Goal: Task Accomplishment & Management: Complete application form

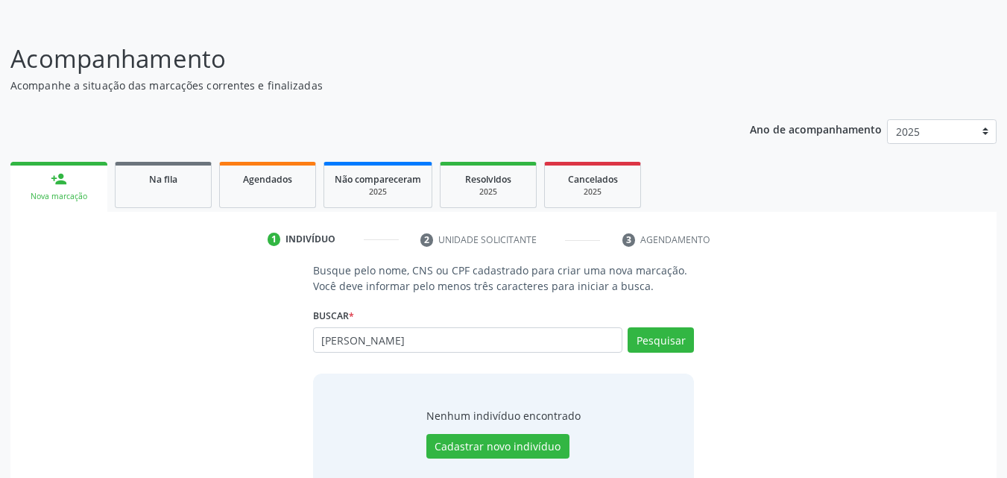
scroll to position [118, 0]
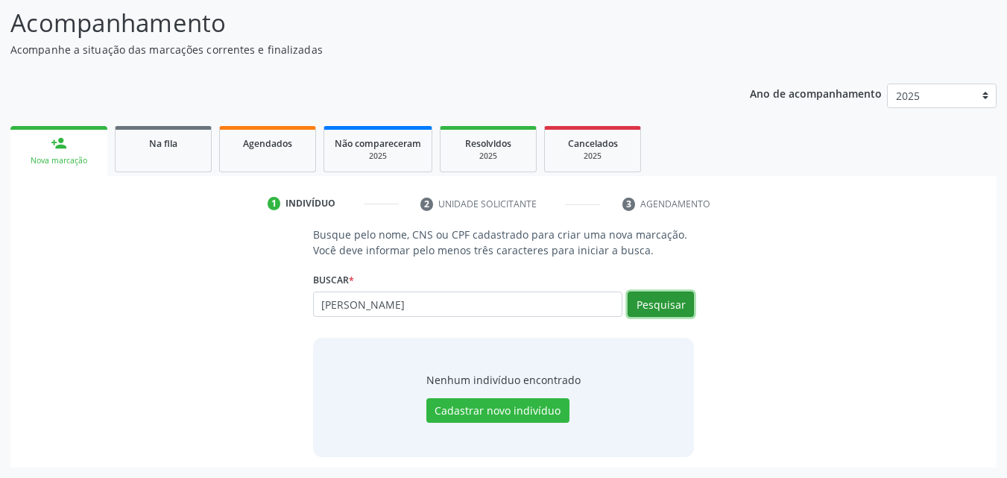
click at [687, 311] on button "Pesquisar" at bounding box center [661, 303] width 66 height 25
click at [657, 311] on button "Pesquisar" at bounding box center [661, 303] width 66 height 25
click at [338, 304] on input "[PERSON_NAME]" at bounding box center [468, 303] width 310 height 25
type input "[PERSON_NAME]"
click at [660, 312] on button "Pesquisar" at bounding box center [661, 303] width 66 height 25
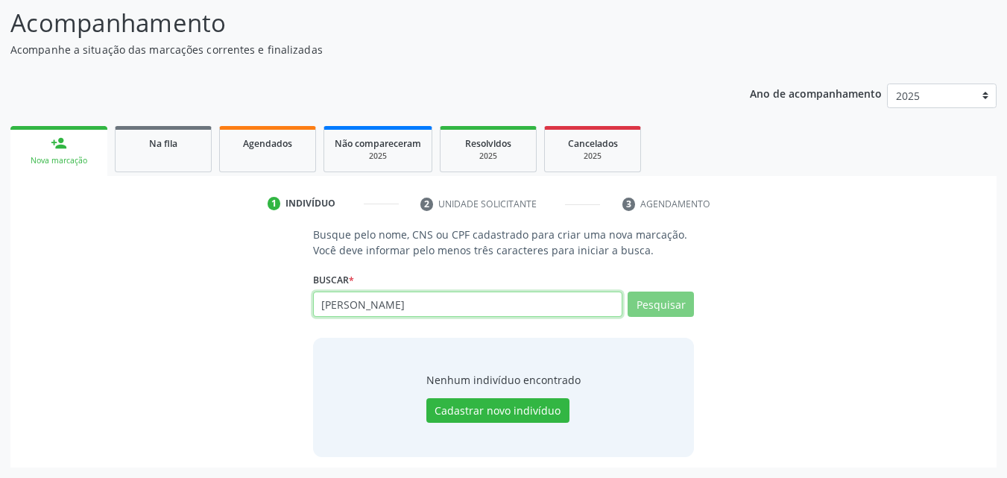
drag, startPoint x: 370, startPoint y: 299, endPoint x: 229, endPoint y: 282, distance: 142.7
click at [232, 284] on div "Busque pelo nome, CNS ou CPF cadastrado para criar uma nova marcação. Você deve…" at bounding box center [503, 342] width 965 height 230
type input "5"
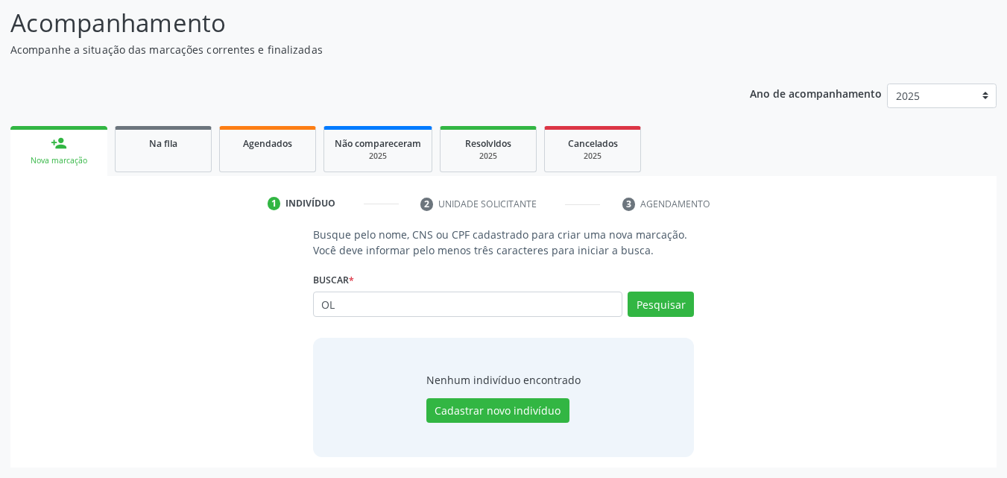
type input "O"
type input "4"
type input "54055083491"
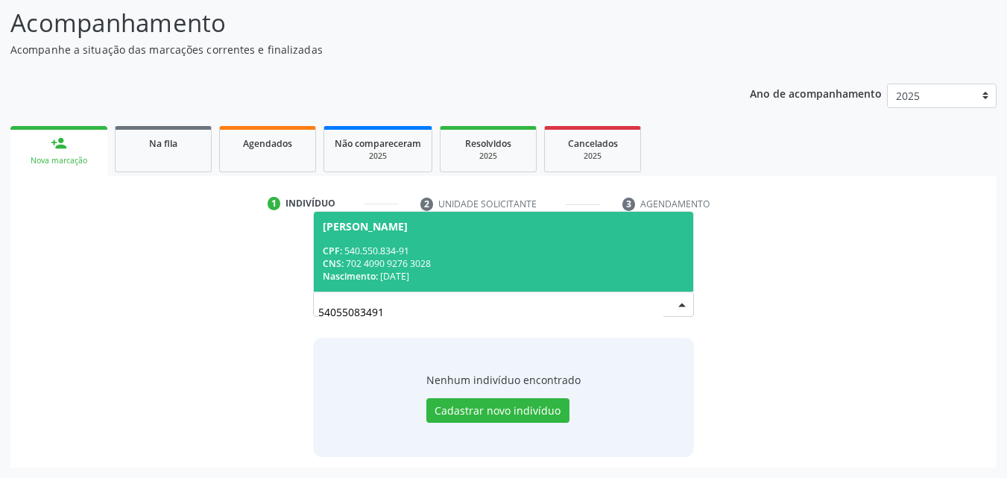
click at [656, 299] on input "54055083491" at bounding box center [491, 312] width 346 height 30
click at [584, 265] on div "CNS: 702 4090 9276 3028" at bounding box center [504, 263] width 362 height 13
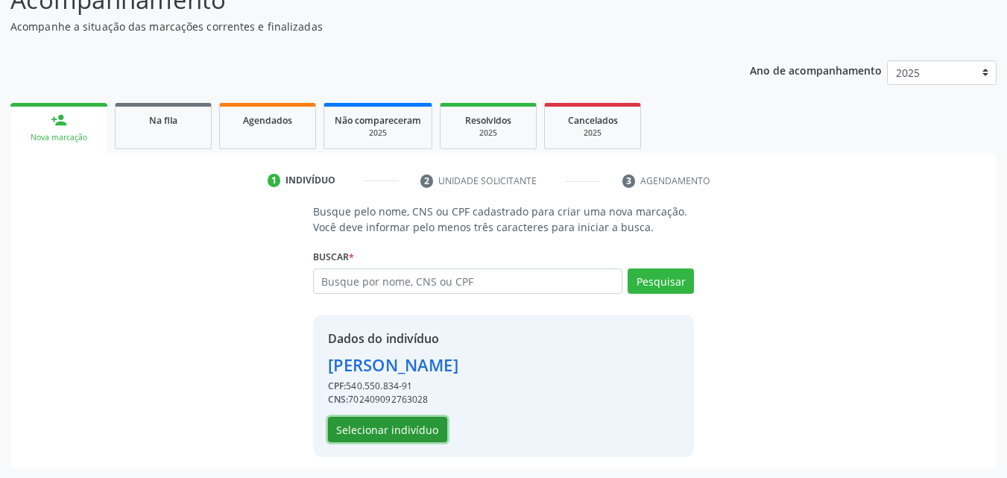
click at [409, 421] on button "Selecionar indivíduo" at bounding box center [387, 429] width 119 height 25
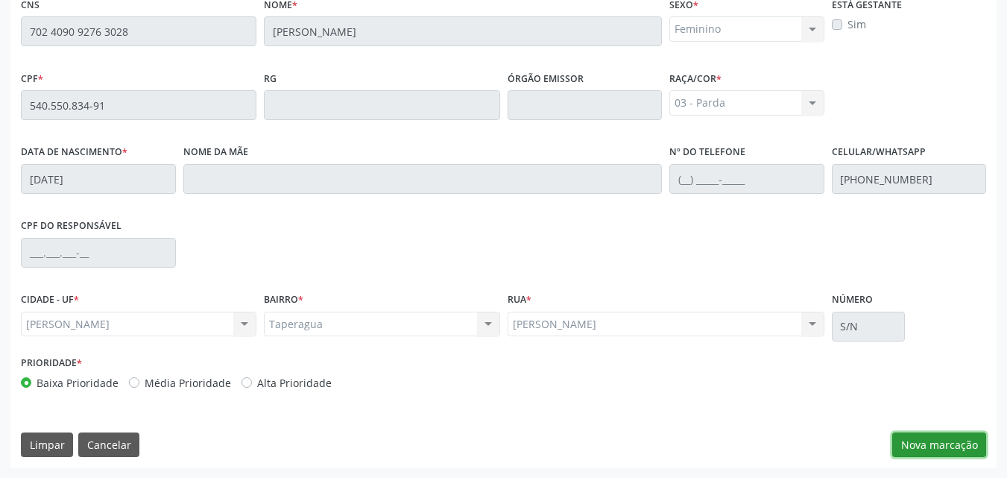
click at [972, 438] on button "Nova marcação" at bounding box center [939, 444] width 94 height 25
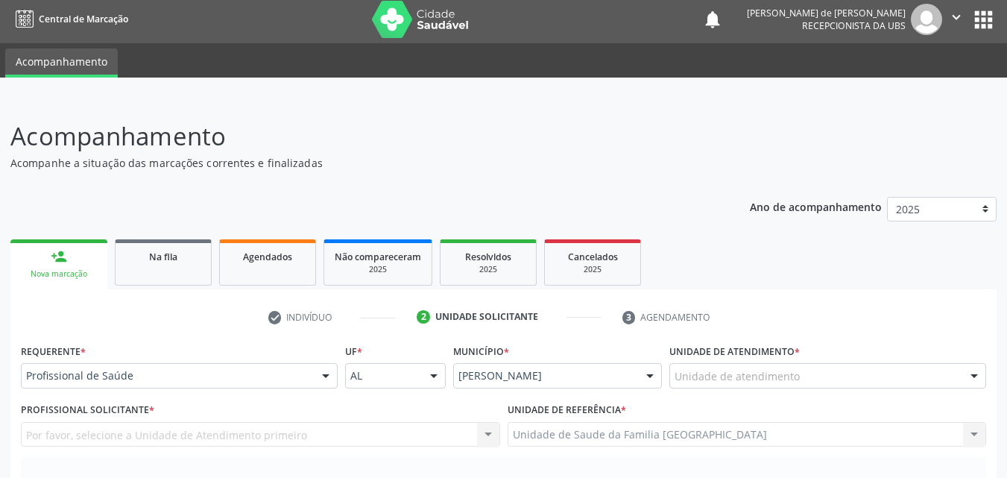
scroll to position [0, 0]
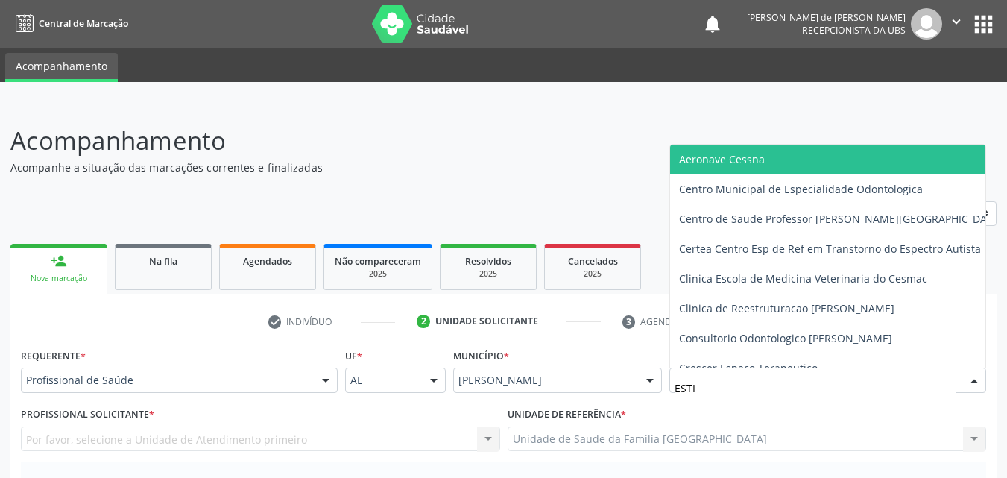
type input "ESTIV"
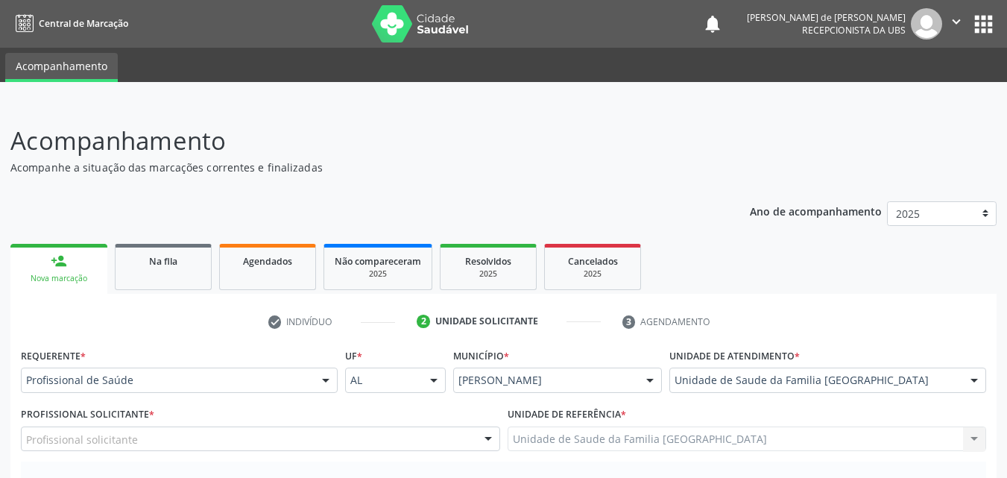
click at [268, 439] on div "Profissional solicitante" at bounding box center [260, 438] width 479 height 25
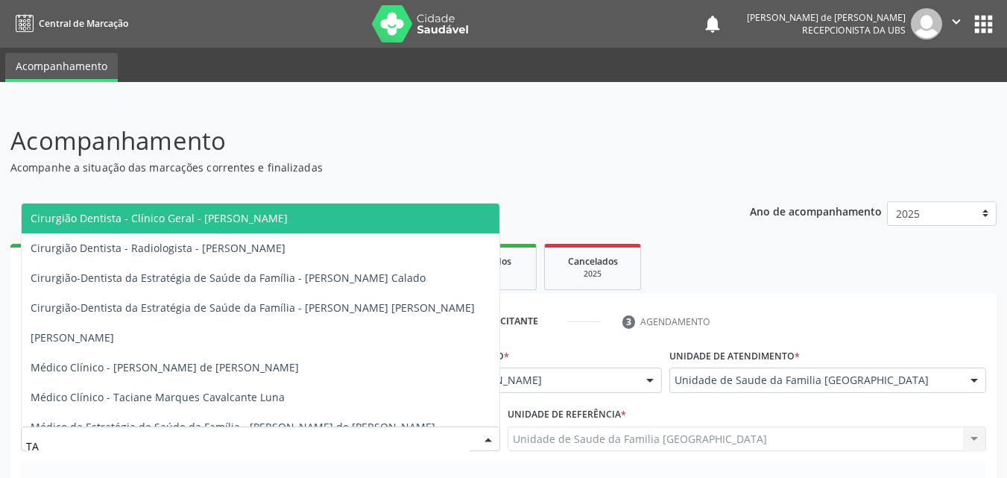
type input "TAC"
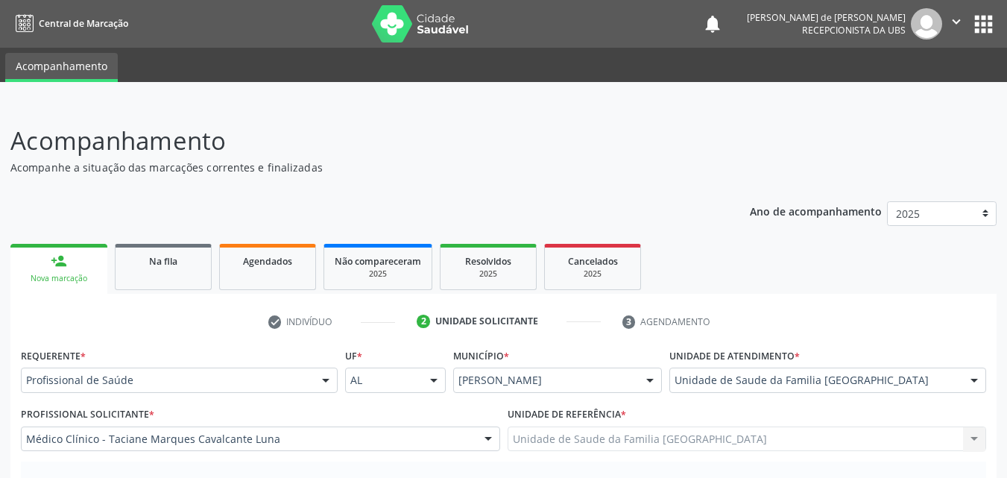
scroll to position [348, 0]
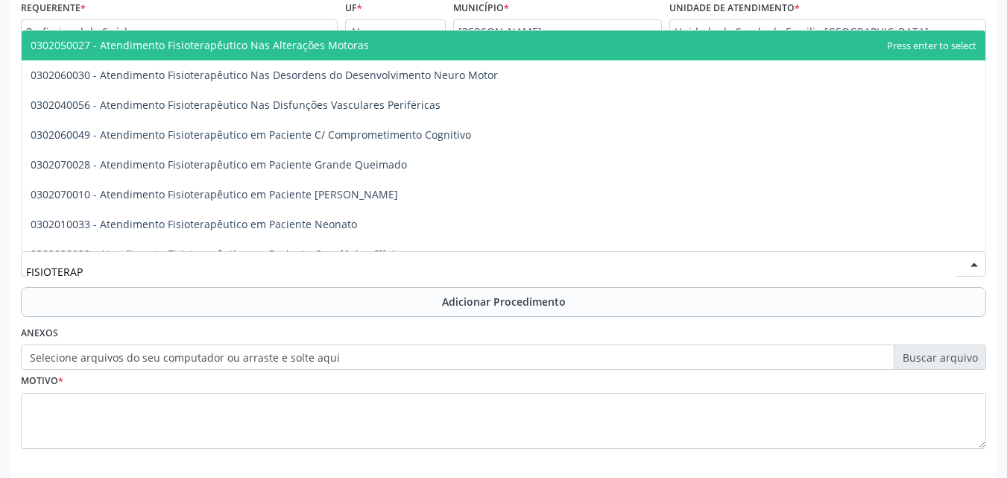
type input "FISIOTERAPE"
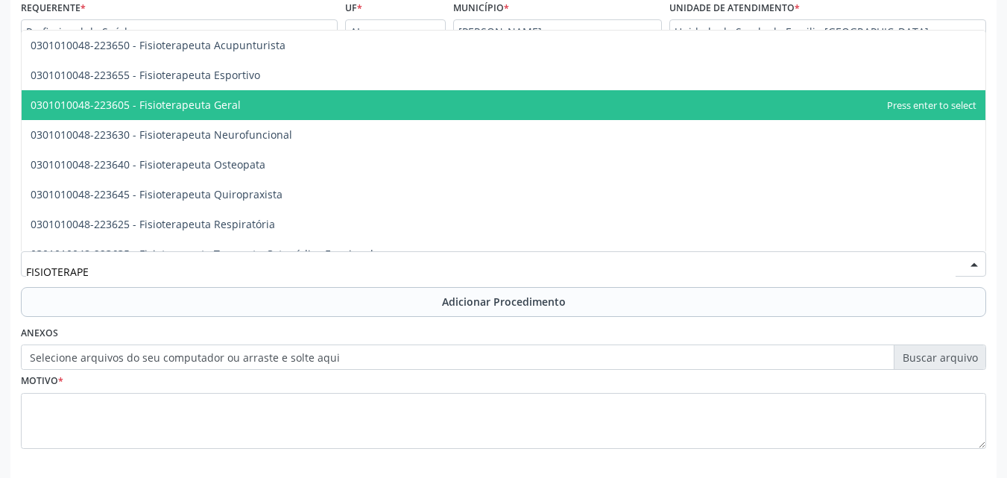
click at [212, 104] on span "0301010048-223605 - Fisioterapeuta Geral" at bounding box center [136, 105] width 210 height 14
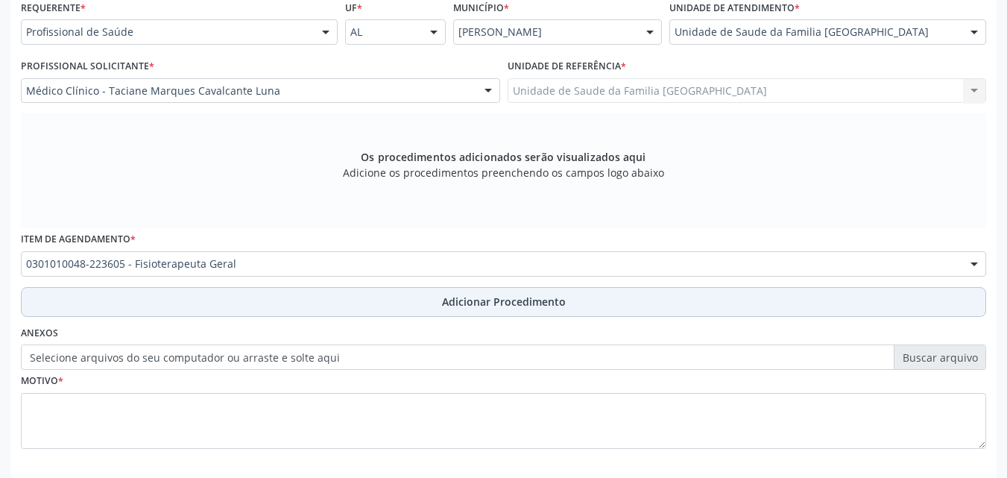
click at [160, 303] on button "Adicionar Procedimento" at bounding box center [503, 302] width 965 height 30
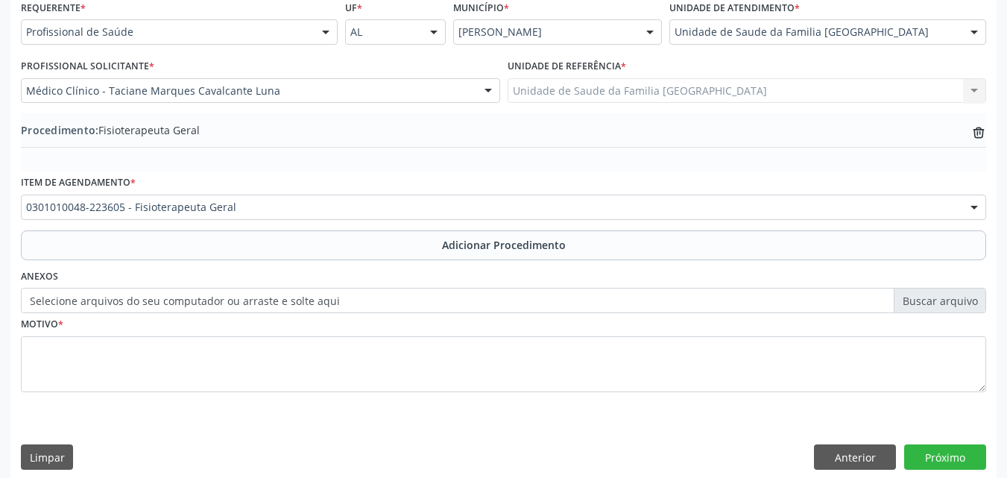
click at [154, 292] on label "Selecione arquivos do seu computador ou arraste e solte aqui" at bounding box center [503, 300] width 965 height 25
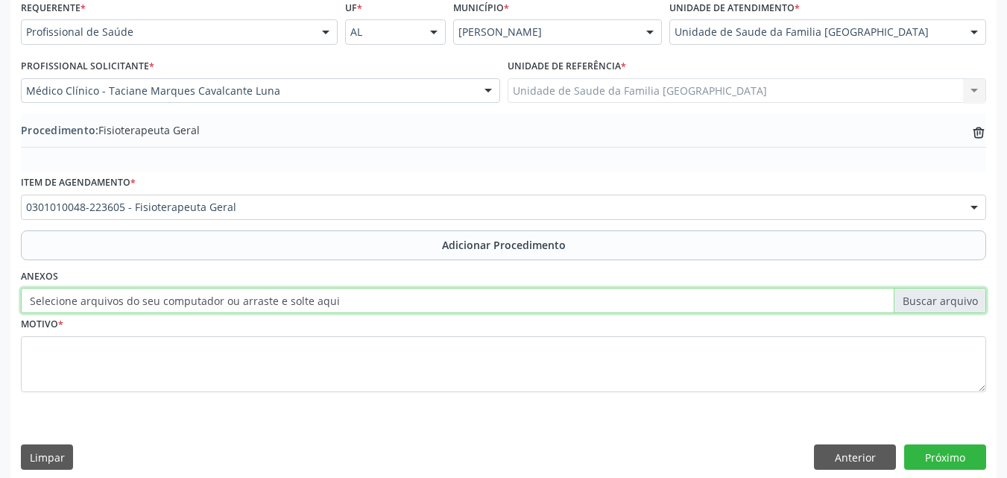
click at [154, 292] on input "Selecione arquivos do seu computador ou arraste e solte aqui" at bounding box center [503, 300] width 965 height 25
type input "C:\fakepath\5.jpg"
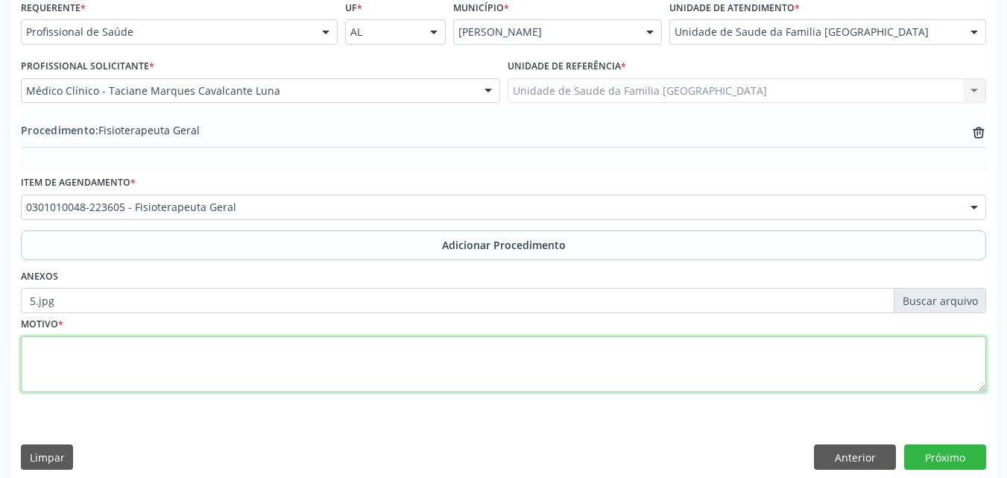
click at [133, 350] on textarea at bounding box center [503, 364] width 965 height 57
type textarea "M753-TENDINITE CALCIFICANTE DO OMBRO."
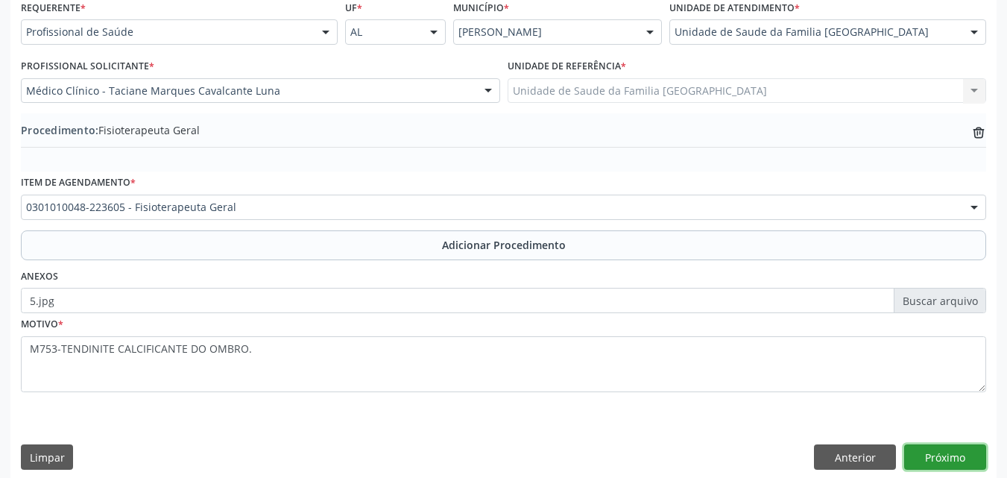
click at [956, 459] on button "Próximo" at bounding box center [945, 456] width 82 height 25
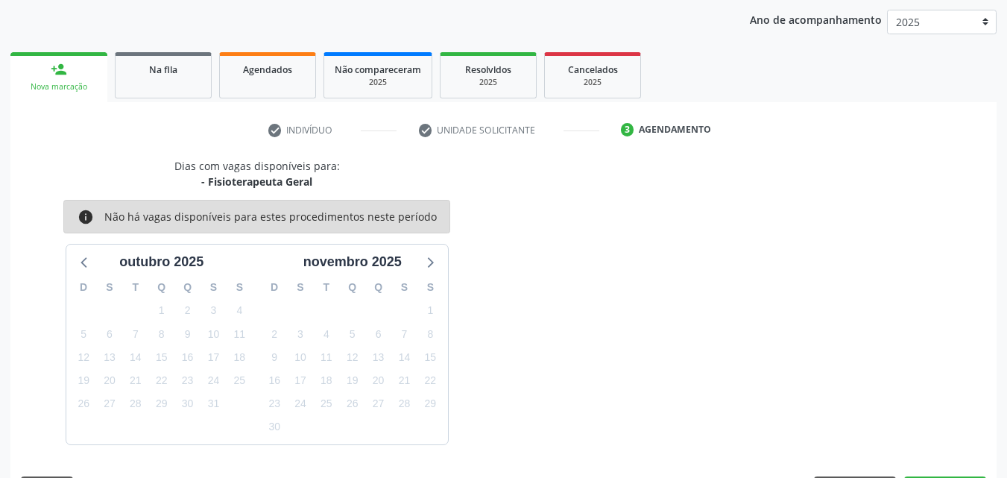
scroll to position [236, 0]
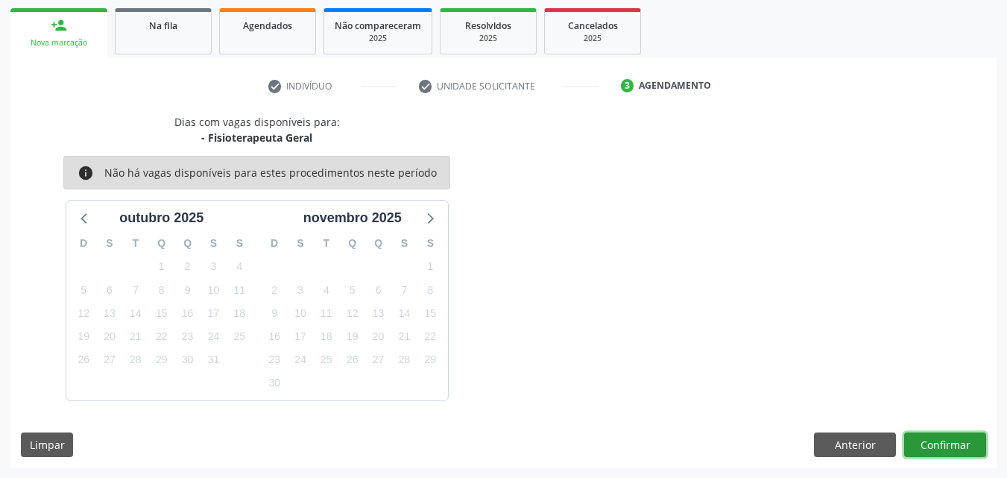
click at [933, 446] on button "Confirmar" at bounding box center [945, 444] width 82 height 25
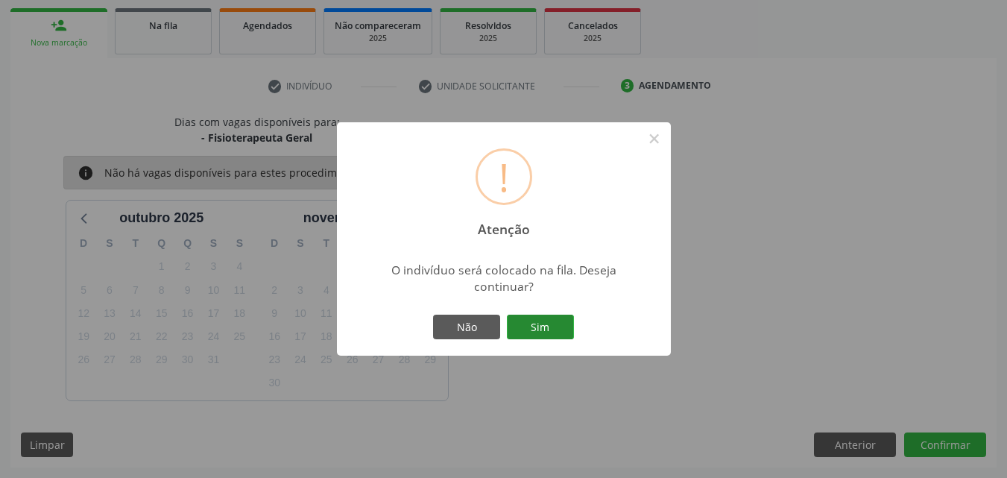
click at [549, 324] on button "Sim" at bounding box center [540, 327] width 67 height 25
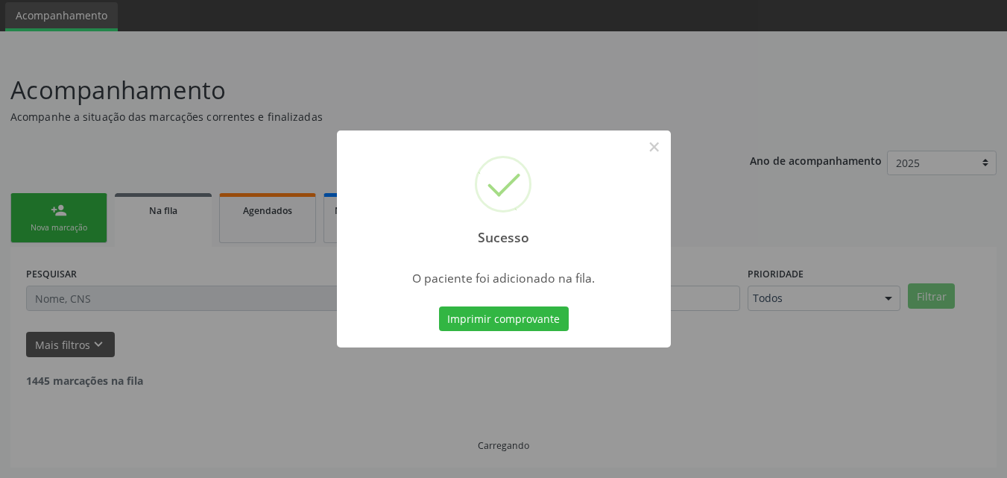
scroll to position [35, 0]
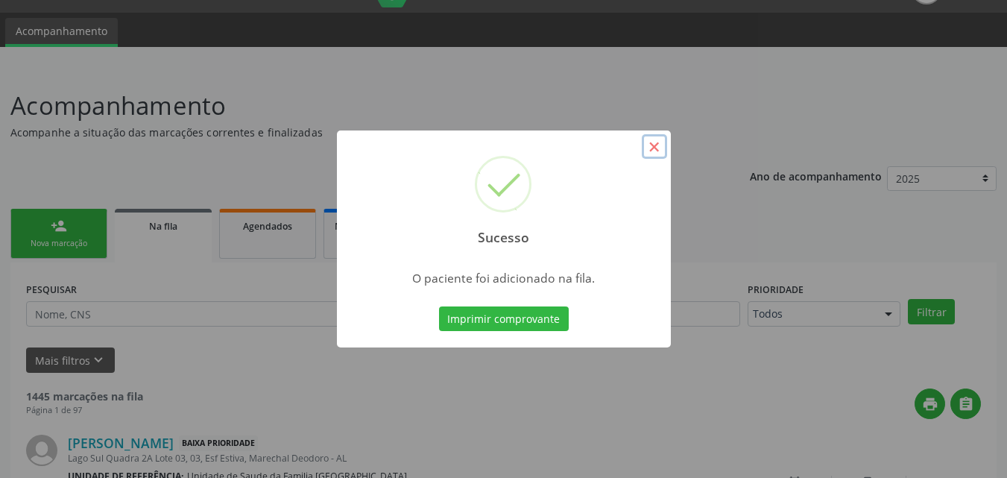
click at [655, 145] on button "×" at bounding box center [654, 146] width 25 height 25
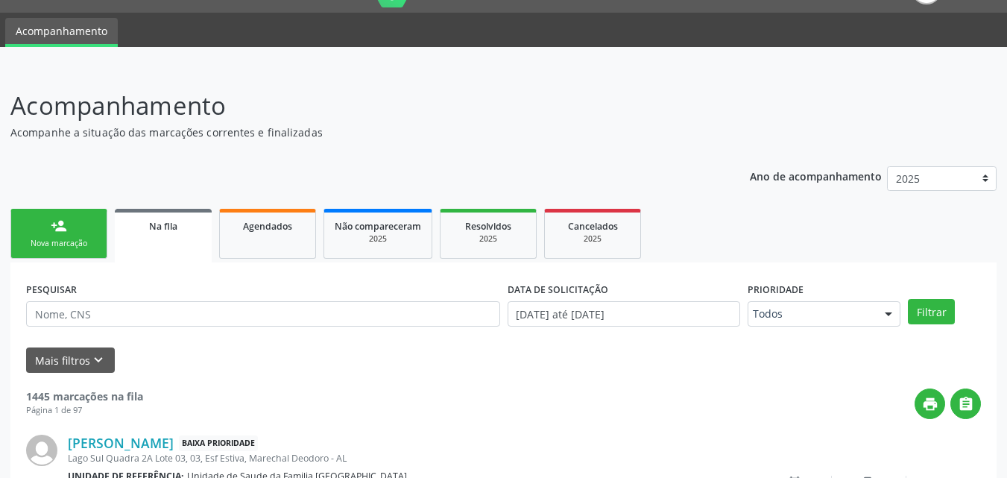
click at [48, 226] on link "person_add Nova marcação" at bounding box center [58, 234] width 97 height 50
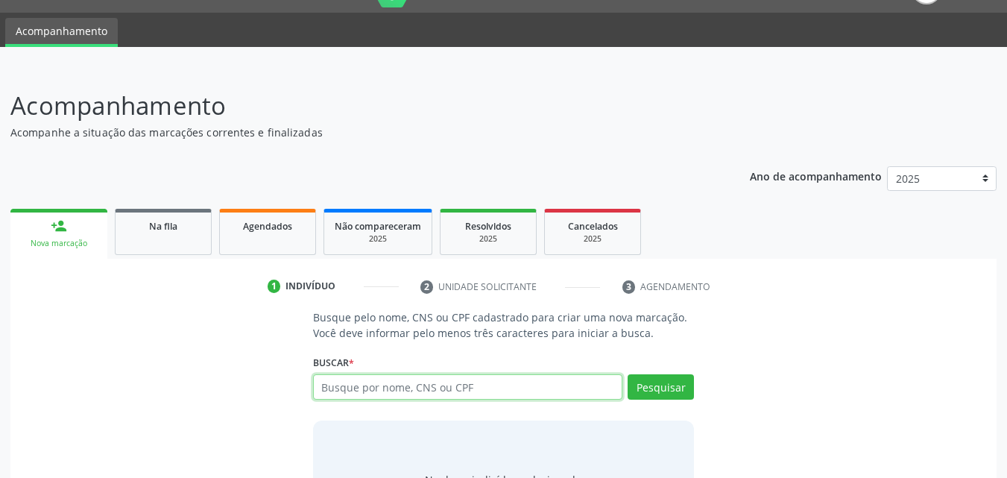
click at [403, 385] on input "text" at bounding box center [468, 386] width 310 height 25
type input "700401785647750"
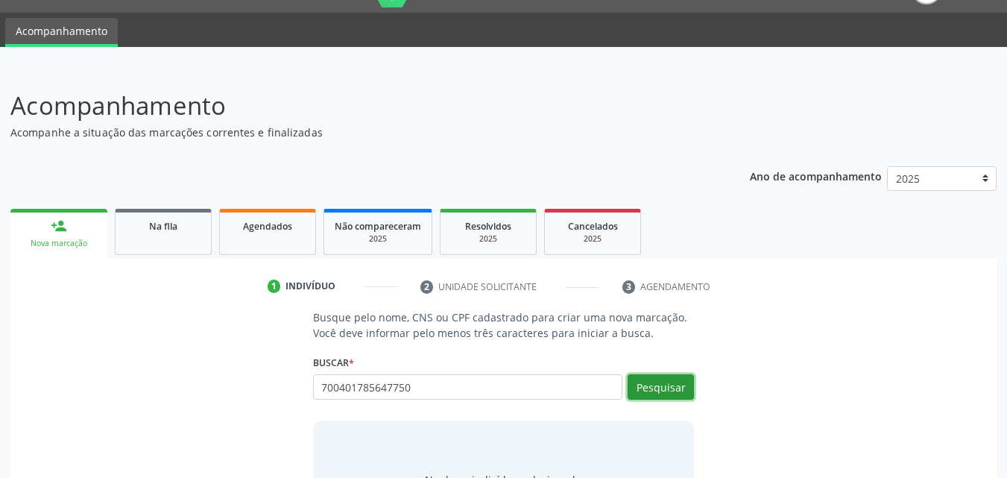
click at [649, 391] on button "Pesquisar" at bounding box center [661, 386] width 66 height 25
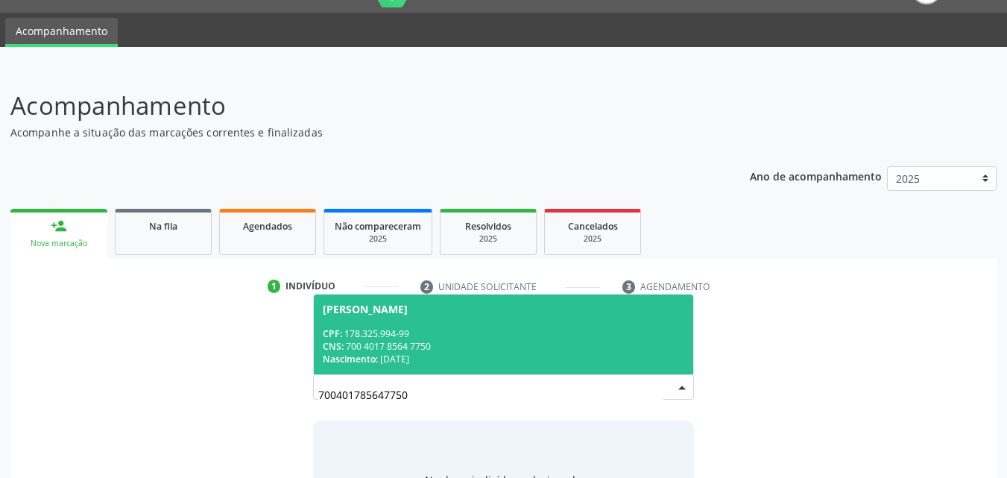
click at [518, 340] on div "CNS: 700 4017 8564 7750" at bounding box center [504, 346] width 362 height 13
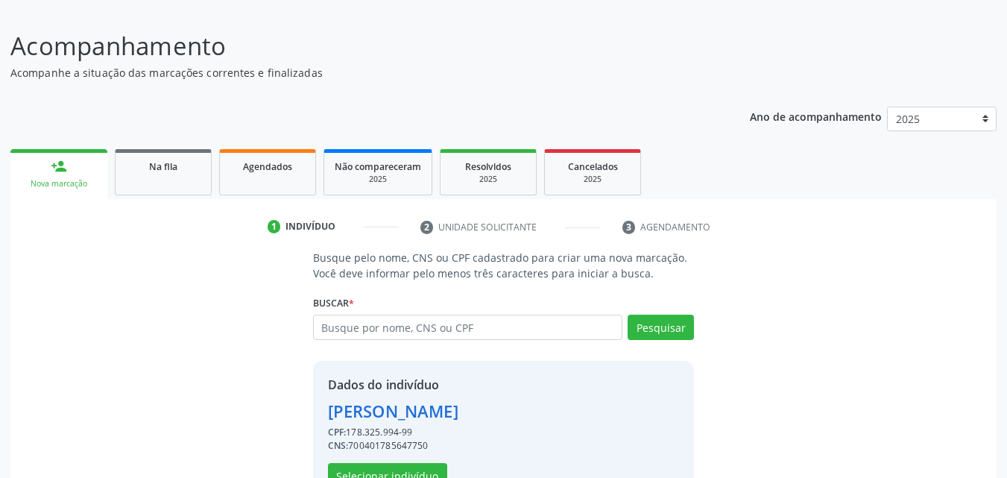
scroll to position [141, 0]
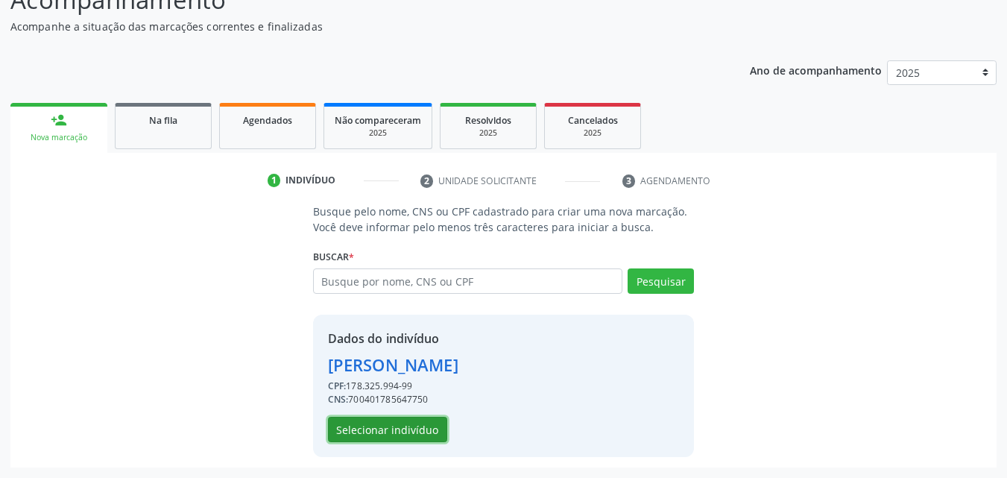
click at [420, 434] on button "Selecionar indivíduo" at bounding box center [387, 429] width 119 height 25
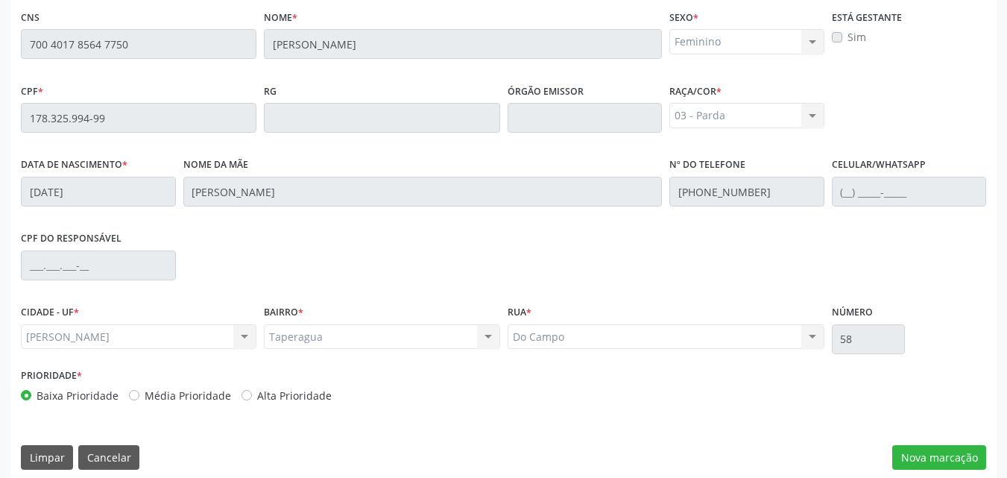
scroll to position [394, 0]
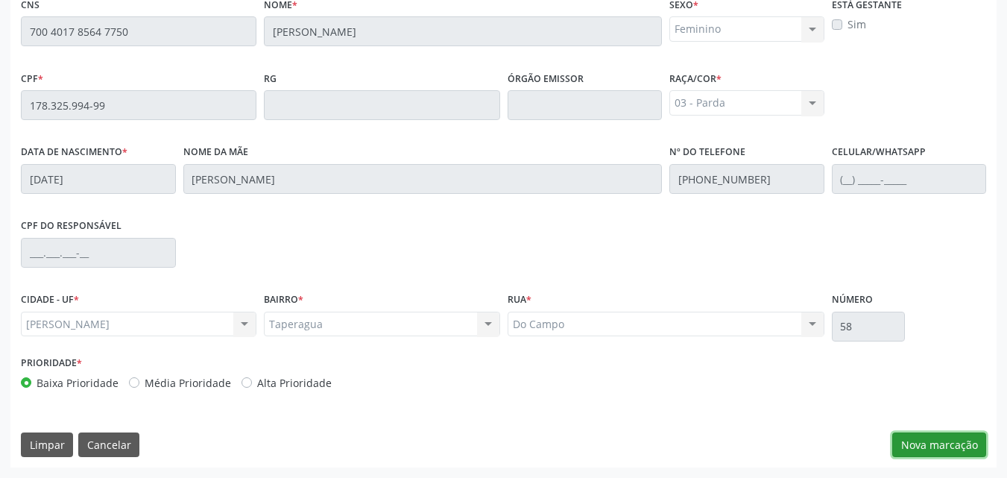
click at [934, 449] on button "Nova marcação" at bounding box center [939, 444] width 94 height 25
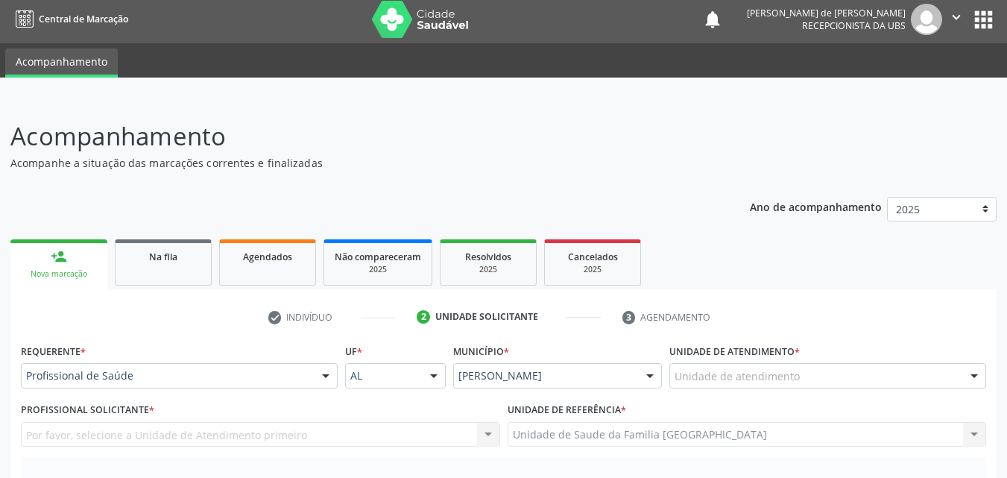
scroll to position [0, 0]
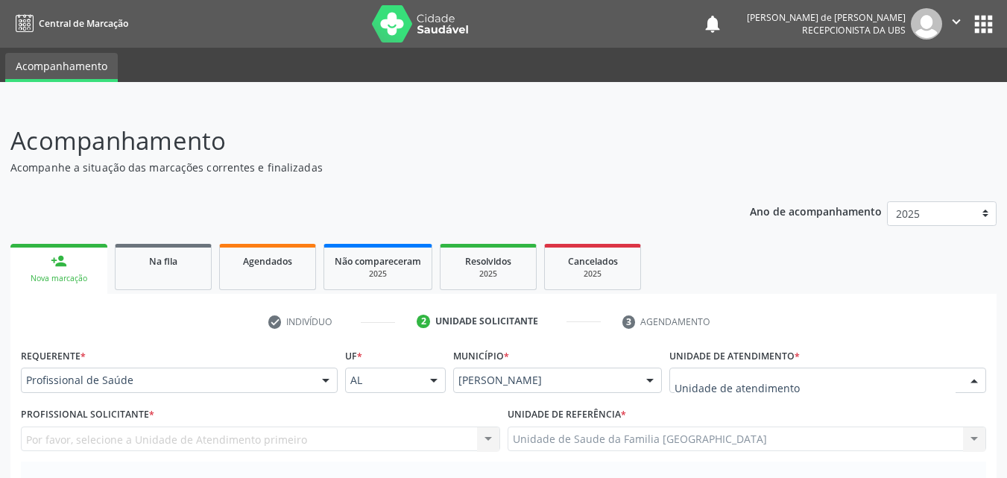
drag, startPoint x: 824, startPoint y: 379, endPoint x: 816, endPoint y: 383, distance: 8.7
click at [824, 379] on div at bounding box center [827, 379] width 317 height 25
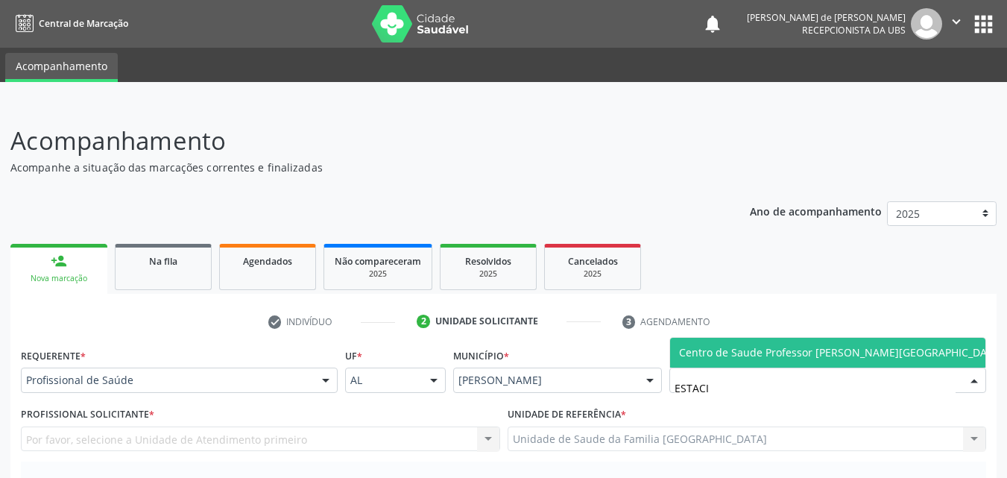
type input "ESTACIO"
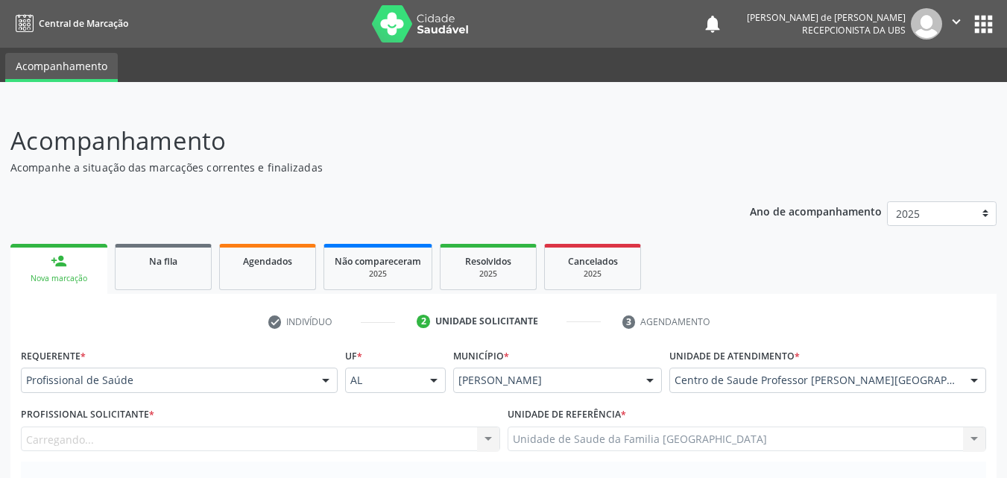
scroll to position [348, 0]
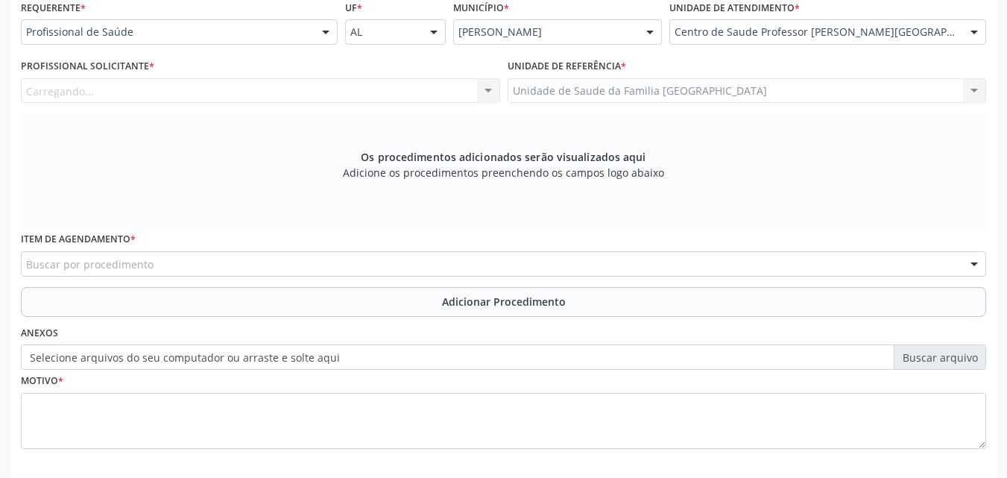
click at [42, 90] on div "Carregando... Nenhum resultado encontrado para: " " Não há nenhuma opção para s…" at bounding box center [260, 90] width 479 height 25
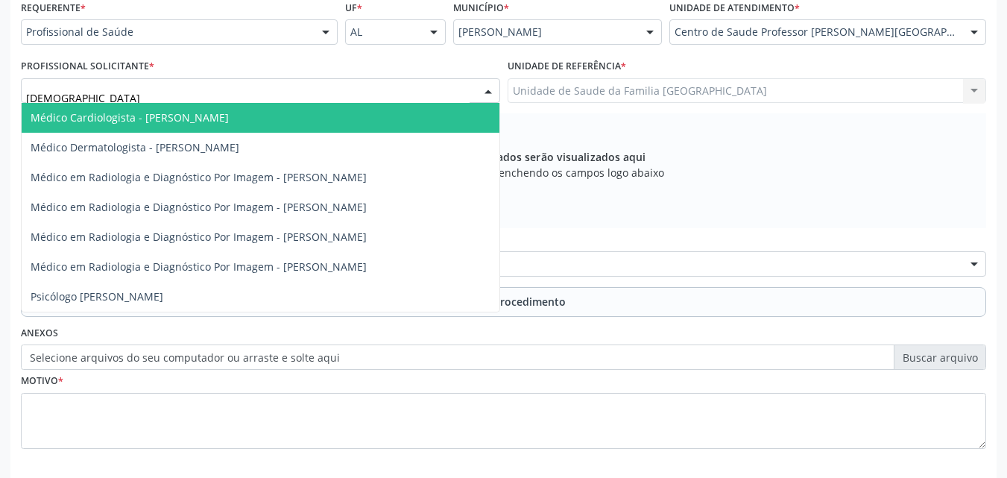
type input "DIOG"
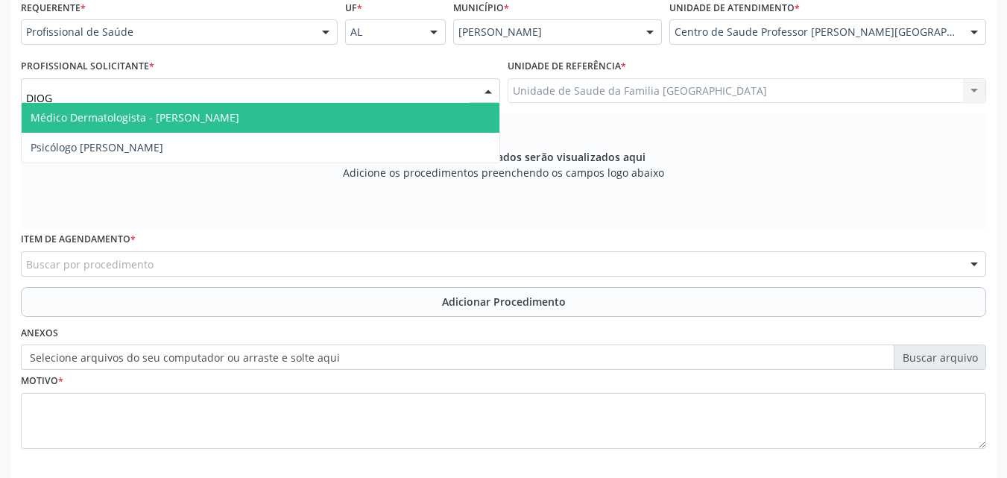
click at [99, 124] on span "Médico Dermatologista - [PERSON_NAME]" at bounding box center [135, 117] width 209 height 14
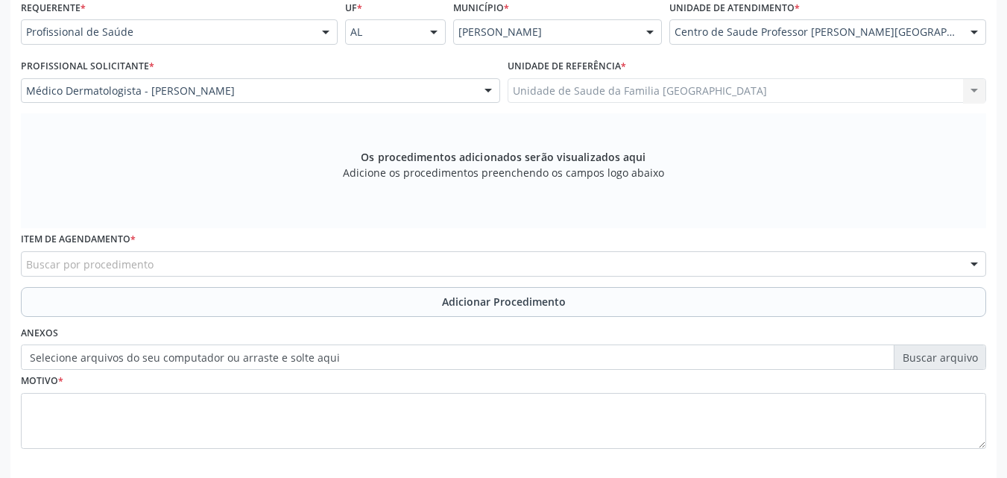
click at [168, 262] on div "Buscar por procedimento" at bounding box center [503, 263] width 965 height 25
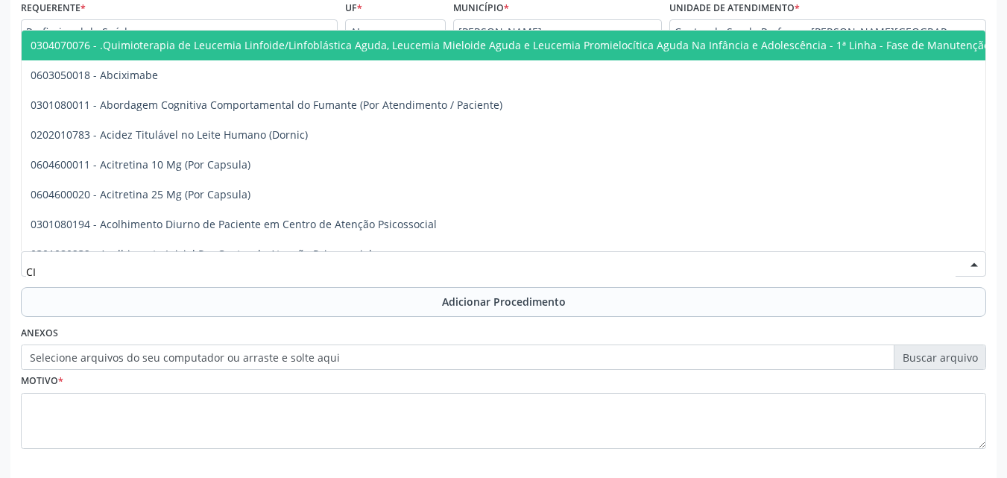
type input "C"
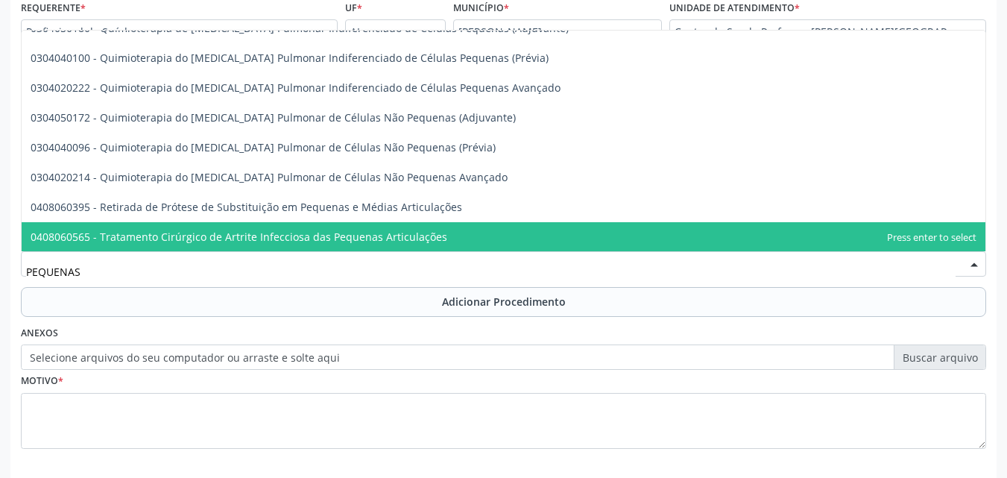
scroll to position [256, 0]
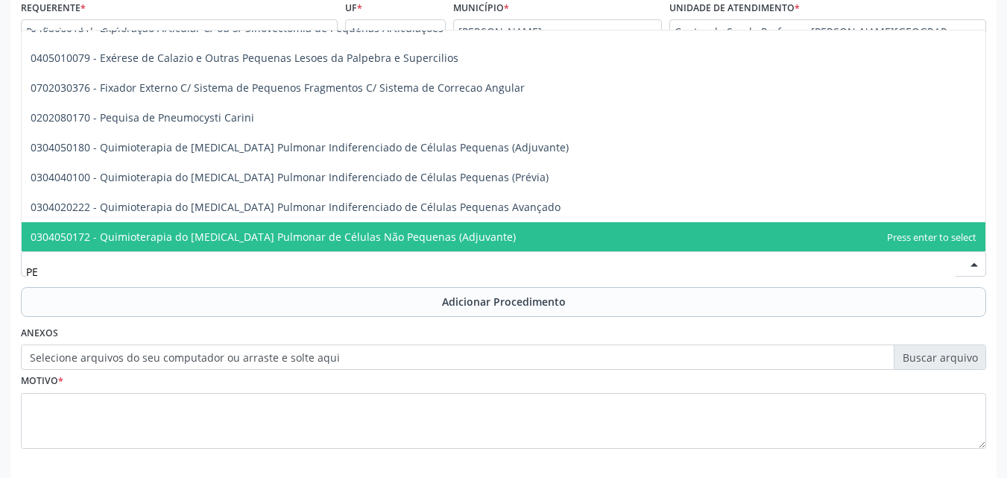
type input "P"
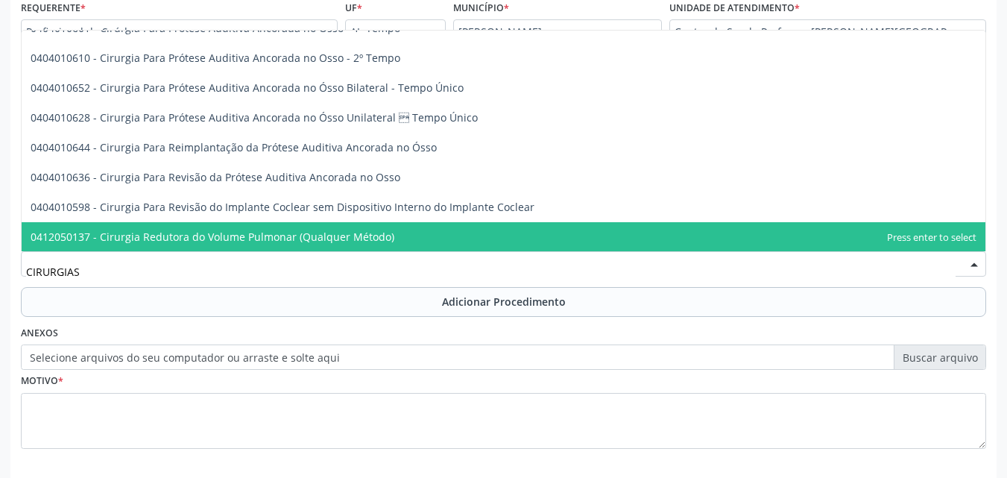
scroll to position [0, 0]
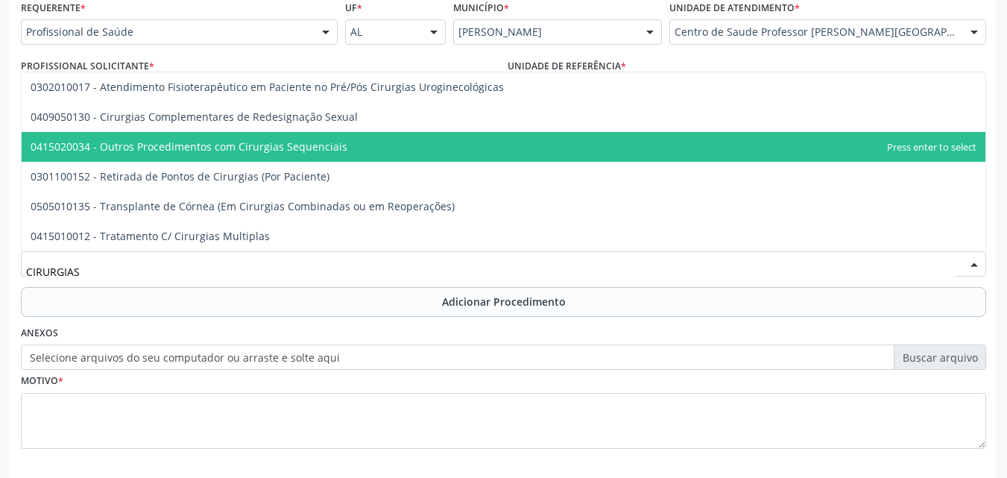
type input "CIRURGIA"
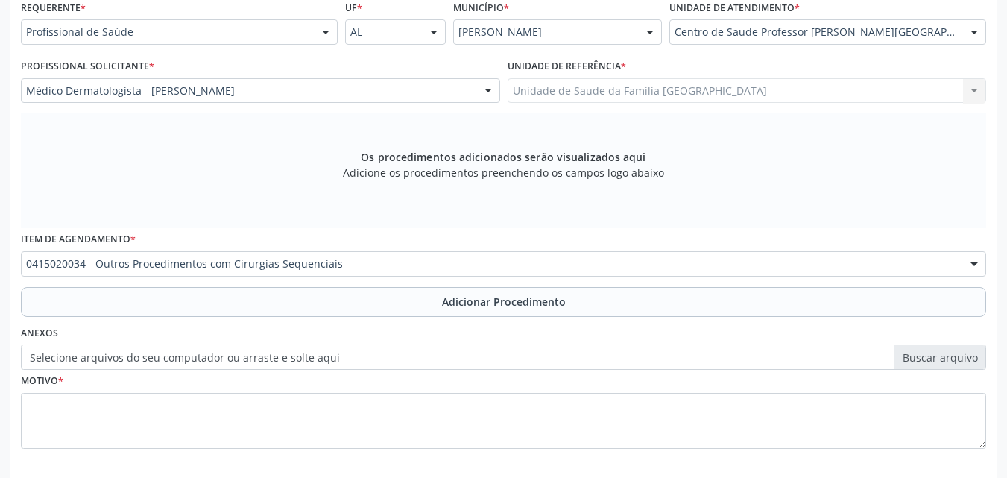
click at [174, 300] on button "Adicionar Procedimento" at bounding box center [503, 302] width 965 height 30
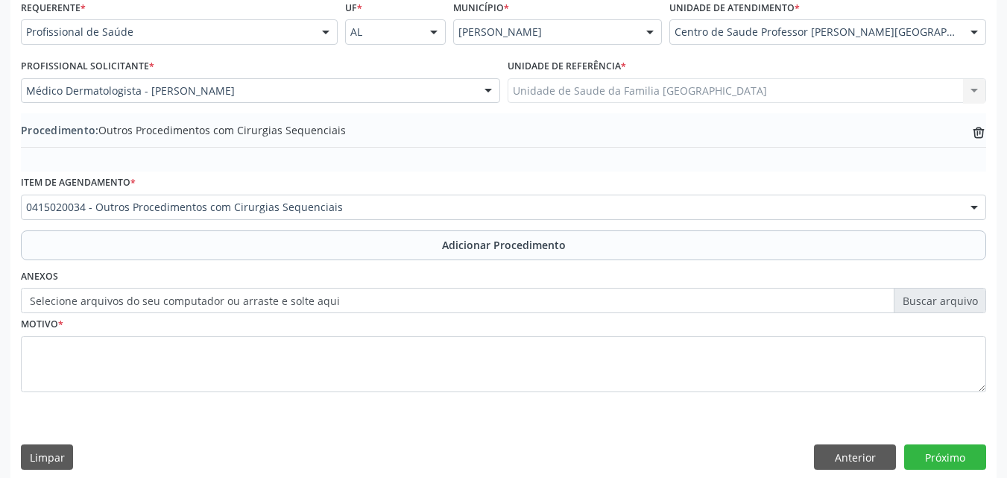
click at [171, 297] on label "Selecione arquivos do seu computador ou arraste e solte aqui" at bounding box center [503, 300] width 965 height 25
click at [171, 297] on input "Selecione arquivos do seu computador ou arraste e solte aqui" at bounding box center [503, 300] width 965 height 25
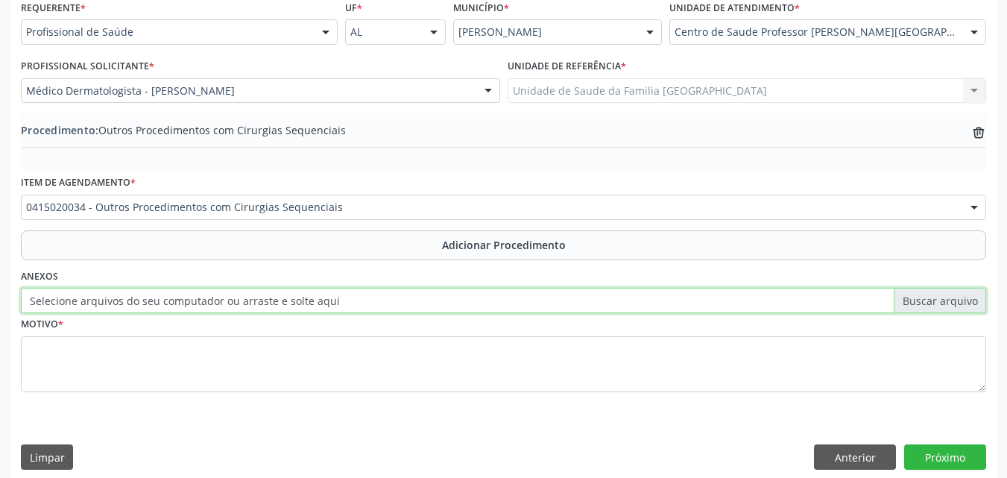
type input "C:\fakepath\6.jpg"
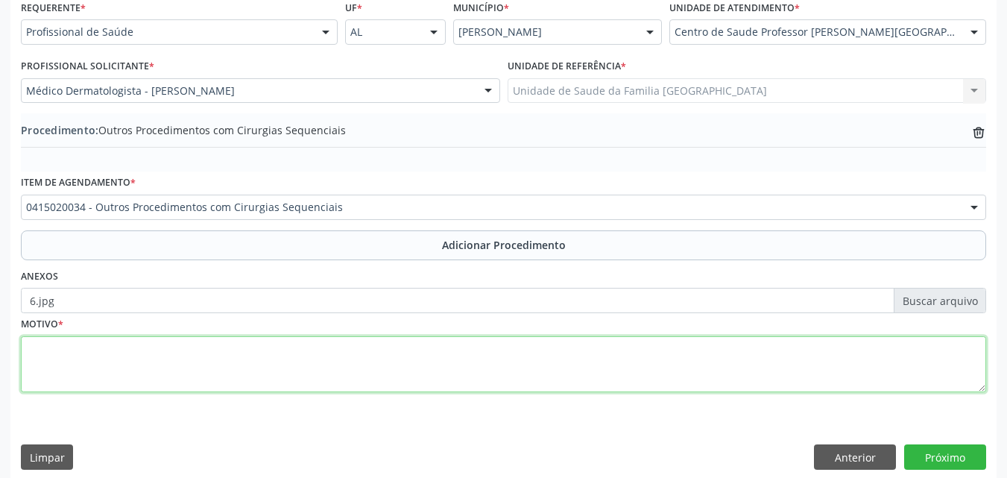
click at [199, 340] on textarea at bounding box center [503, 364] width 965 height 57
click at [203, 346] on textarea "PEQUENAS CIRUGIAS (RETIRADA DE VERRUGAS NAS COSTAS" at bounding box center [503, 364] width 965 height 57
type textarea "PEQUENAS CIRUGIAS (RETIRADA DE CAROÇOS NAS COSTAS, TIPO VERRUGAS)."
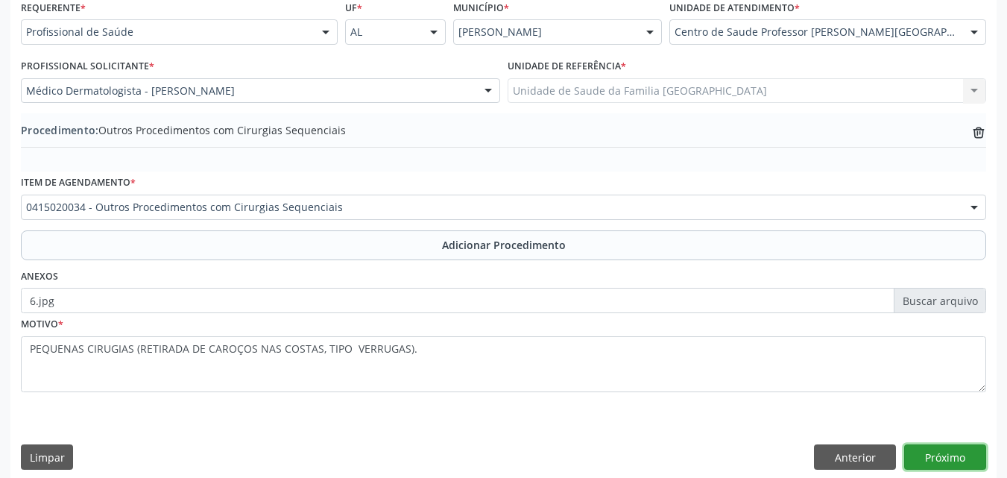
click at [935, 455] on button "Próximo" at bounding box center [945, 456] width 82 height 25
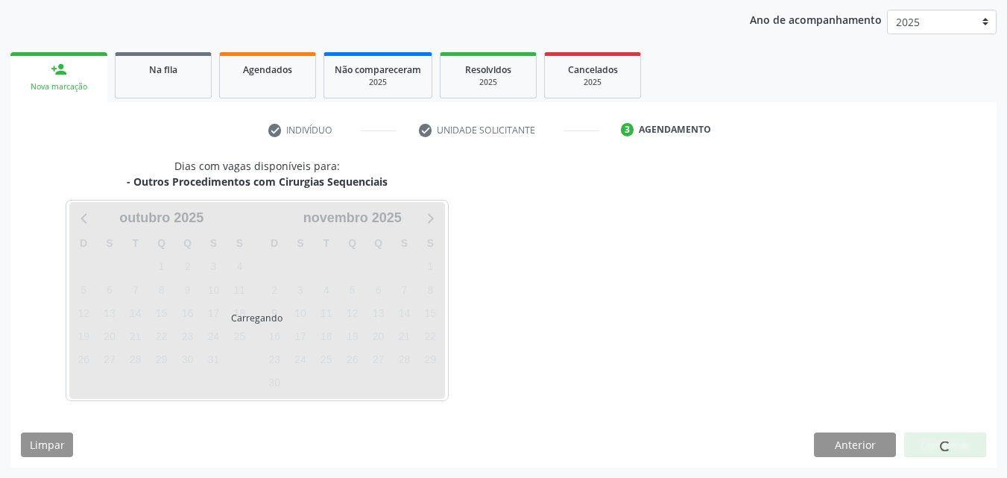
scroll to position [236, 0]
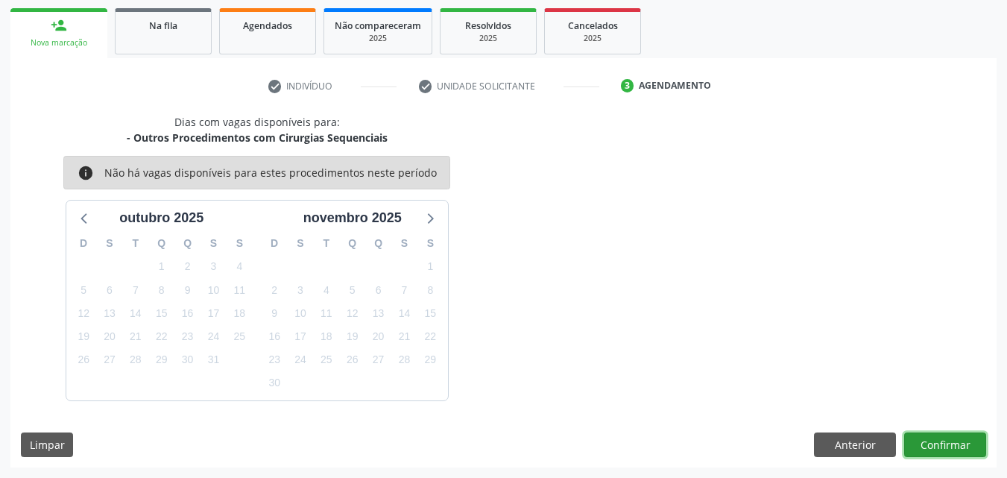
click at [933, 446] on button "Confirmar" at bounding box center [945, 444] width 82 height 25
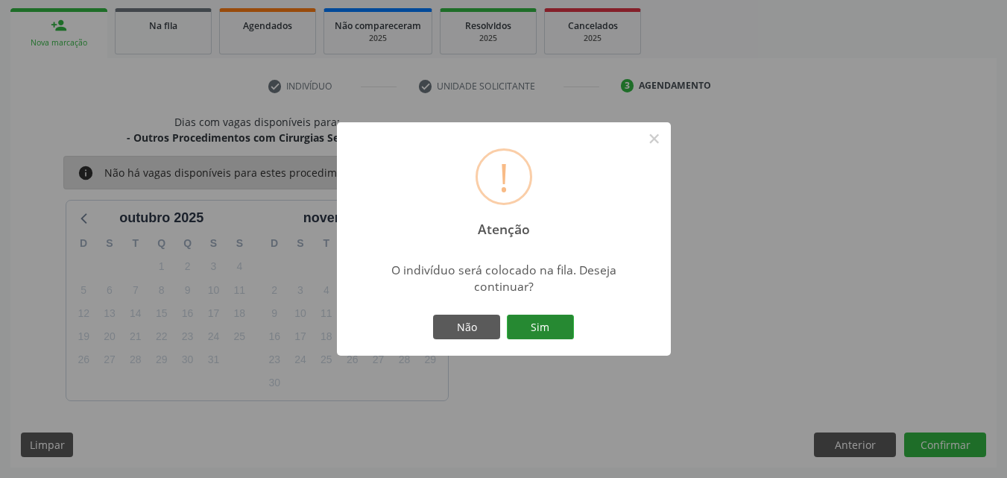
click at [536, 325] on button "Sim" at bounding box center [540, 327] width 67 height 25
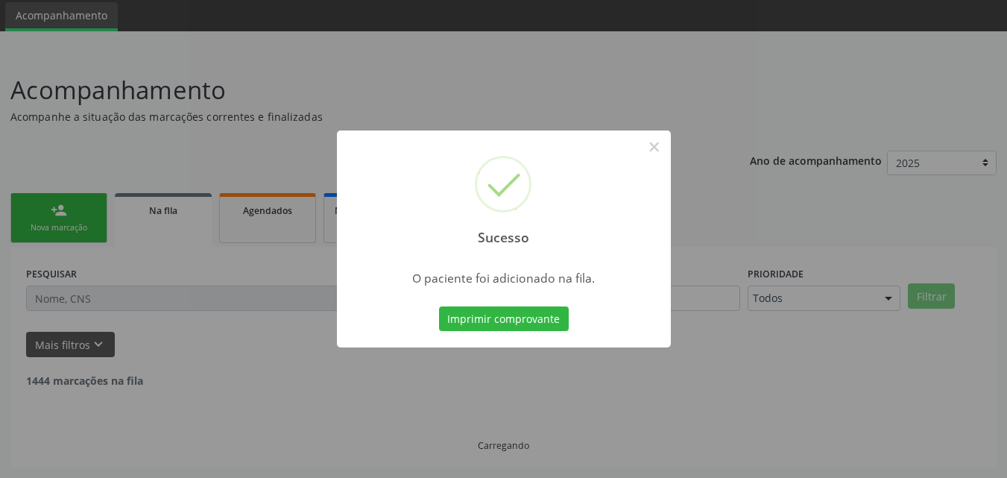
scroll to position [35, 0]
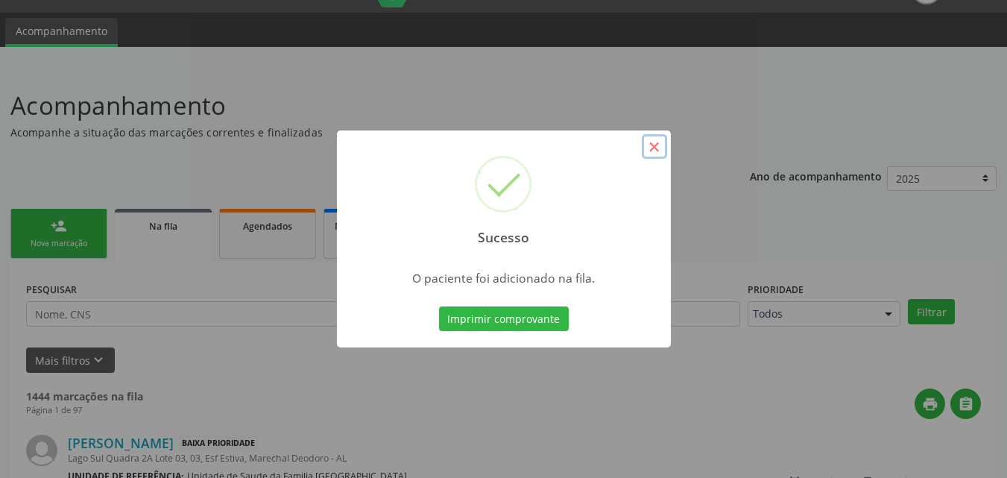
click at [659, 146] on button "×" at bounding box center [654, 146] width 25 height 25
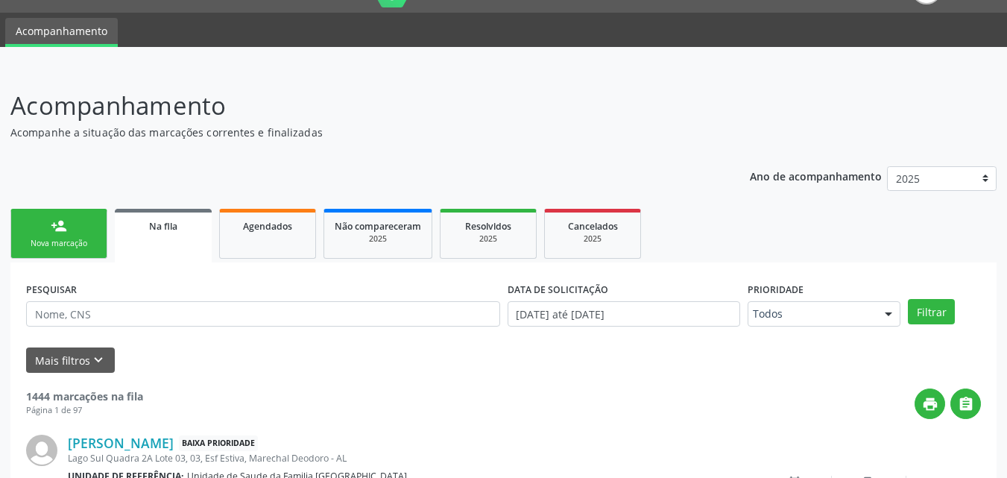
click at [60, 229] on div "person_add" at bounding box center [59, 226] width 16 height 16
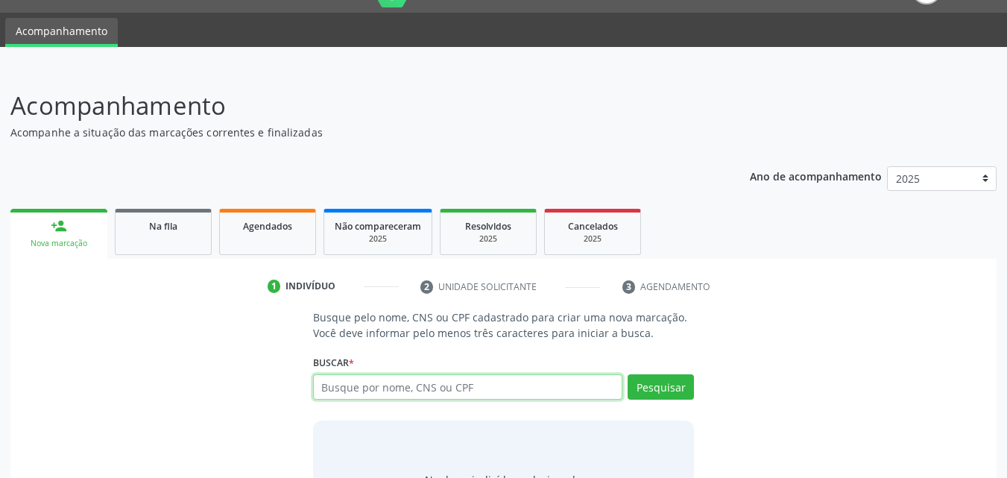
click at [415, 396] on input "text" at bounding box center [468, 386] width 310 height 25
type input "700907982953499"
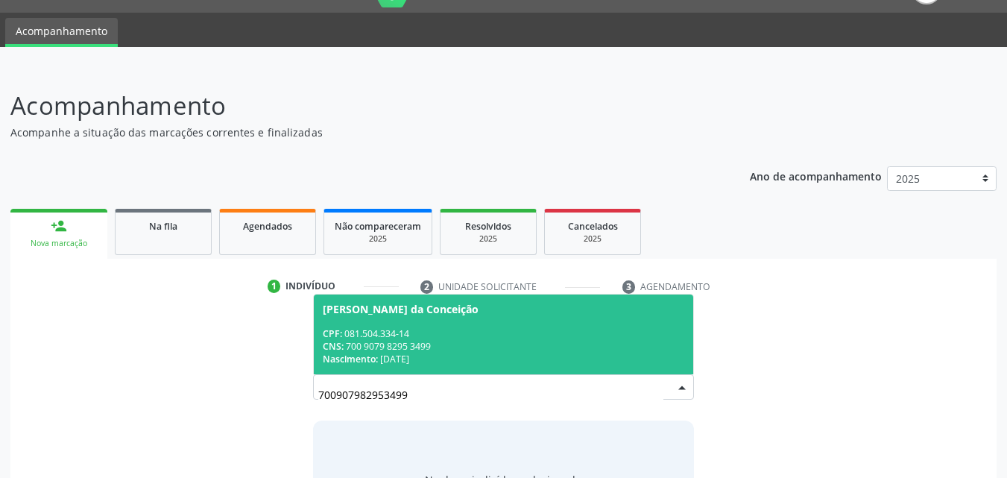
click at [438, 349] on div "CNS: 700 9079 8295 3499" at bounding box center [504, 346] width 362 height 13
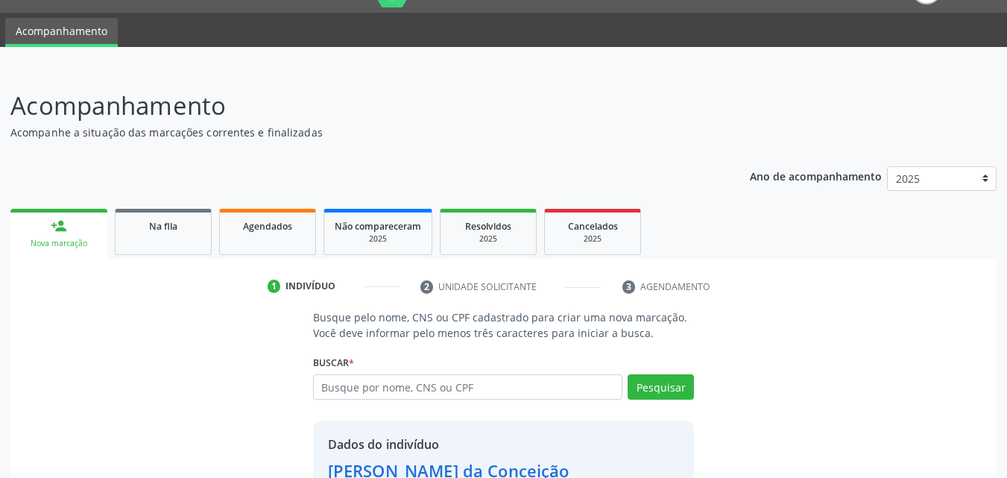
scroll to position [141, 0]
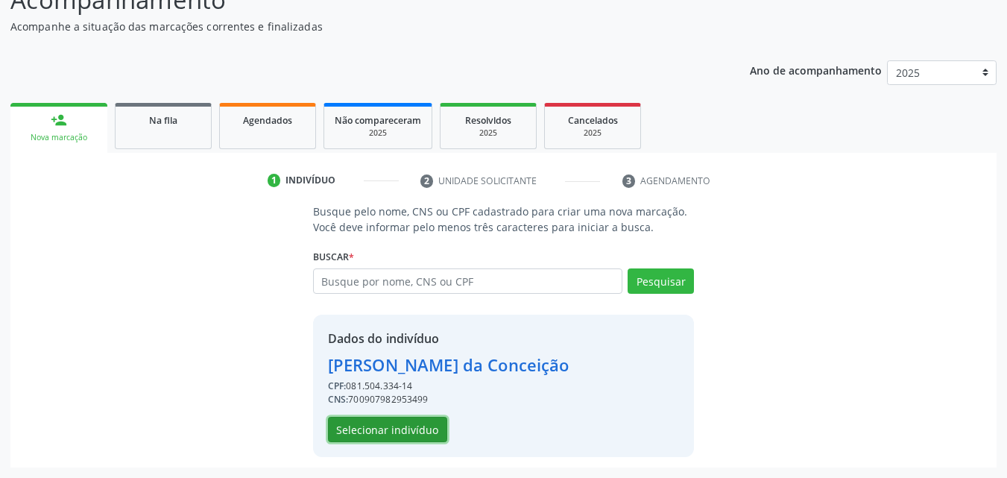
click at [424, 433] on button "Selecionar indivíduo" at bounding box center [387, 429] width 119 height 25
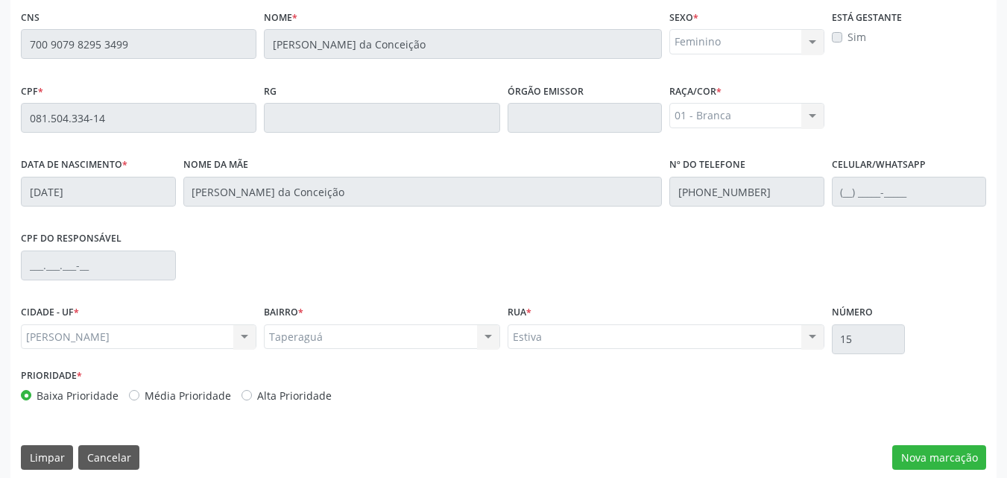
scroll to position [394, 0]
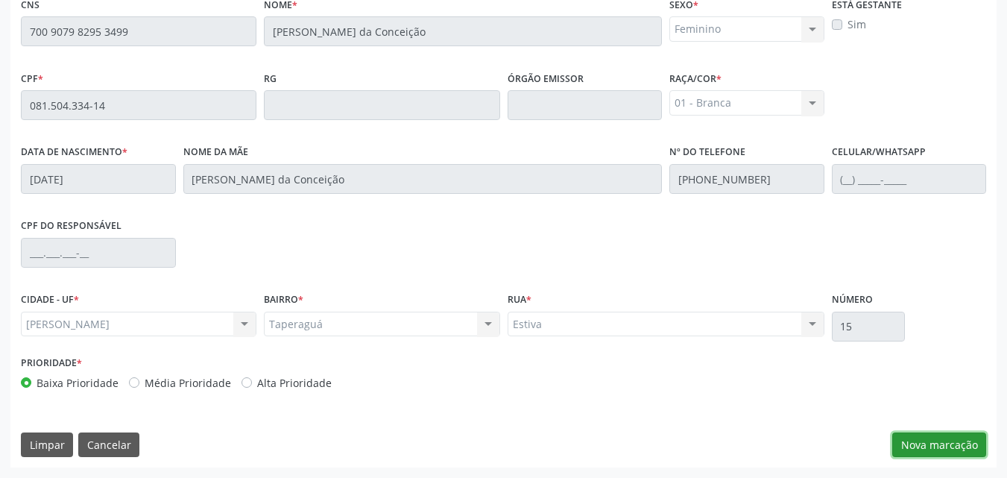
click at [929, 446] on button "Nova marcação" at bounding box center [939, 444] width 94 height 25
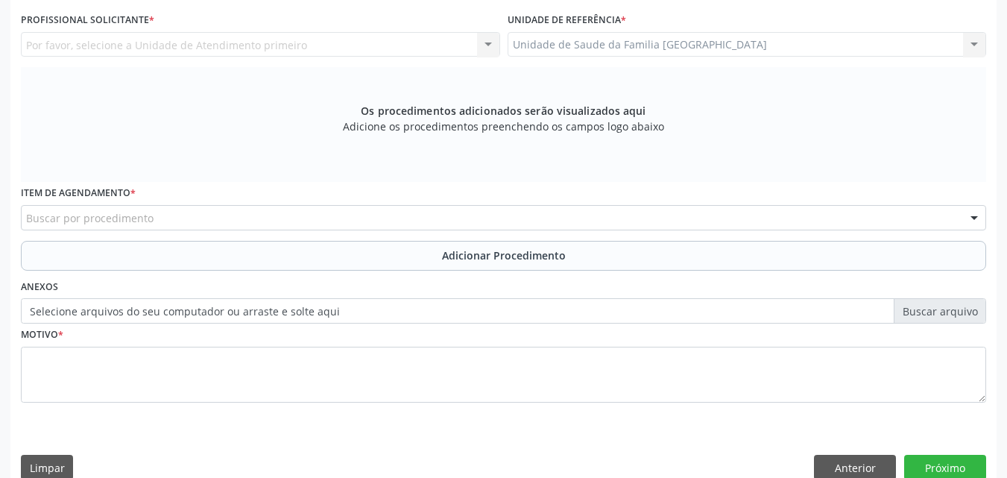
scroll to position [0, 0]
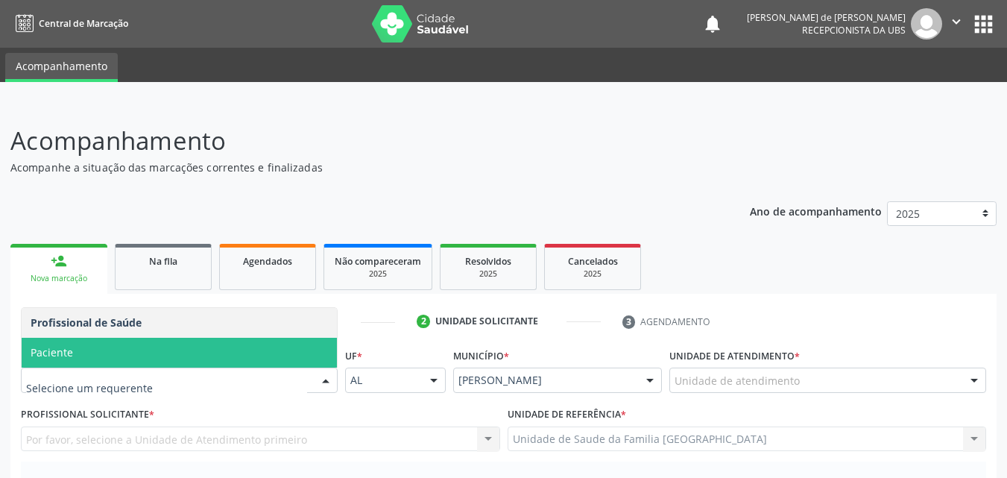
click at [107, 343] on span "Paciente" at bounding box center [179, 353] width 315 height 30
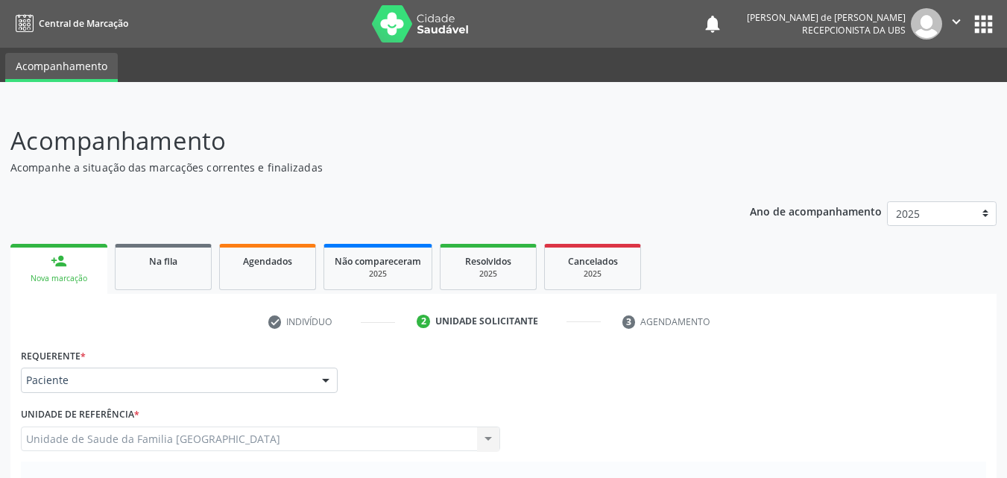
scroll to position [348, 0]
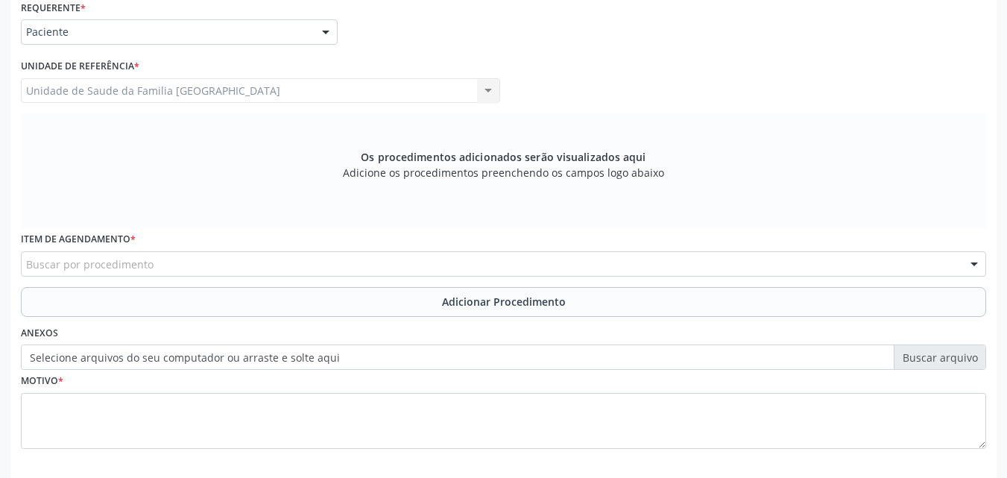
click at [151, 94] on div "Unidade de Saude da Familia [GEOGRAPHIC_DATA] Unidade de Saude da Familia [GEOG…" at bounding box center [260, 90] width 479 height 25
click at [153, 92] on div "Unidade de Saude da Familia [GEOGRAPHIC_DATA] Unidade de Saude da Familia [GEOG…" at bounding box center [260, 90] width 479 height 25
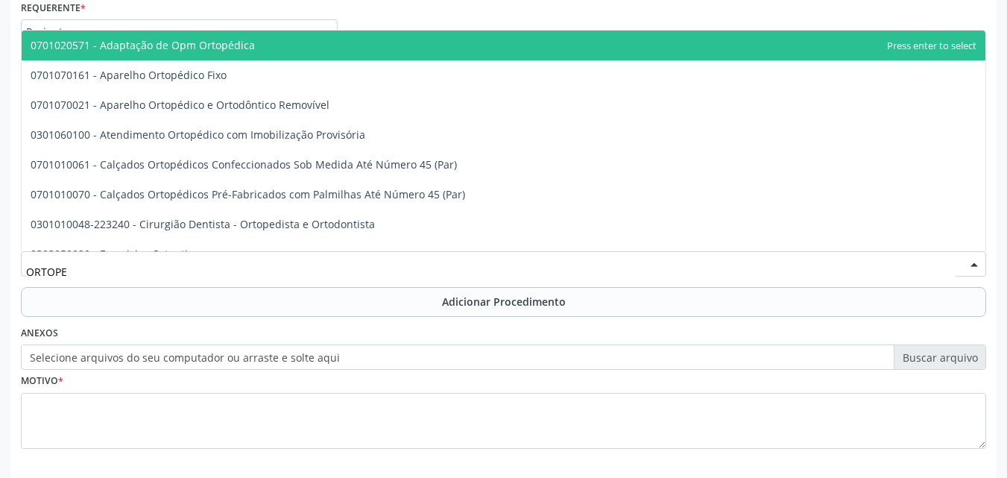
type input "ORTOPED"
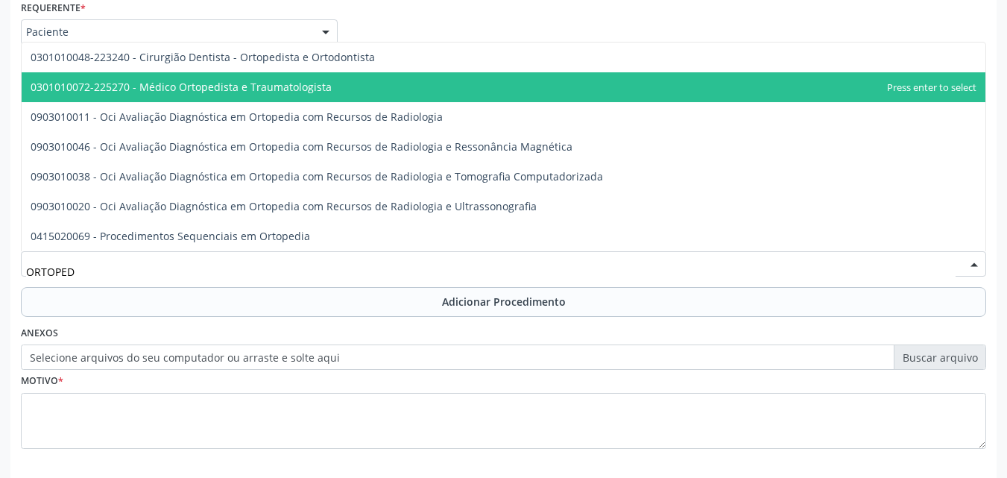
click at [203, 85] on span "0301010072-225270 - Médico Ortopedista e Traumatologista" at bounding box center [181, 87] width 301 height 14
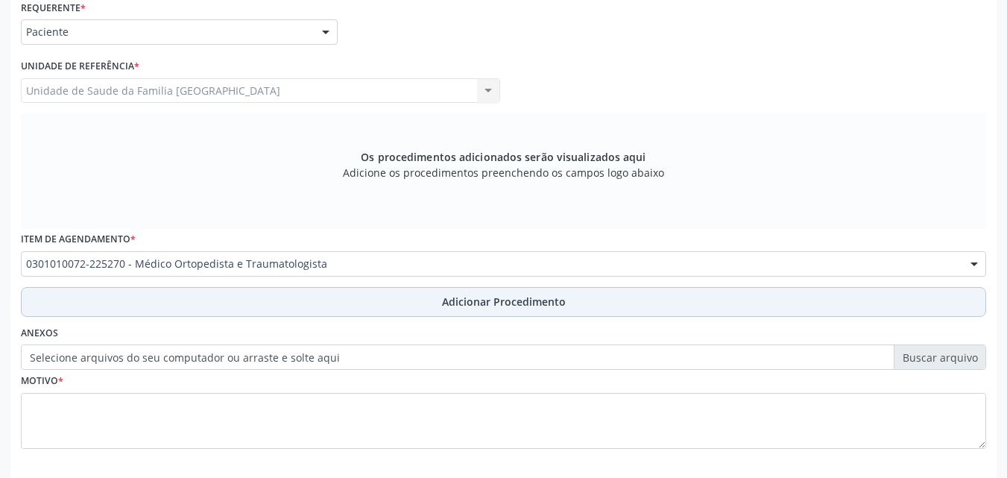
click at [168, 298] on button "Adicionar Procedimento" at bounding box center [503, 302] width 965 height 30
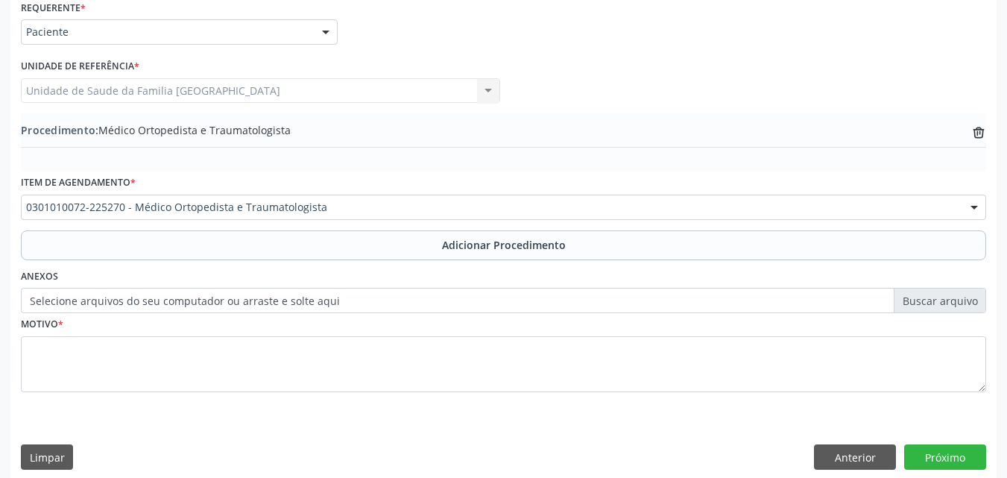
click at [169, 302] on label "Selecione arquivos do seu computador ou arraste e solte aqui" at bounding box center [503, 300] width 965 height 25
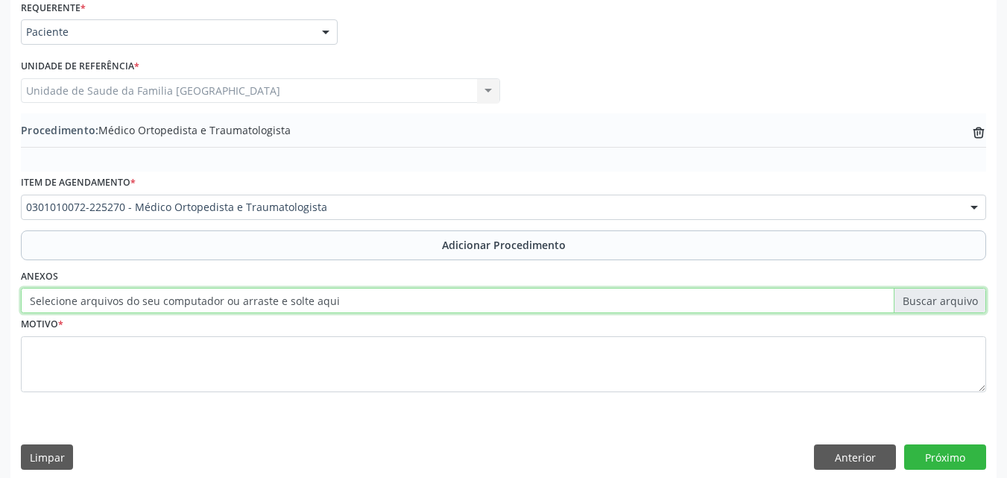
click at [169, 302] on input "Selecione arquivos do seu computador ou arraste e solte aqui" at bounding box center [503, 300] width 965 height 25
type input "C:\fakepath\7.jpg"
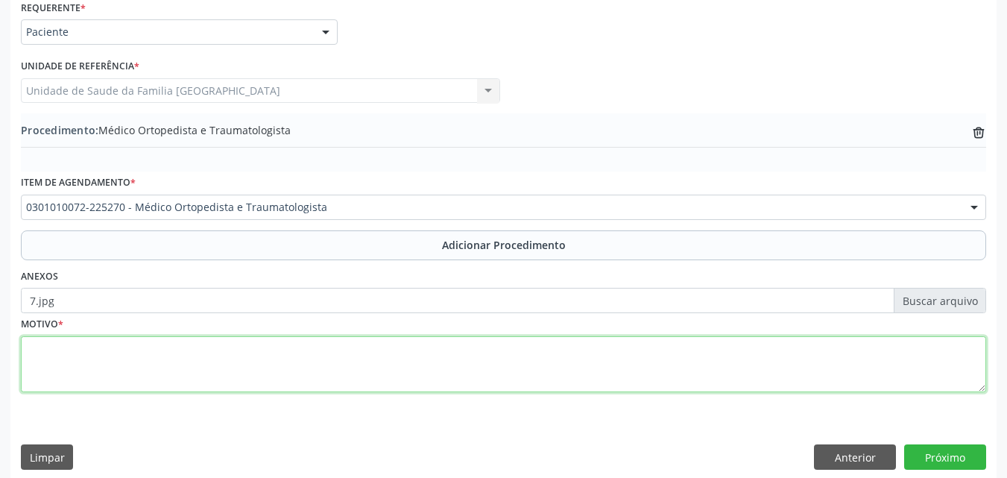
click at [343, 356] on textarea at bounding box center [503, 364] width 965 height 57
type textarea "DORES."
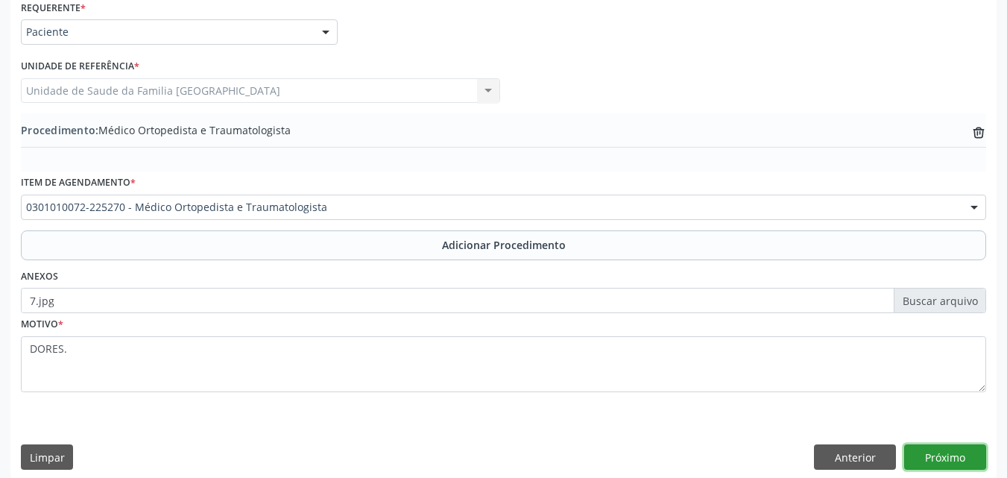
click at [949, 460] on button "Próximo" at bounding box center [945, 456] width 82 height 25
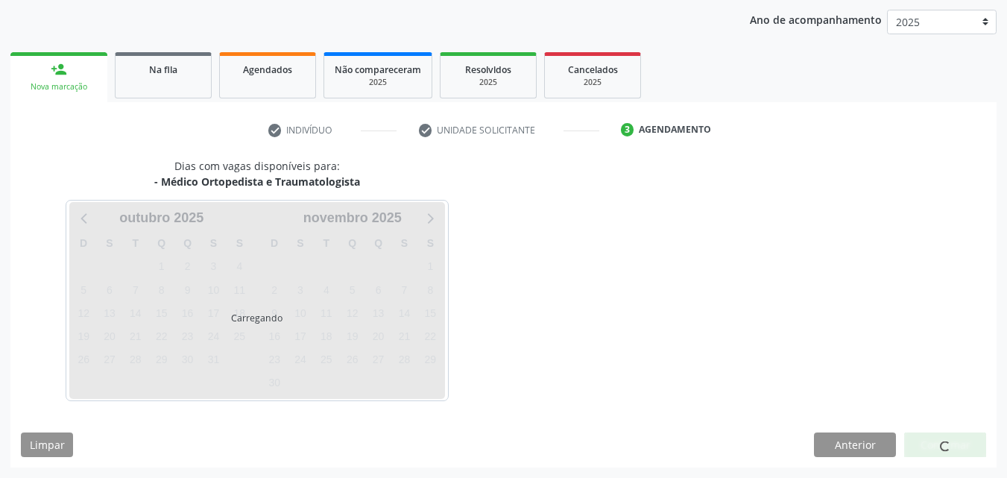
scroll to position [236, 0]
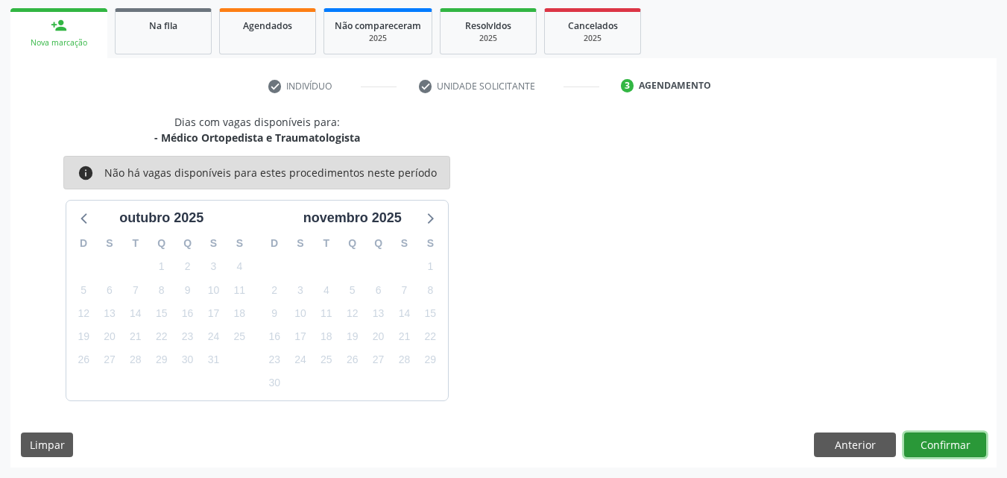
click at [943, 445] on button "Confirmar" at bounding box center [945, 444] width 82 height 25
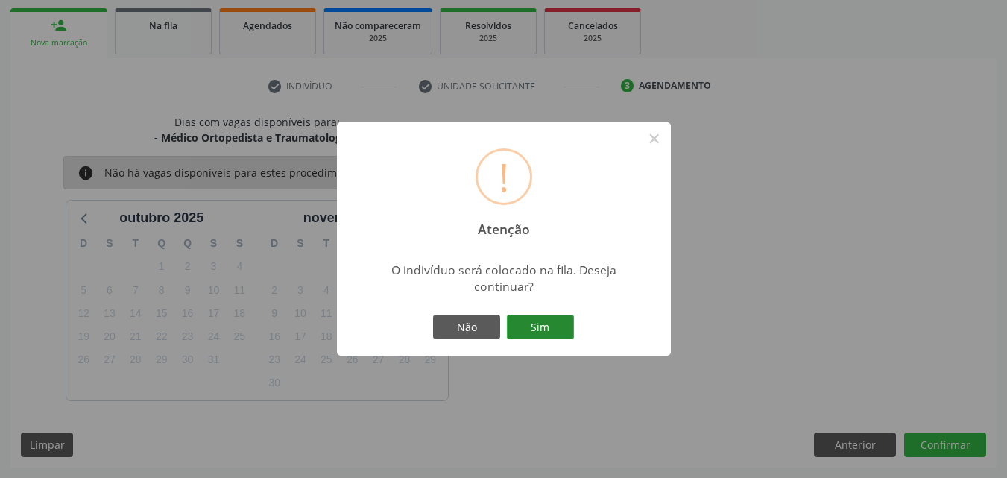
click at [558, 319] on button "Sim" at bounding box center [540, 327] width 67 height 25
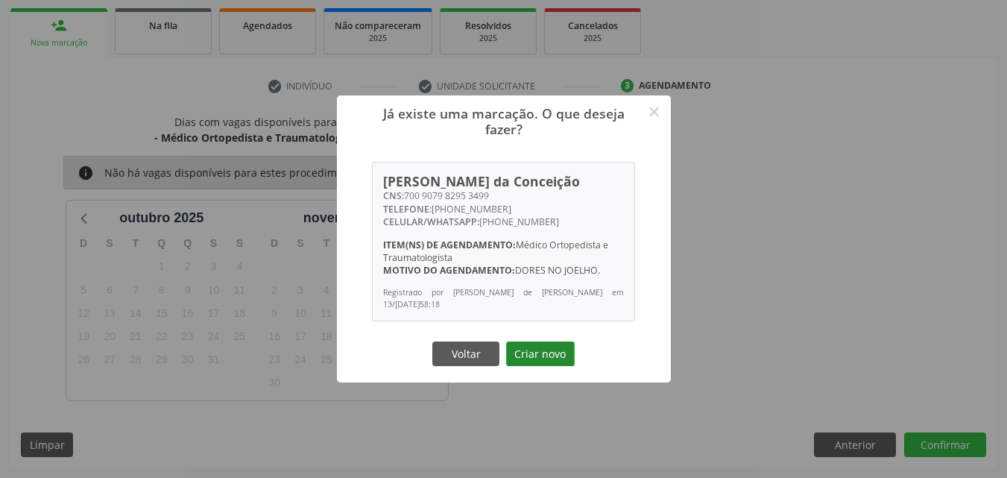
click at [539, 355] on button "Criar novo" at bounding box center [540, 353] width 69 height 25
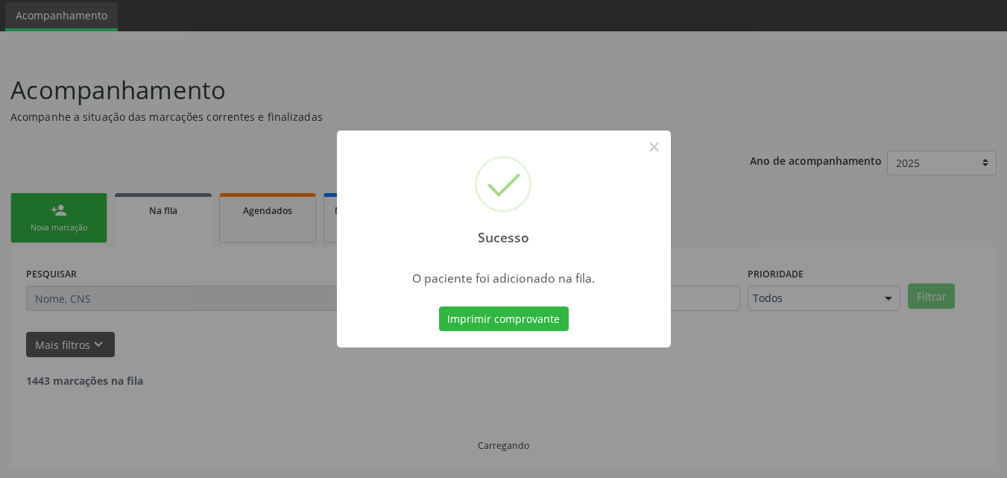
scroll to position [35, 0]
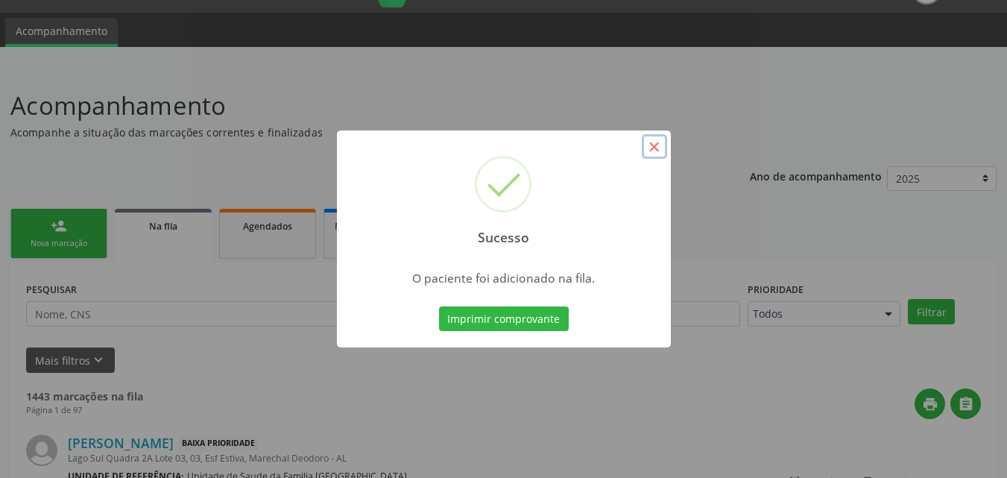
click at [651, 149] on button "×" at bounding box center [654, 146] width 25 height 25
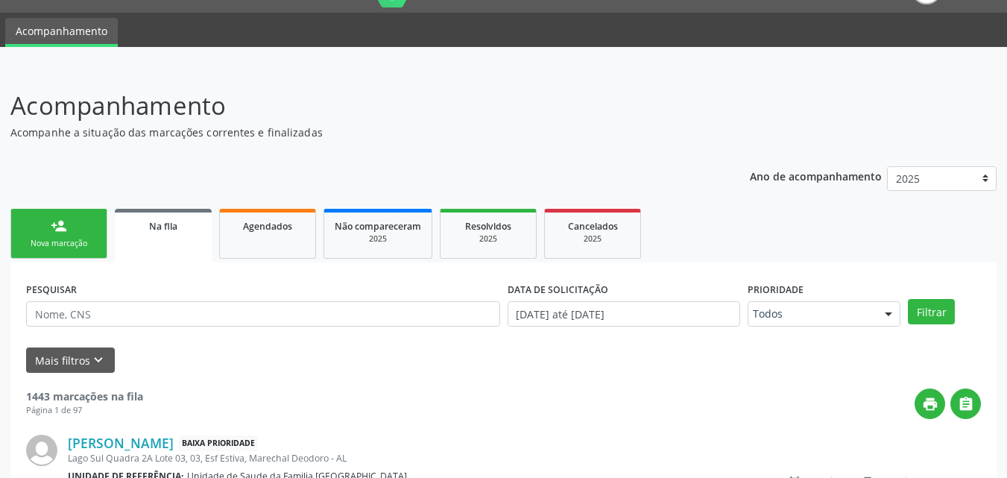
click at [86, 231] on link "person_add Nova marcação" at bounding box center [58, 234] width 97 height 50
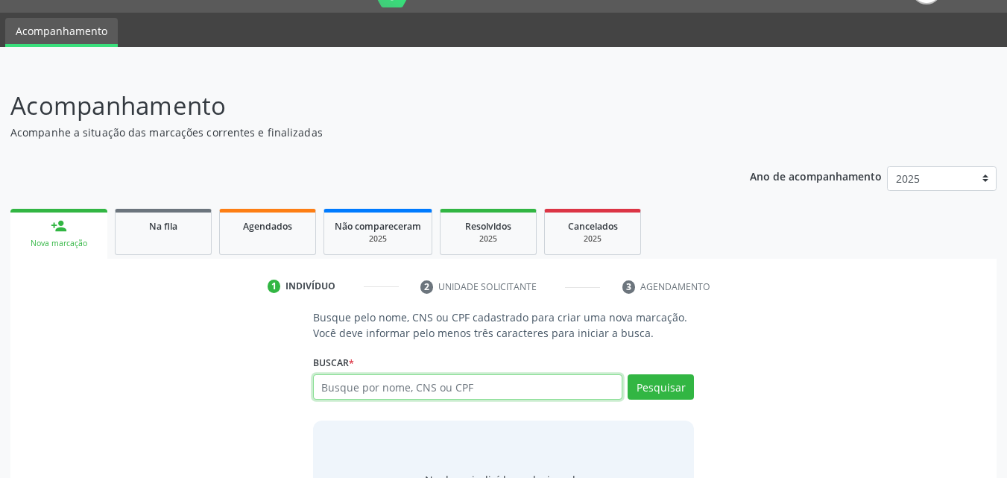
click at [431, 388] on input "text" at bounding box center [468, 386] width 310 height 25
type input "[PERSON_NAME]"
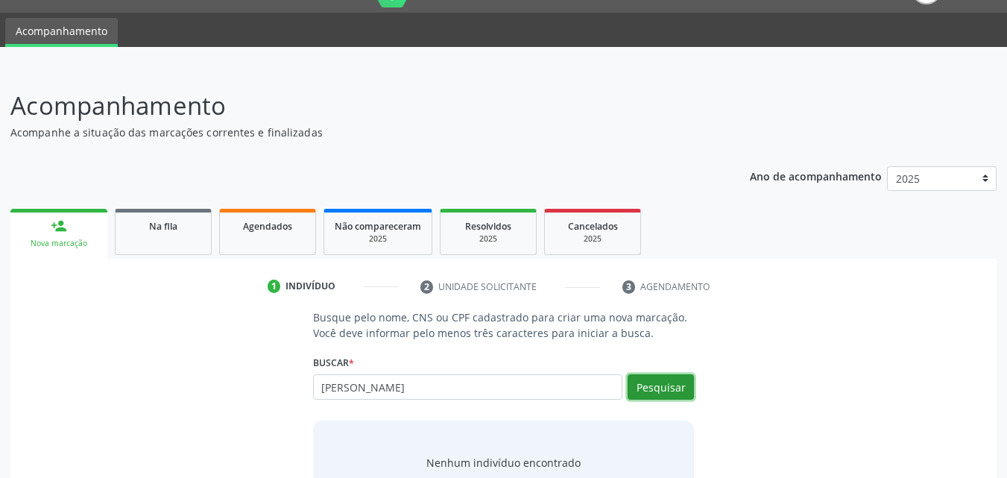
click at [634, 390] on button "Pesquisar" at bounding box center [661, 386] width 66 height 25
drag, startPoint x: 516, startPoint y: 391, endPoint x: 236, endPoint y: 373, distance: 280.1
click at [237, 373] on div "Busque pelo nome, CNS ou CPF cadastrado para criar uma nova marcação. Você deve…" at bounding box center [503, 424] width 965 height 230
type input "[PERSON_NAME]"
drag, startPoint x: 280, startPoint y: 384, endPoint x: 213, endPoint y: 367, distance: 68.5
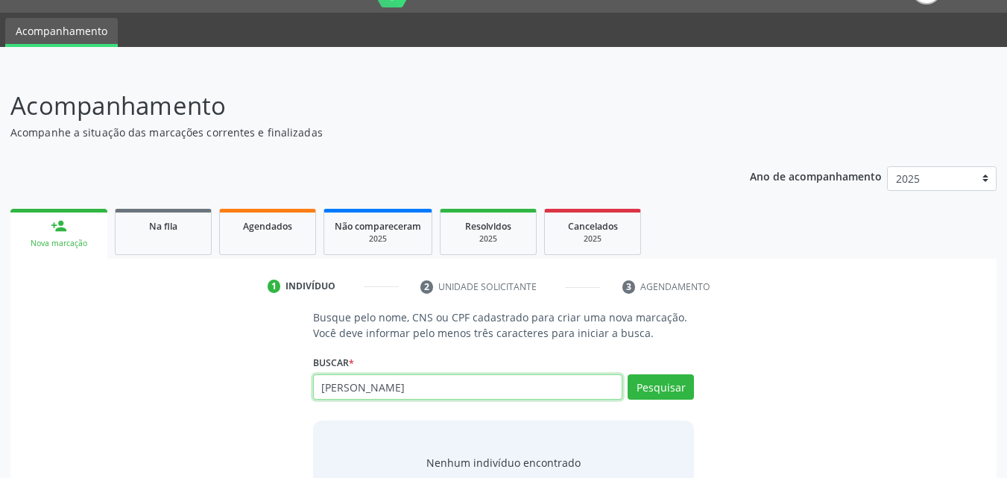
click at [227, 370] on div "Busque pelo nome, CNS ou CPF cadastrado para criar uma nova marcação. Você deve…" at bounding box center [503, 424] width 965 height 230
type input "700907982953499"
click at [657, 385] on button "Pesquisar" at bounding box center [661, 386] width 66 height 25
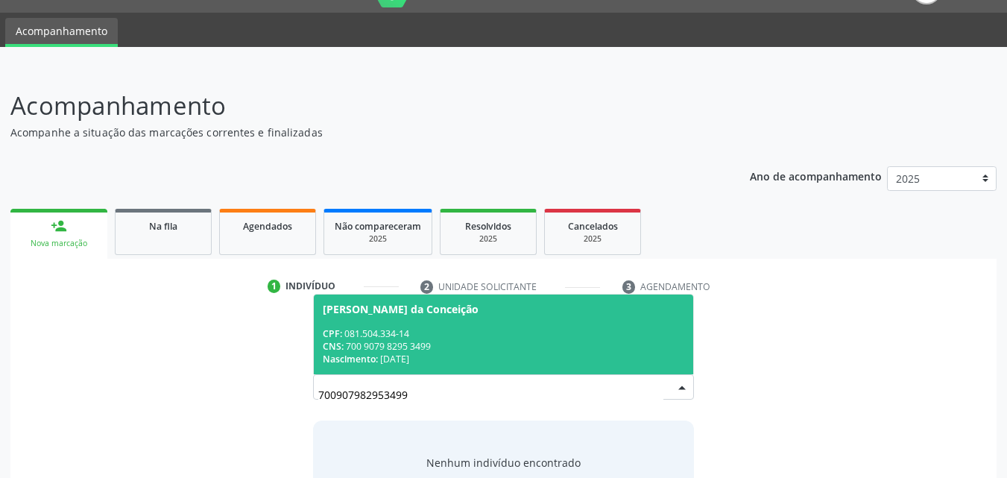
click at [396, 324] on span "[PERSON_NAME] da Conceição CPF: 081.504.334-14 CNS: 700 9079 8295 3499 Nascimen…" at bounding box center [504, 334] width 380 height 80
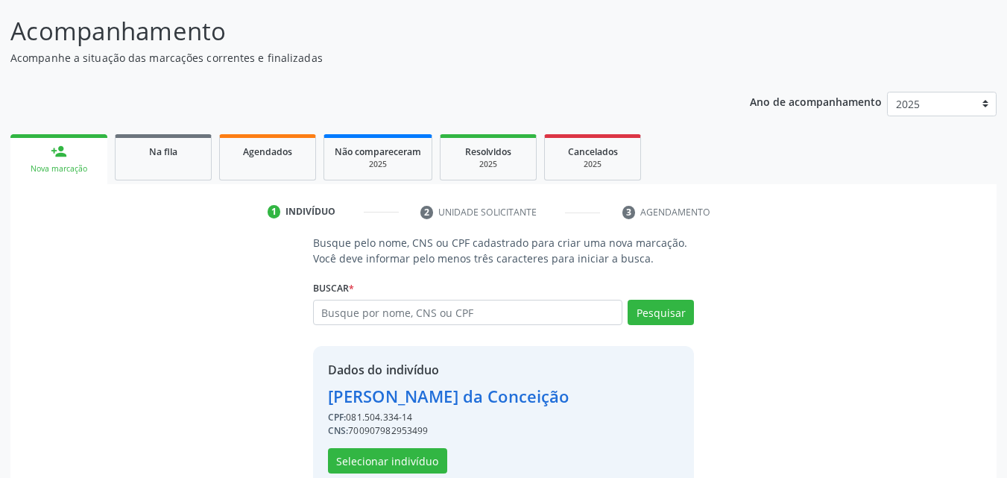
scroll to position [141, 0]
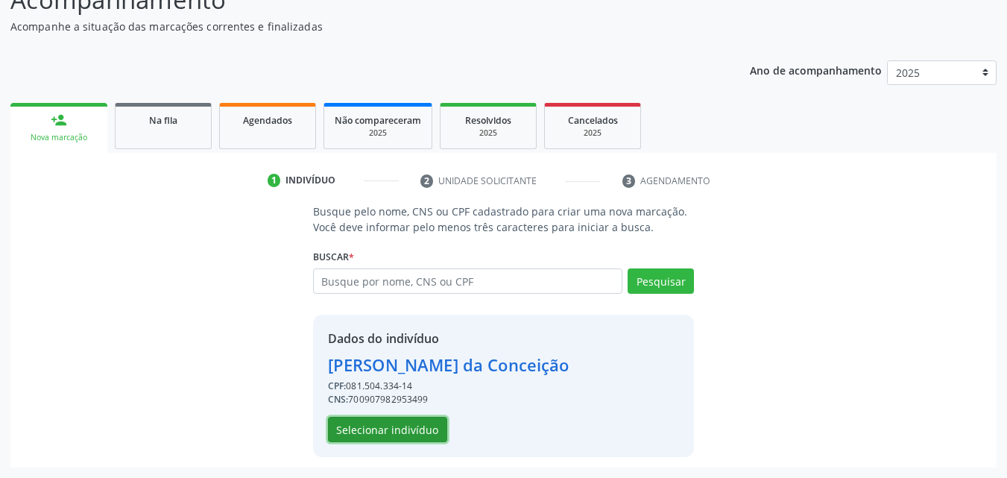
click at [402, 430] on button "Selecionar indivíduo" at bounding box center [387, 429] width 119 height 25
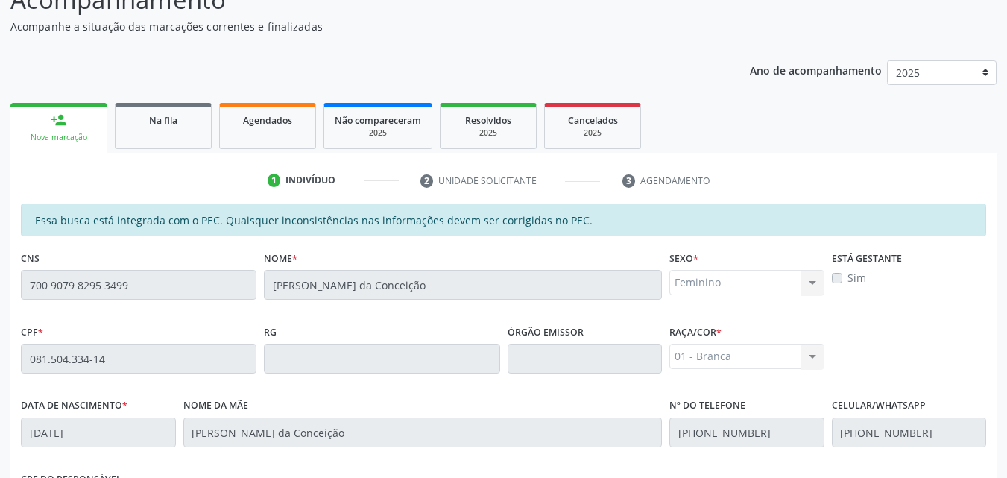
scroll to position [394, 0]
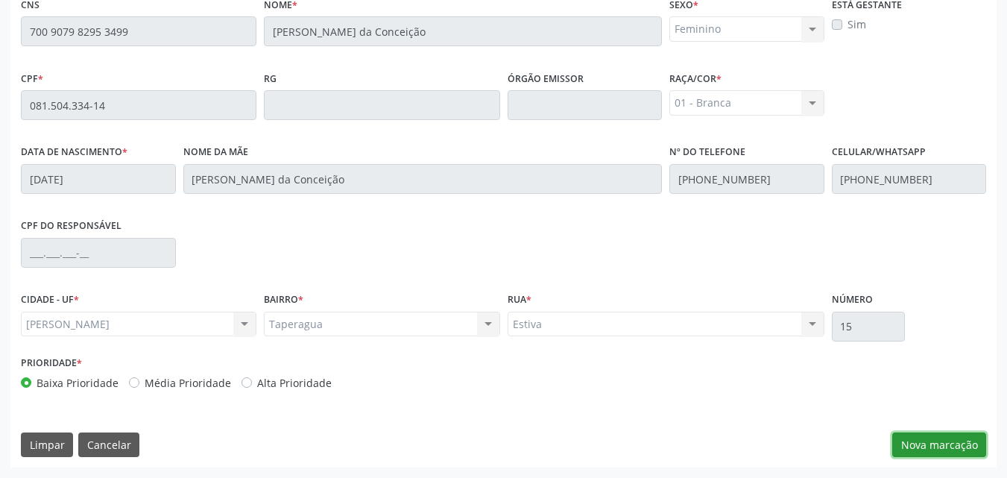
click at [917, 433] on button "Nova marcação" at bounding box center [939, 444] width 94 height 25
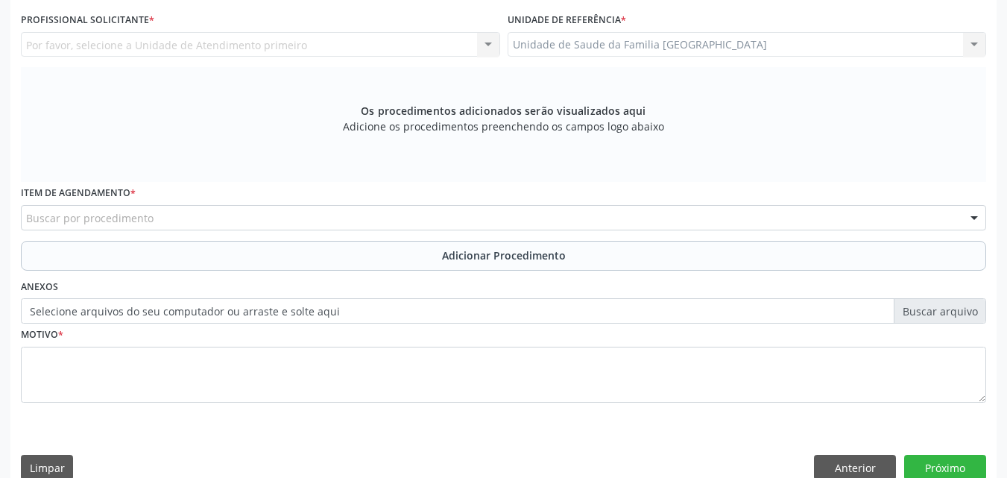
scroll to position [0, 0]
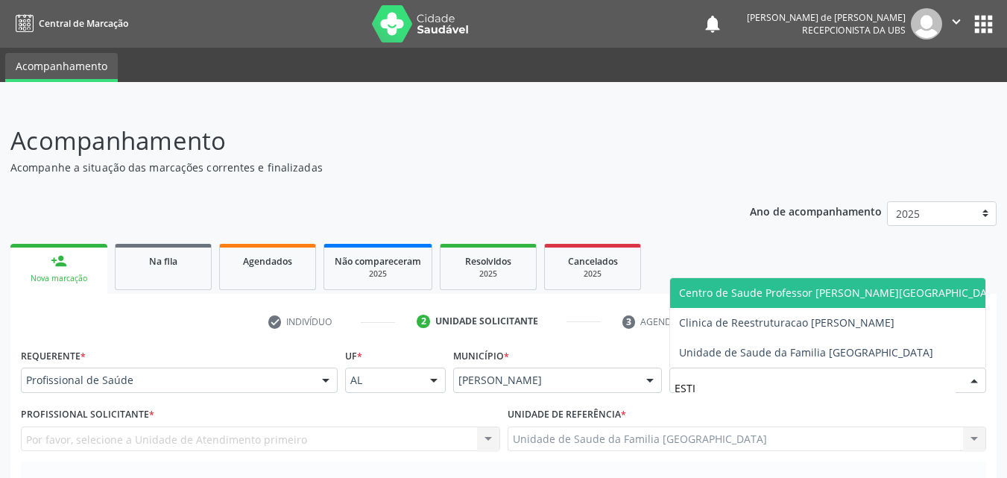
type input "ESTIV"
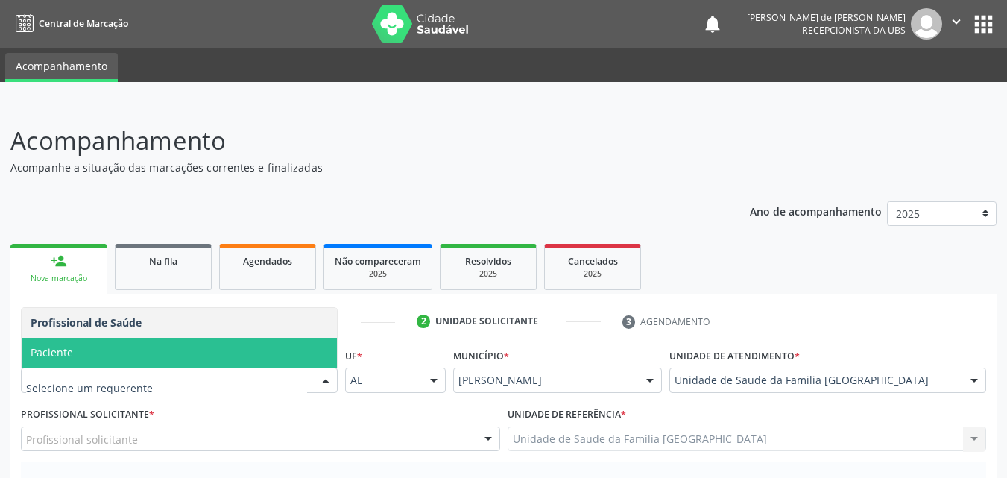
click at [110, 346] on span "Paciente" at bounding box center [179, 353] width 315 height 30
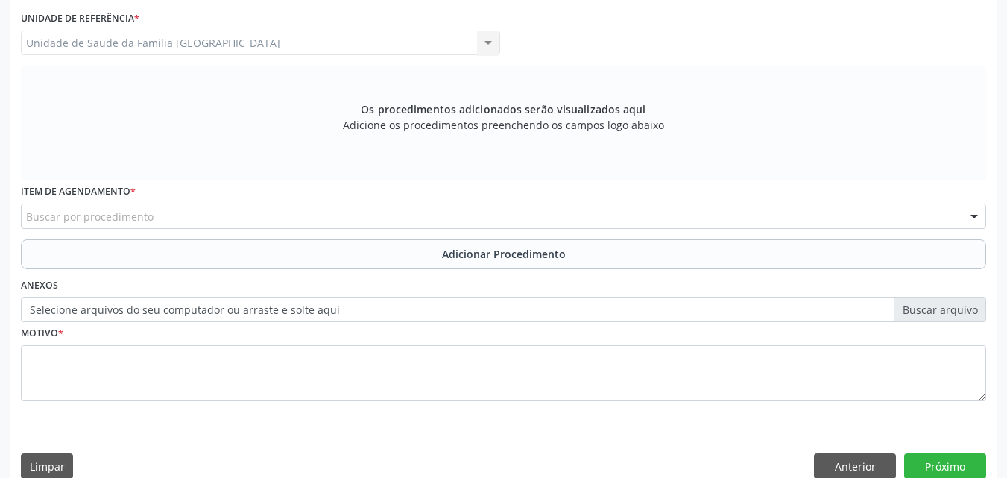
scroll to position [417, 0]
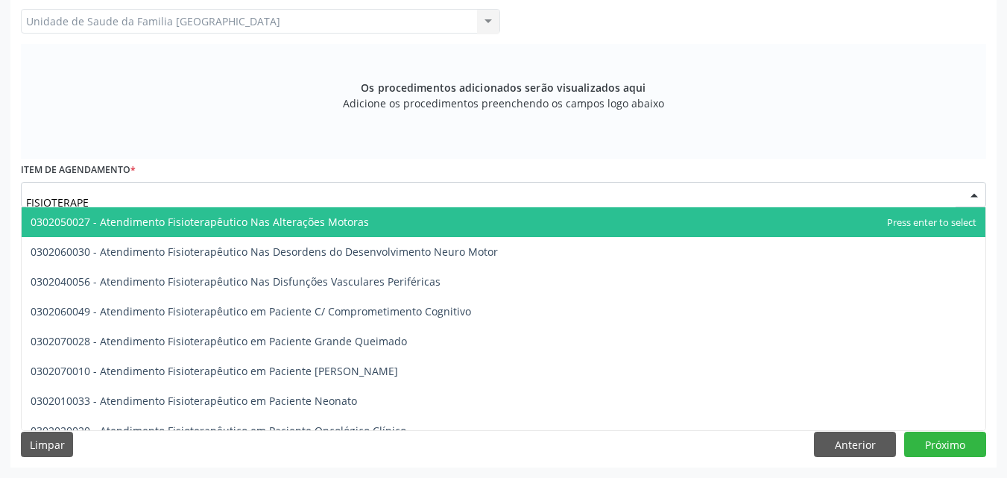
type input "FISIOTERAPEU"
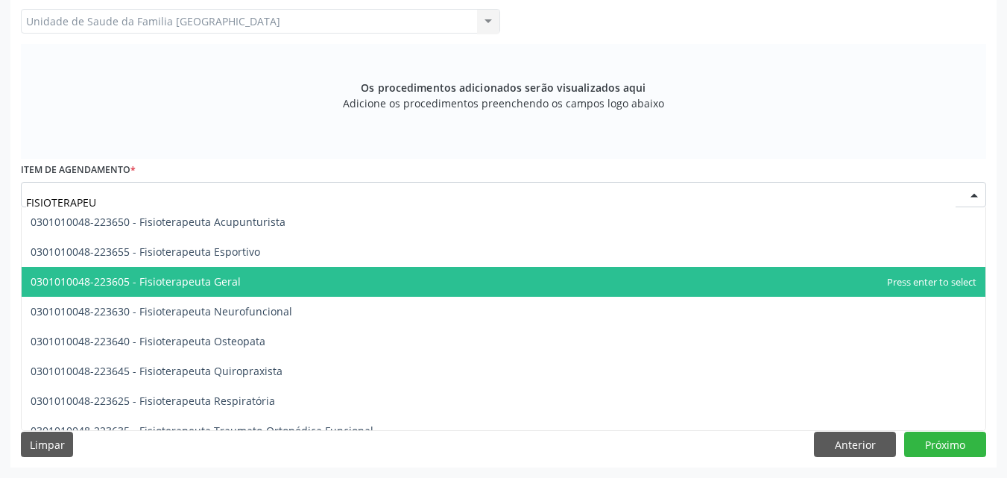
click at [171, 277] on span "0301010048-223605 - Fisioterapeuta Geral" at bounding box center [136, 281] width 210 height 14
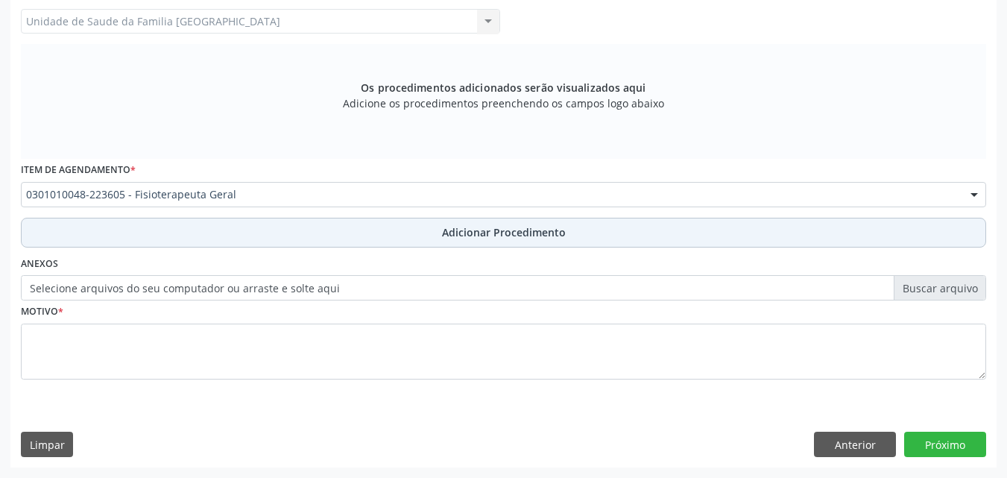
click at [186, 233] on button "Adicionar Procedimento" at bounding box center [503, 233] width 965 height 30
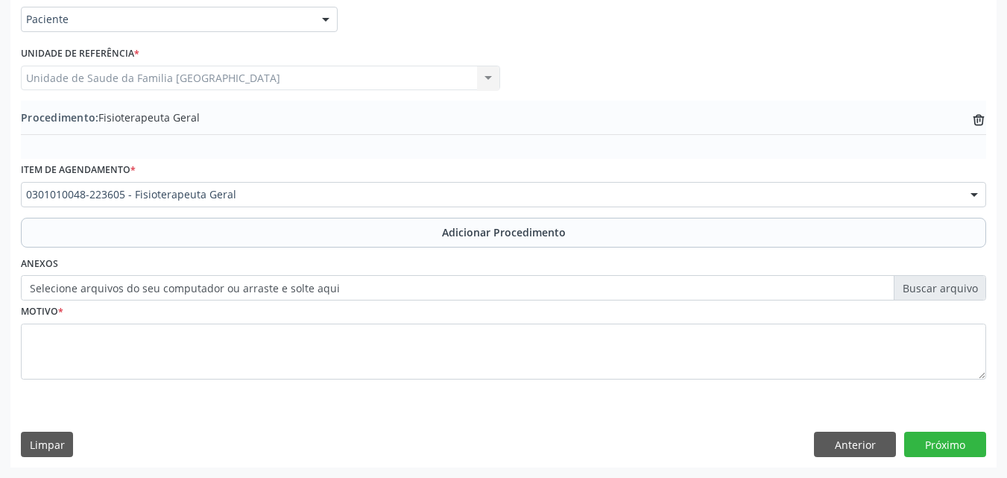
click at [171, 289] on label "Selecione arquivos do seu computador ou arraste e solte aqui" at bounding box center [503, 287] width 965 height 25
click at [171, 289] on input "Selecione arquivos do seu computador ou arraste e solte aqui" at bounding box center [503, 287] width 965 height 25
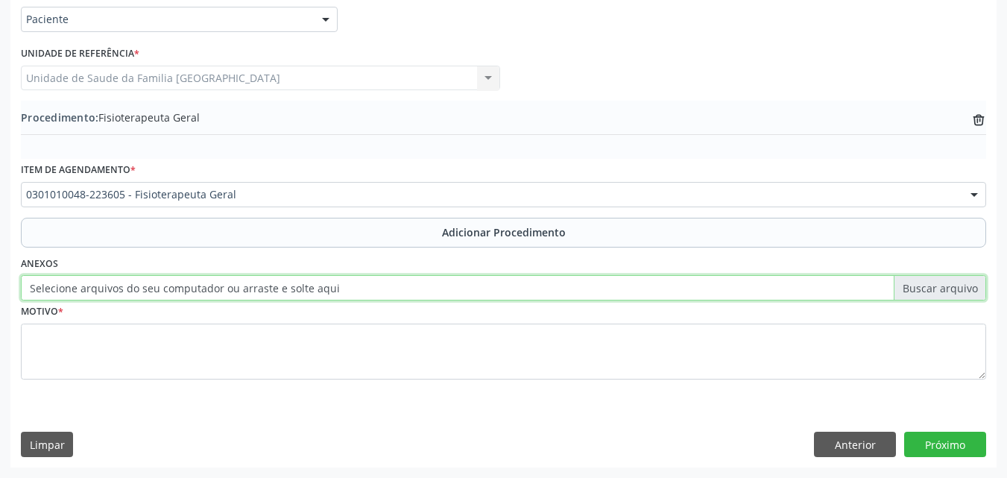
type input "C:\fakepath\8.jpg"
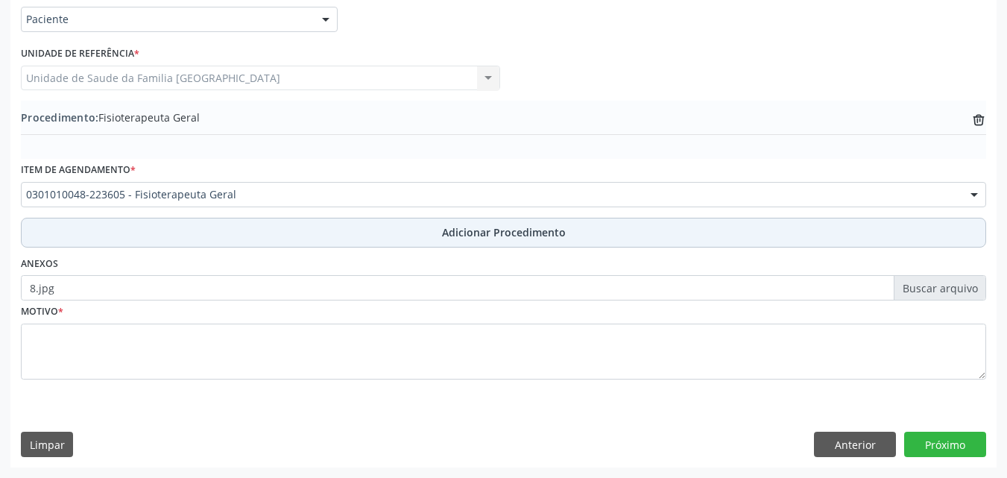
click at [214, 236] on button "Adicionar Procedimento" at bounding box center [503, 233] width 965 height 30
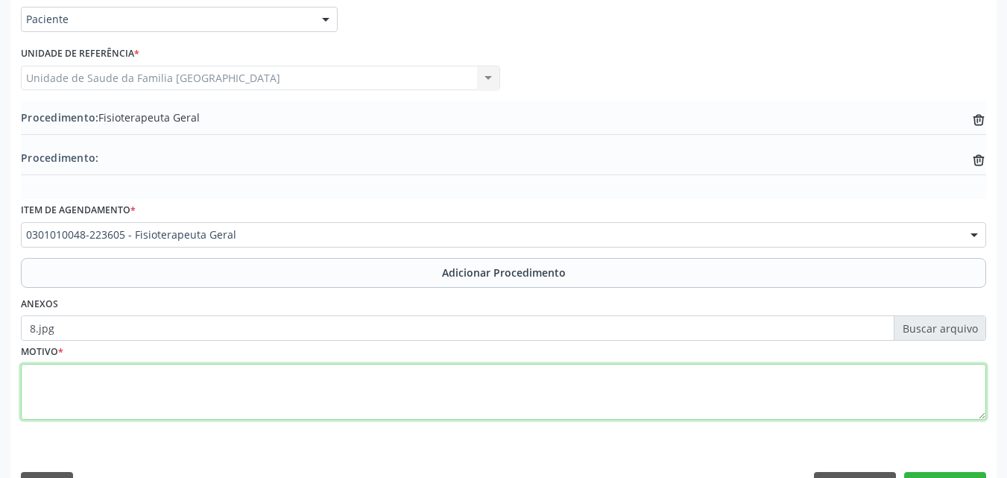
click at [132, 383] on textarea at bounding box center [503, 392] width 965 height 57
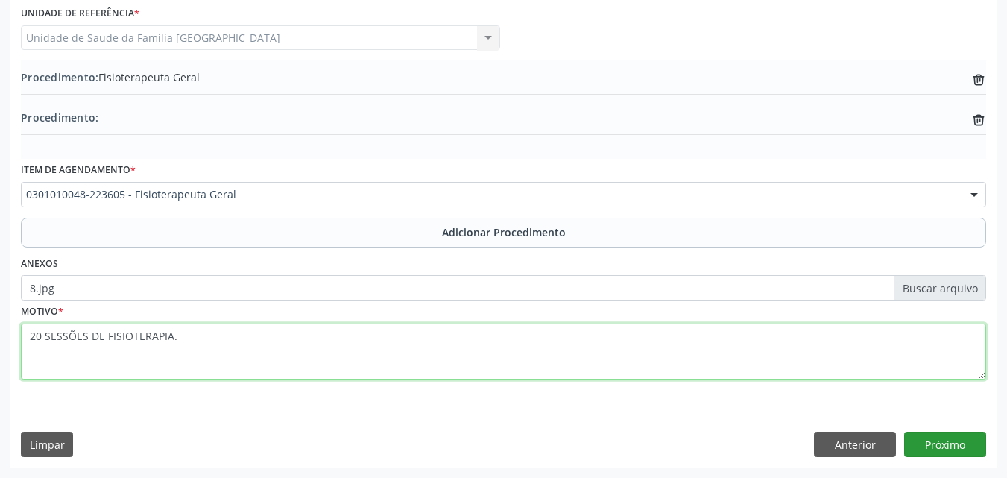
type textarea "20 SESSÕES DE FISIOTERAPIA."
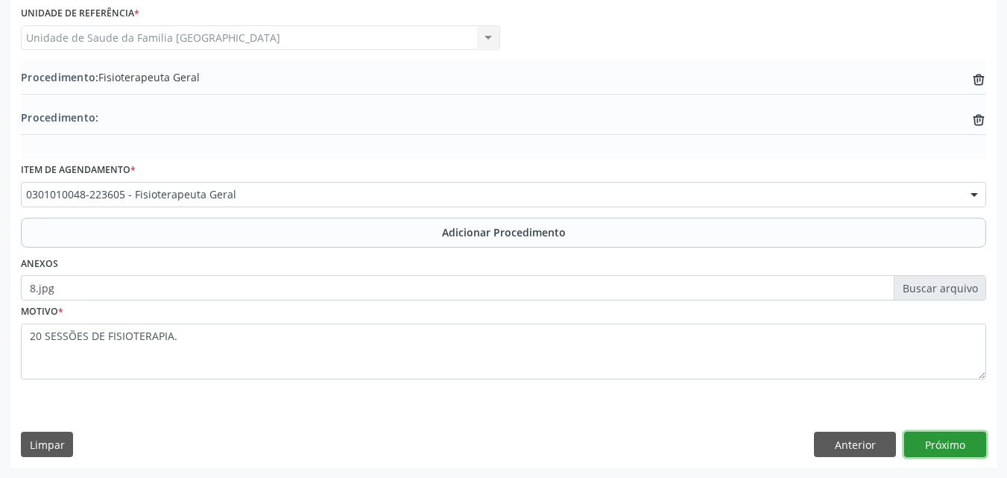
click at [932, 443] on button "Próximo" at bounding box center [945, 444] width 82 height 25
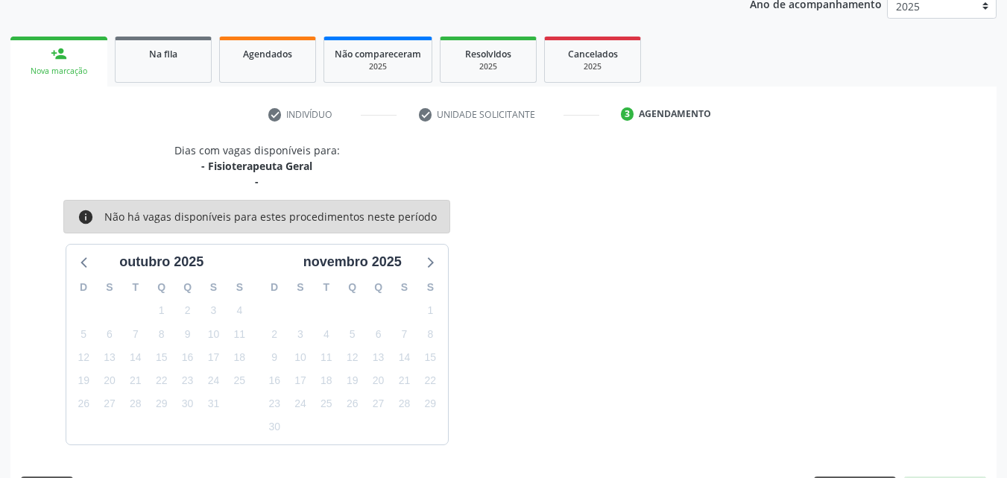
scroll to position [251, 0]
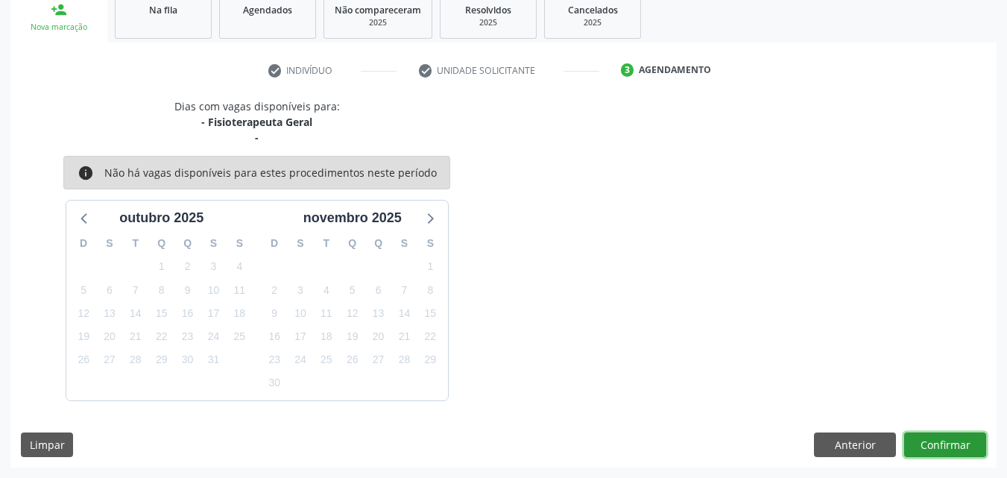
click at [932, 442] on button "Confirmar" at bounding box center [945, 444] width 82 height 25
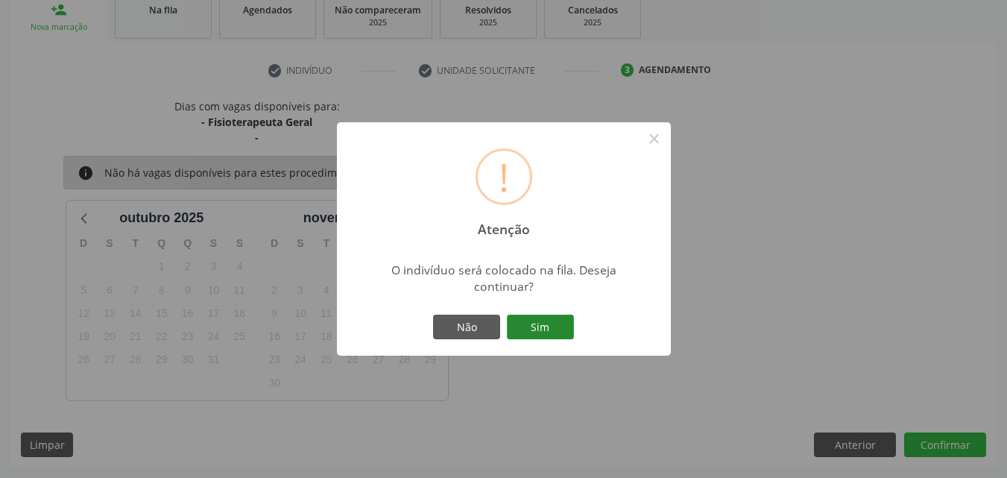
click at [517, 326] on button "Sim" at bounding box center [540, 327] width 67 height 25
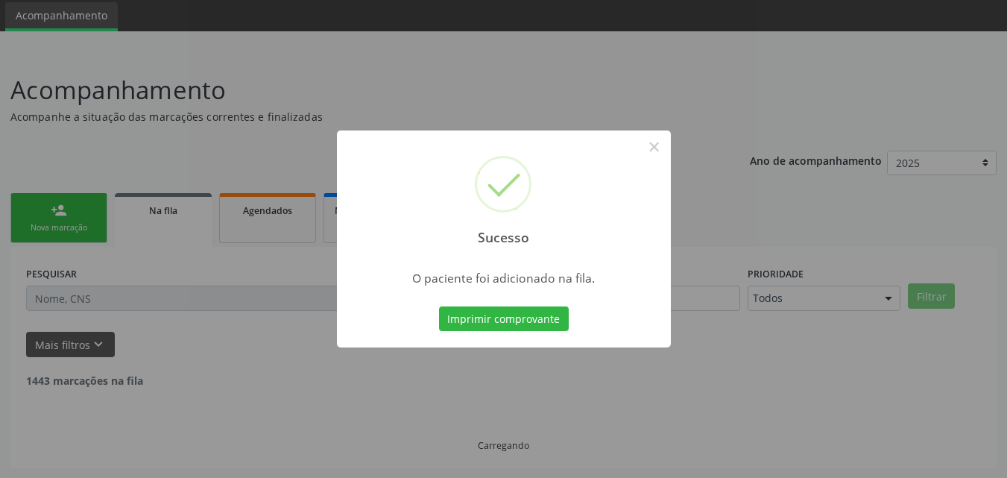
scroll to position [35, 0]
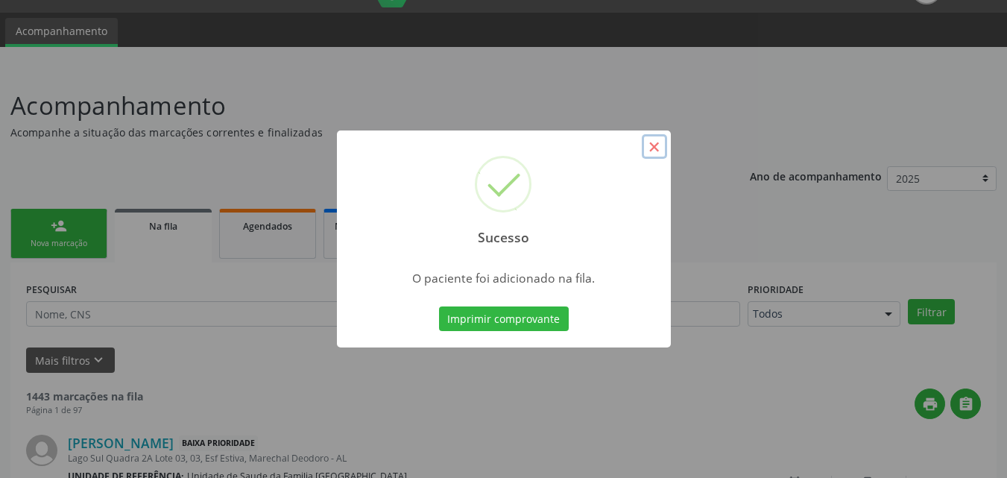
click at [652, 140] on button "×" at bounding box center [654, 146] width 25 height 25
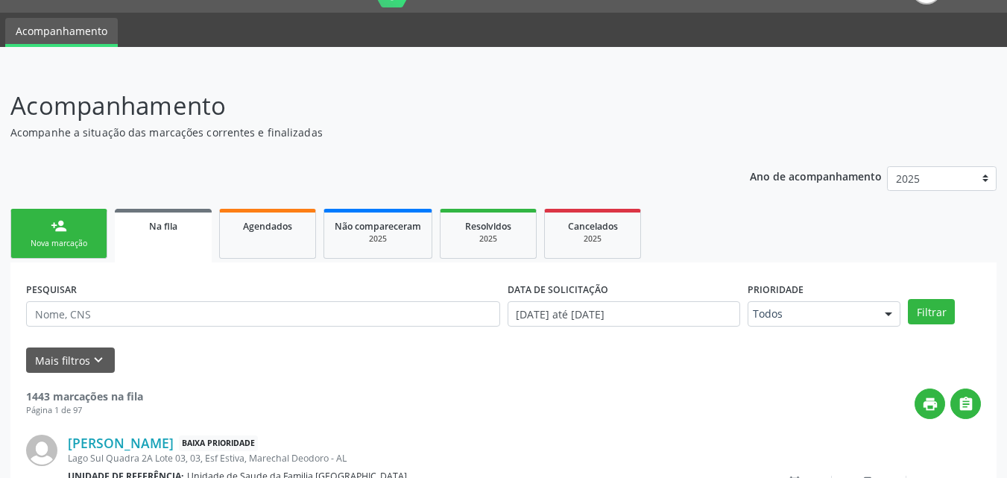
click at [53, 227] on div "person_add" at bounding box center [59, 226] width 16 height 16
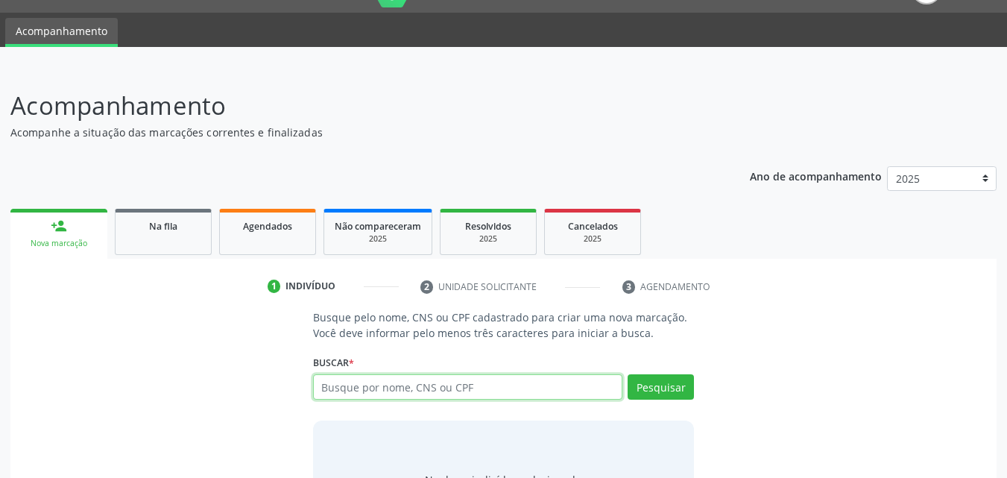
click at [349, 385] on input "text" at bounding box center [468, 386] width 310 height 25
type input "708604095281787"
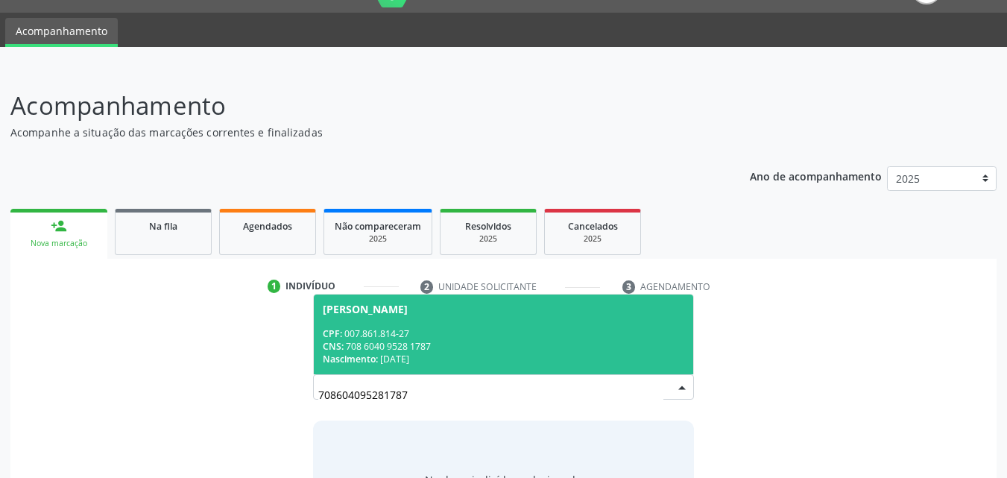
click at [465, 356] on div "Nascimento: [DATE]" at bounding box center [504, 359] width 362 height 13
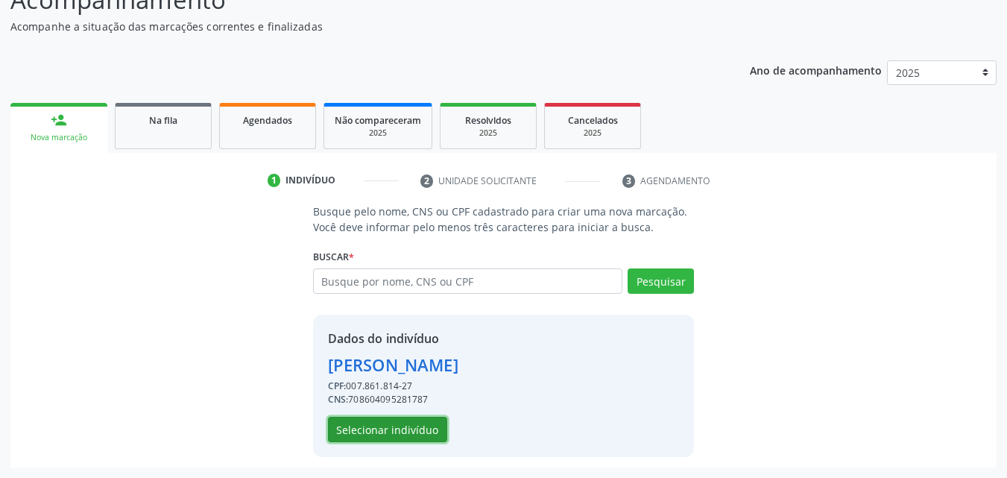
click at [400, 424] on button "Selecionar indivíduo" at bounding box center [387, 429] width 119 height 25
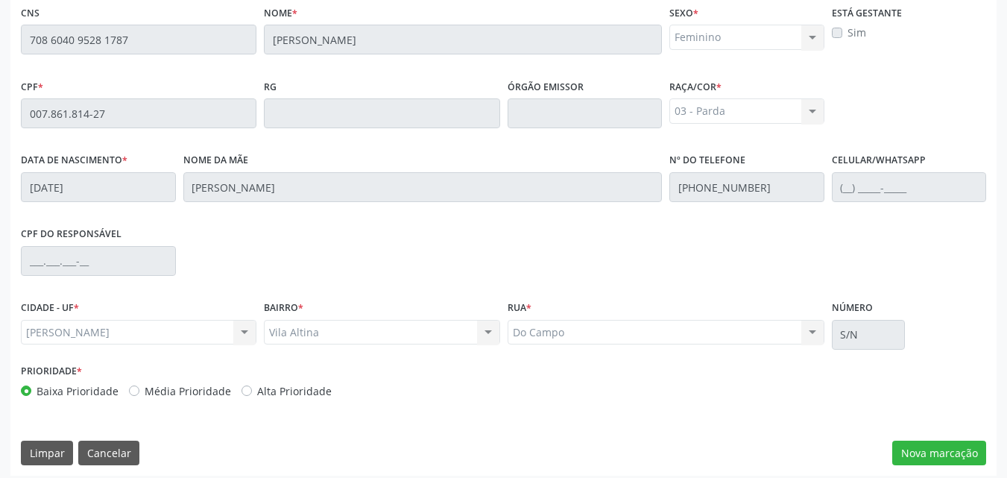
scroll to position [394, 0]
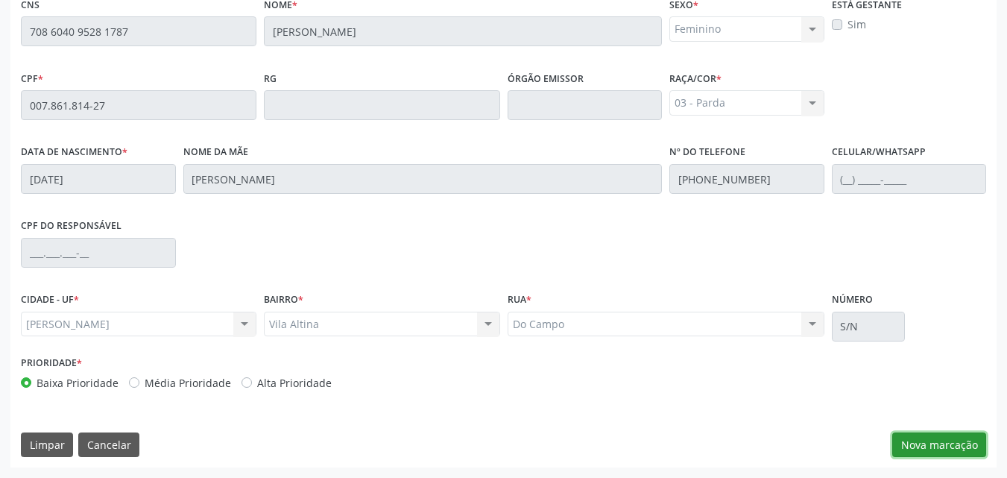
click at [947, 449] on button "Nova marcação" at bounding box center [939, 444] width 94 height 25
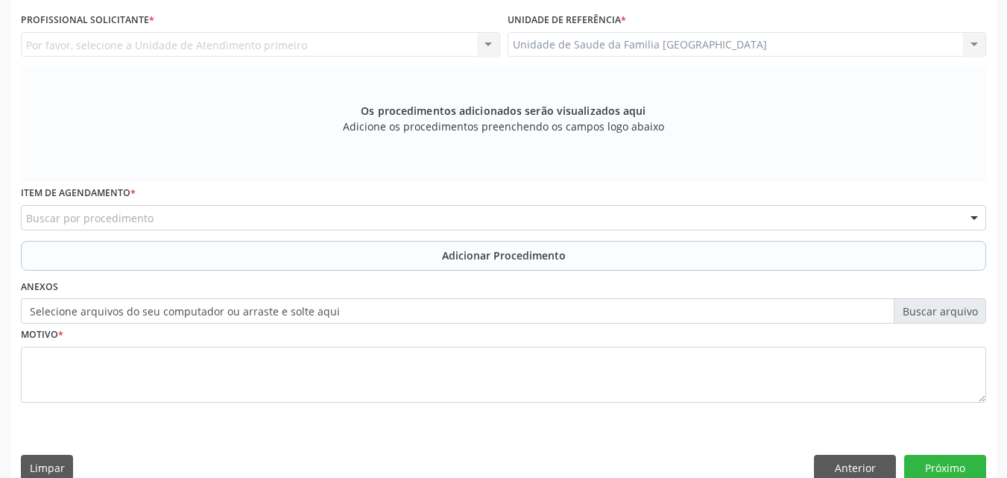
scroll to position [0, 0]
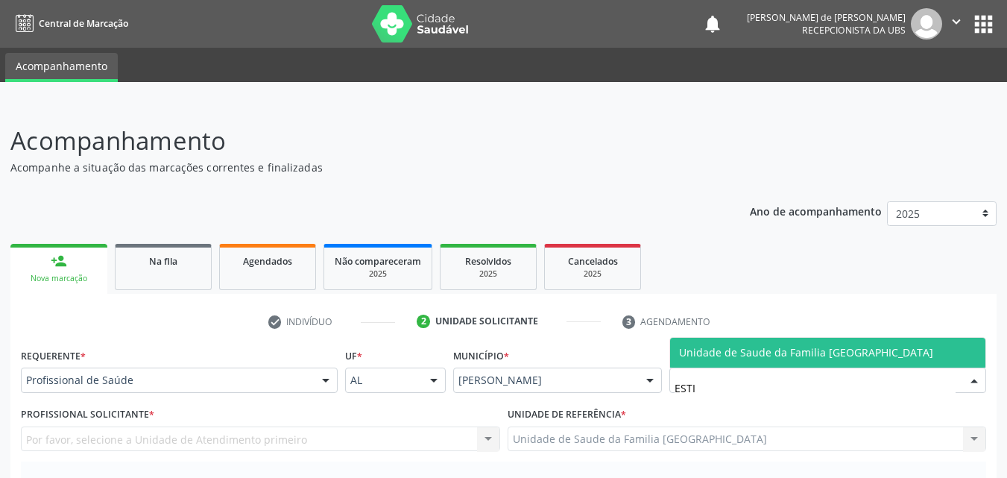
type input "ESTIV"
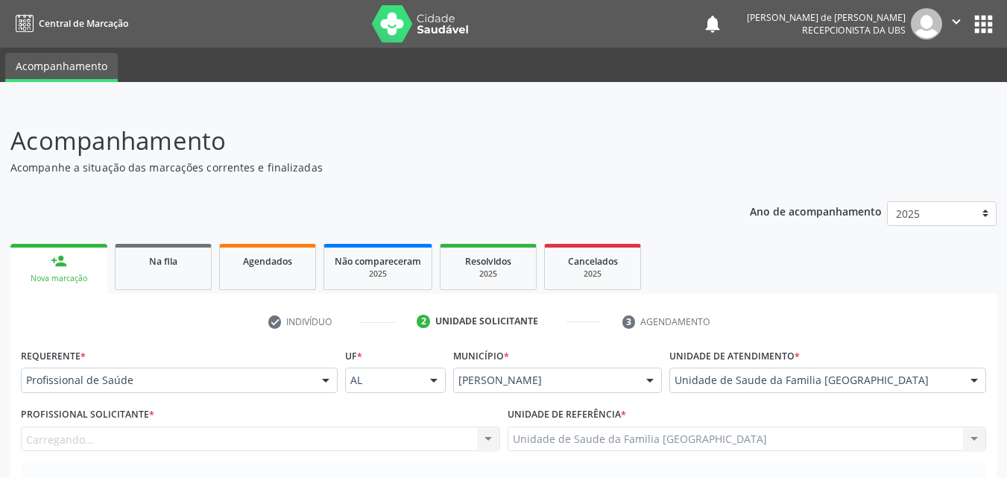
scroll to position [348, 0]
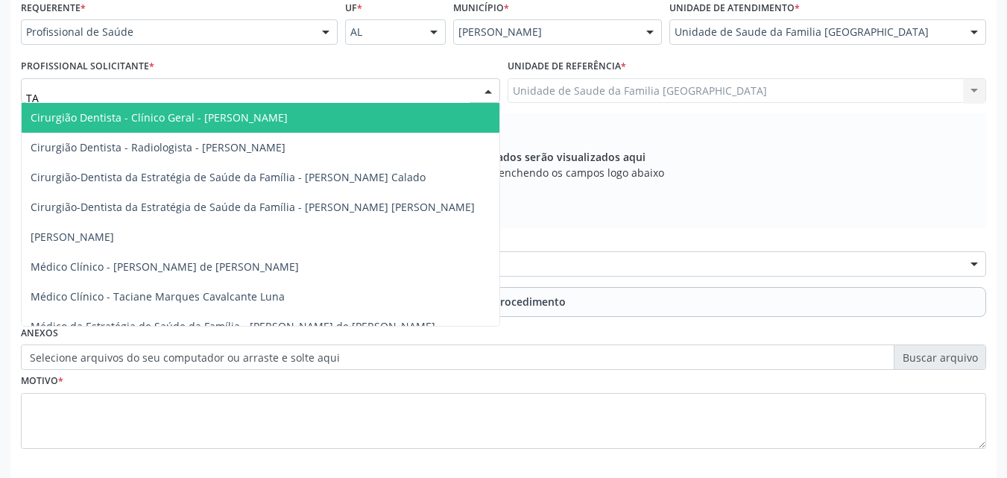
type input "TAC"
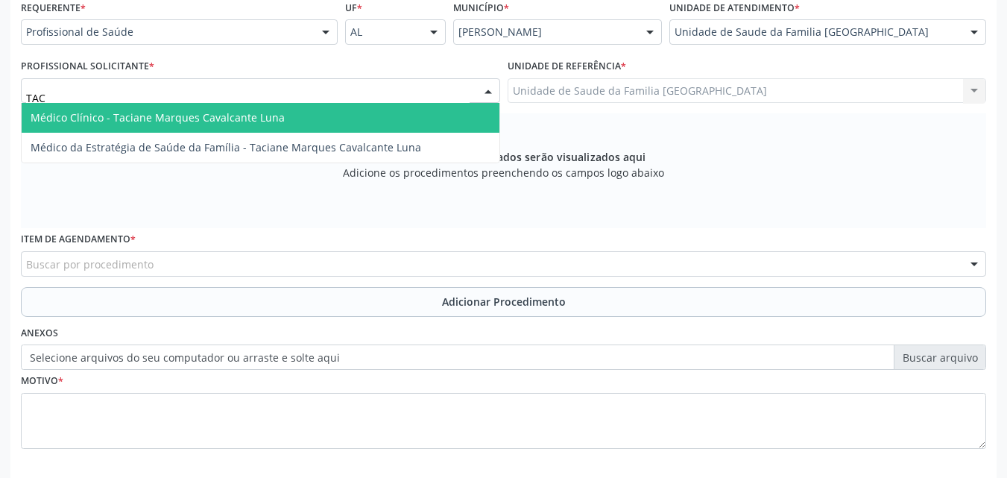
click at [117, 113] on span "Médico Clínico - Taciane Marques Cavalcante Luna" at bounding box center [158, 117] width 254 height 14
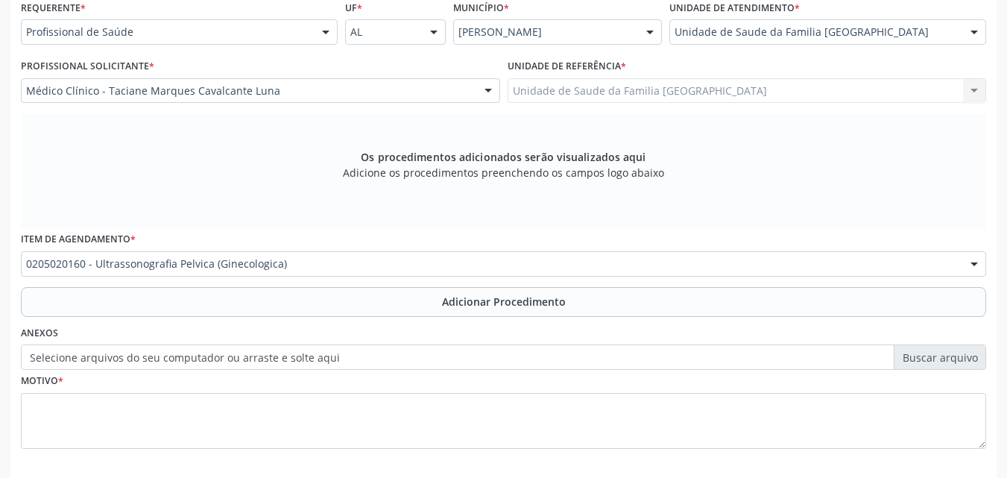
scroll to position [0, 0]
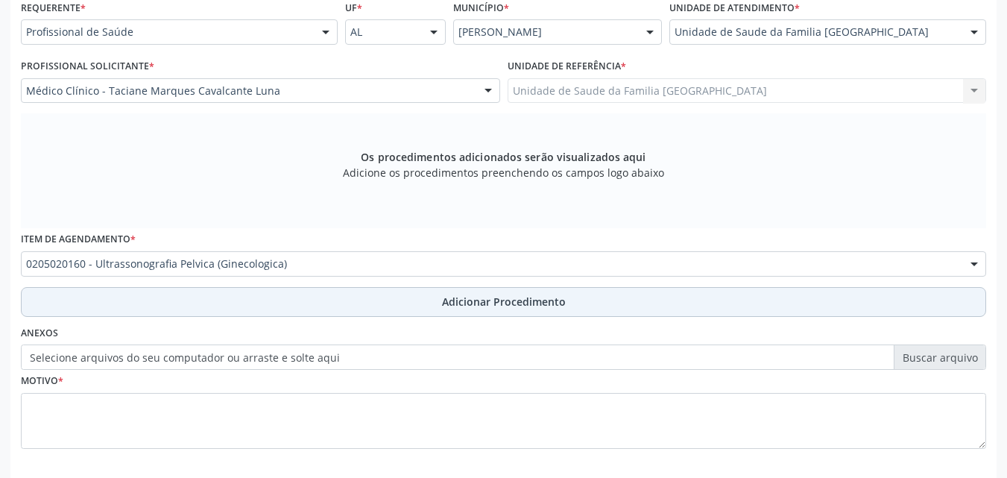
click at [84, 307] on button "Adicionar Procedimento" at bounding box center [503, 302] width 965 height 30
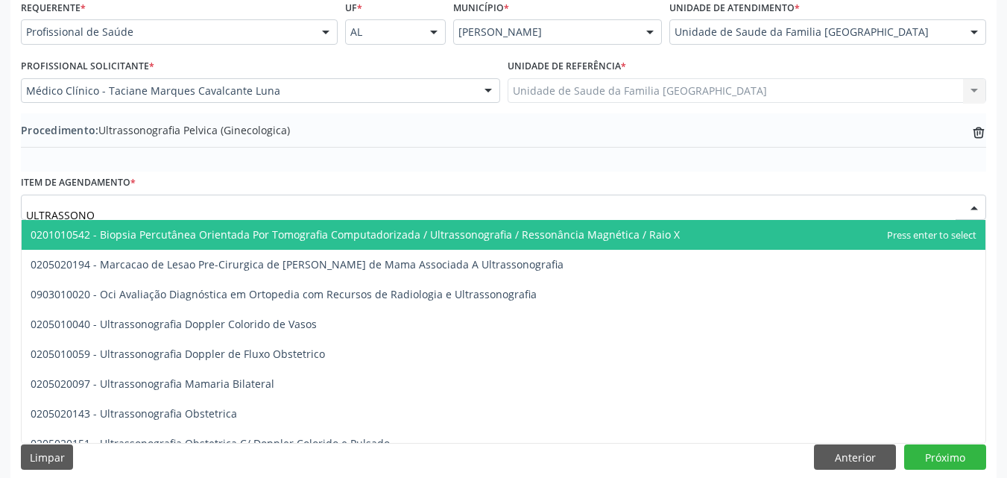
type input "ULTRASSONOG"
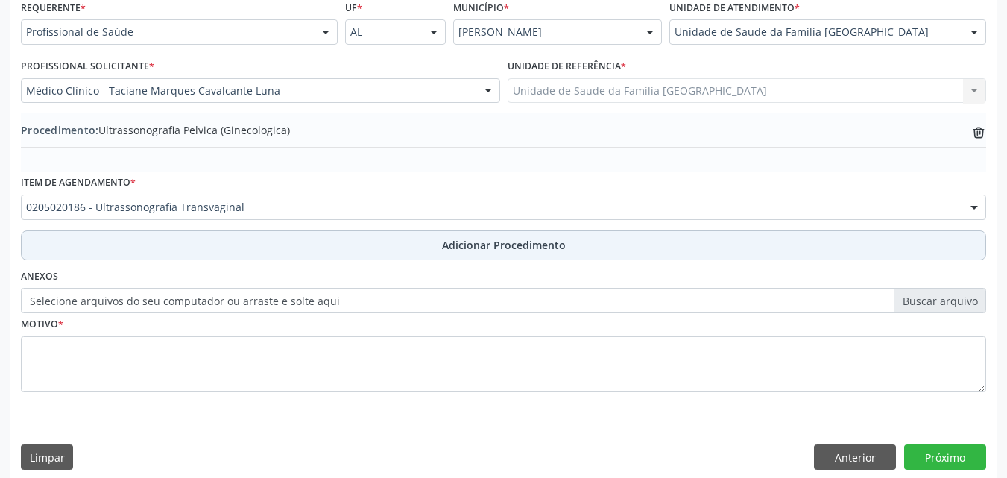
click at [124, 247] on button "Adicionar Procedimento" at bounding box center [503, 245] width 965 height 30
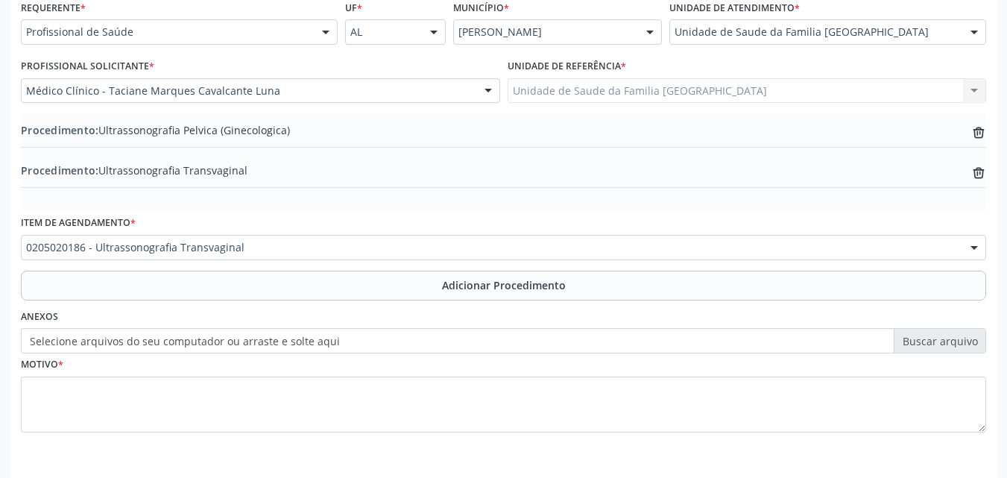
click at [147, 355] on div "Motivo *" at bounding box center [503, 392] width 965 height 79
click at [150, 344] on label "Selecione arquivos do seu computador ou arraste e solte aqui" at bounding box center [503, 340] width 965 height 25
click at [150, 344] on input "Selecione arquivos do seu computador ou arraste e solte aqui" at bounding box center [503, 340] width 965 height 25
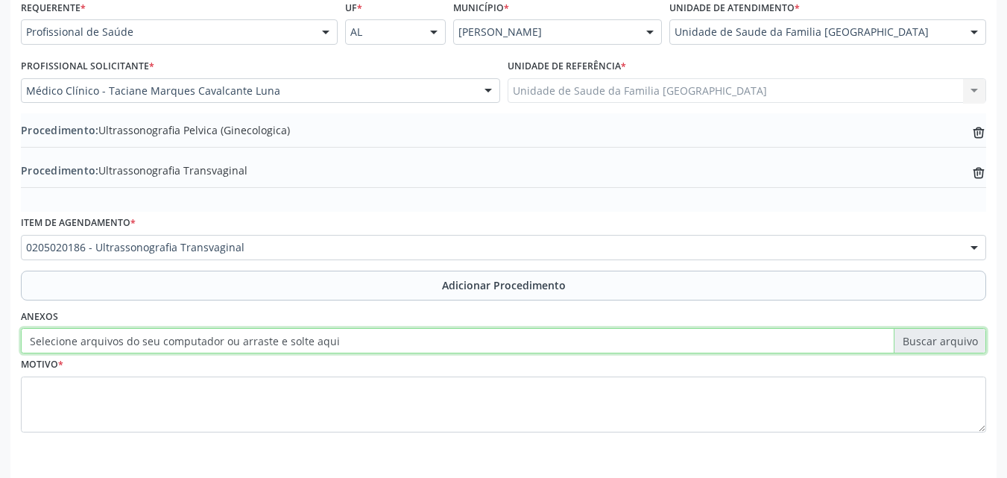
type input "C:\fakepath\9.jpg"
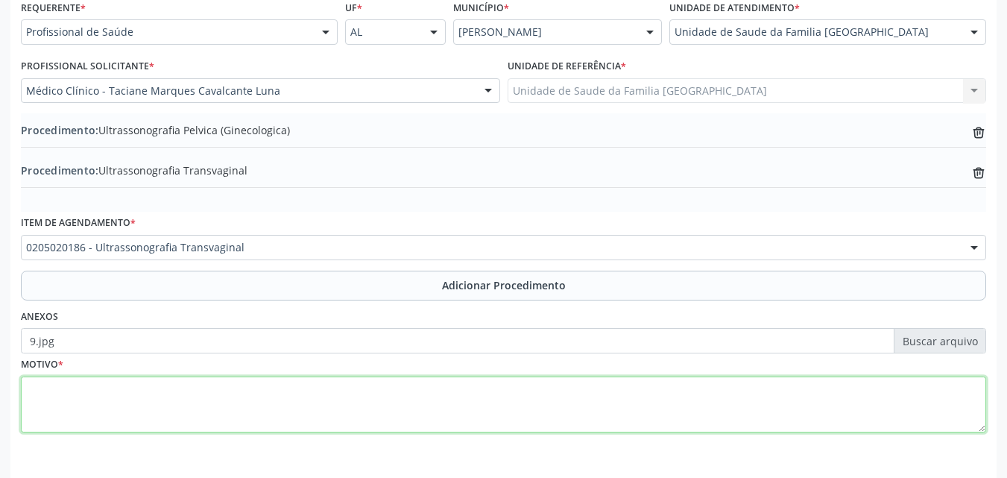
click at [402, 408] on textarea at bounding box center [503, 404] width 965 height 57
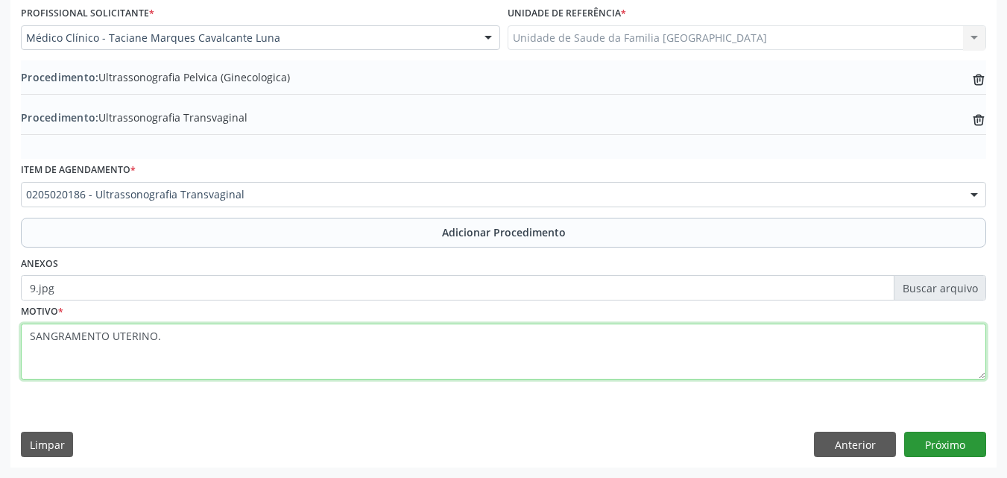
type textarea "SANGRAMENTO UTERINO."
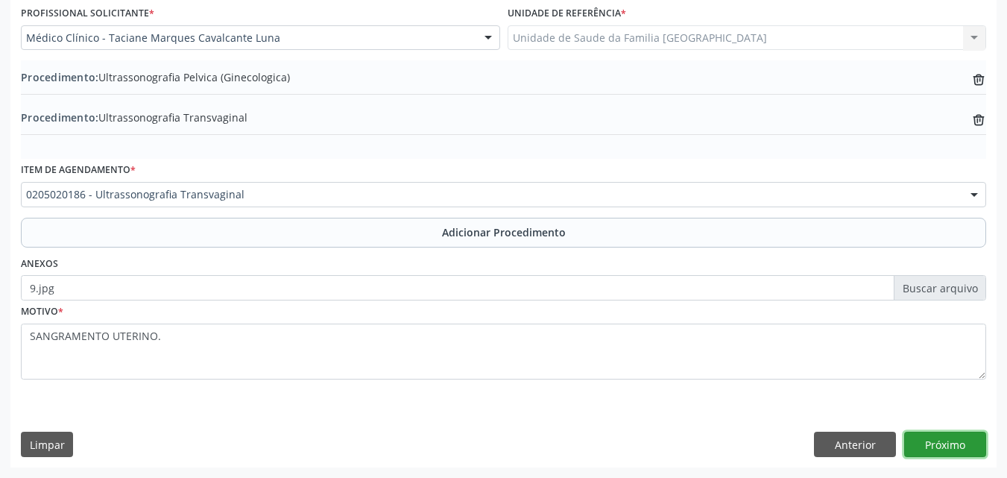
click at [946, 437] on button "Próximo" at bounding box center [945, 444] width 82 height 25
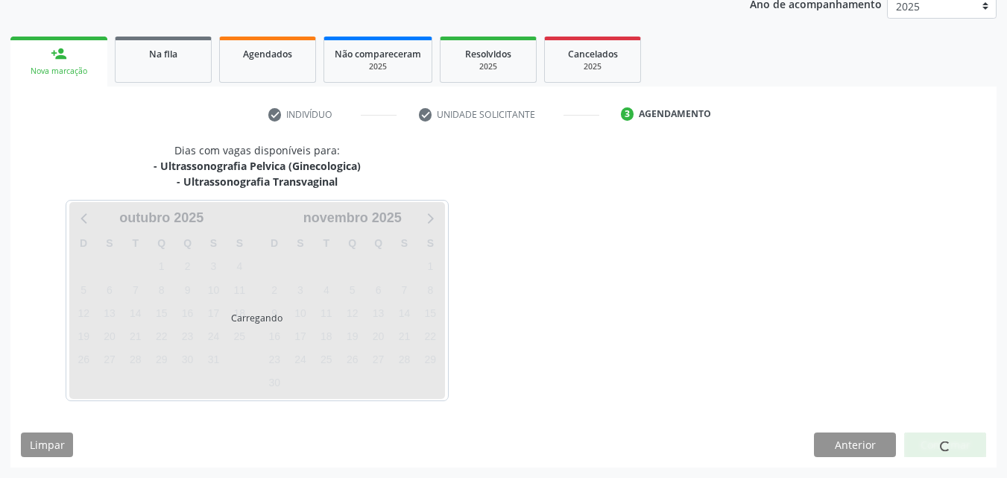
scroll to position [251, 0]
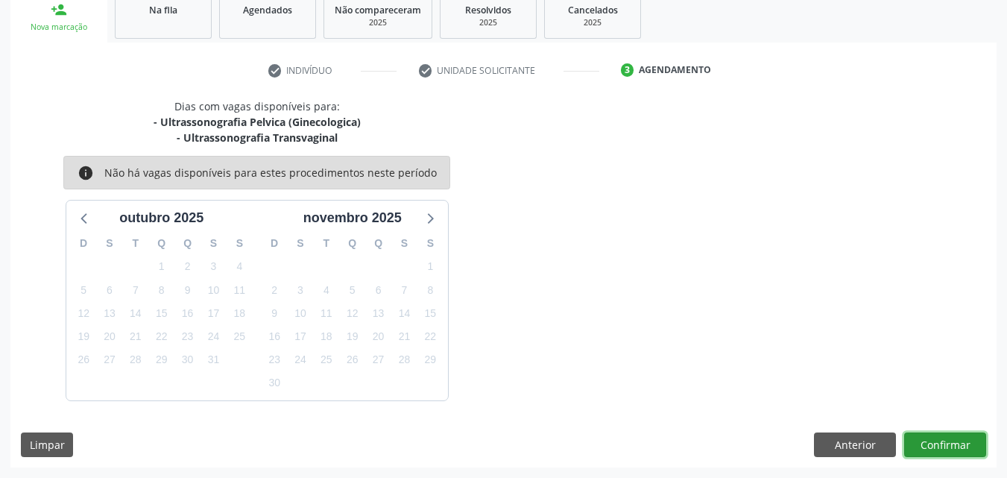
click at [946, 441] on button "Confirmar" at bounding box center [945, 444] width 82 height 25
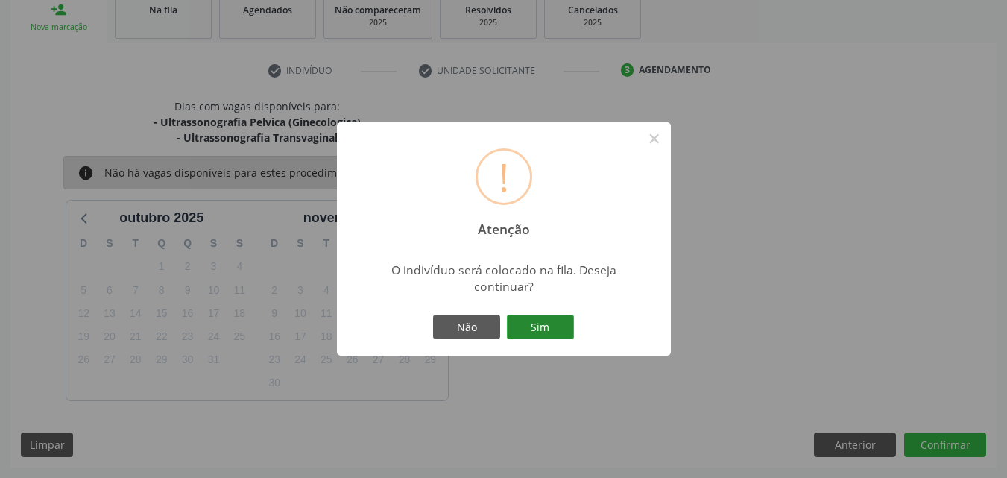
click at [549, 324] on button "Sim" at bounding box center [540, 327] width 67 height 25
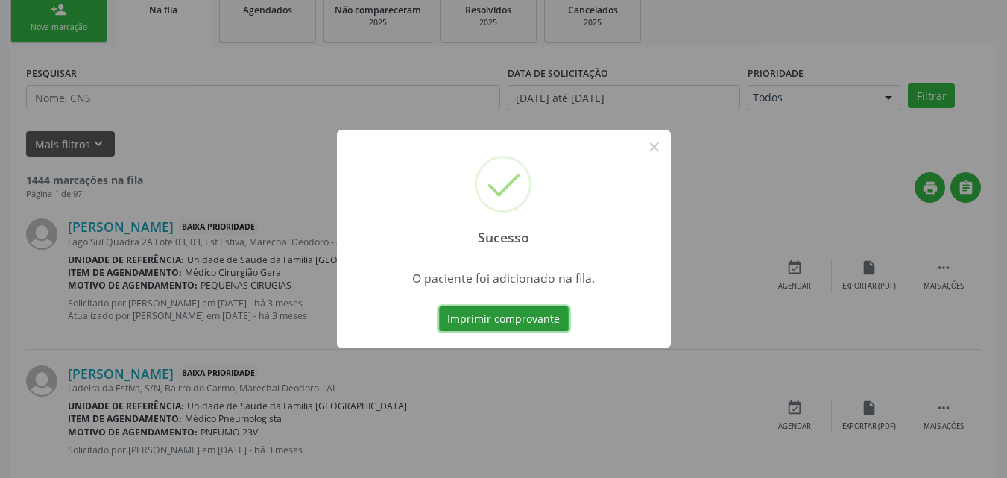
scroll to position [35, 0]
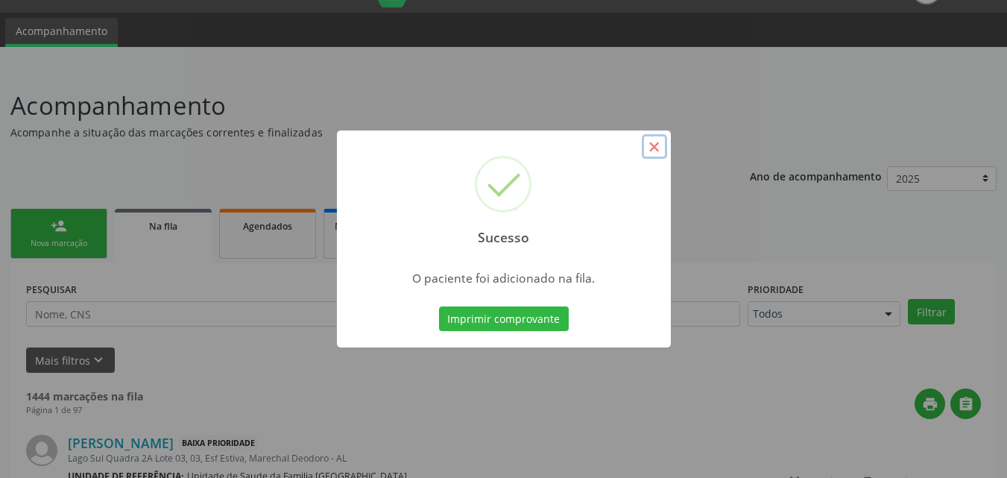
click at [656, 140] on button "×" at bounding box center [654, 146] width 25 height 25
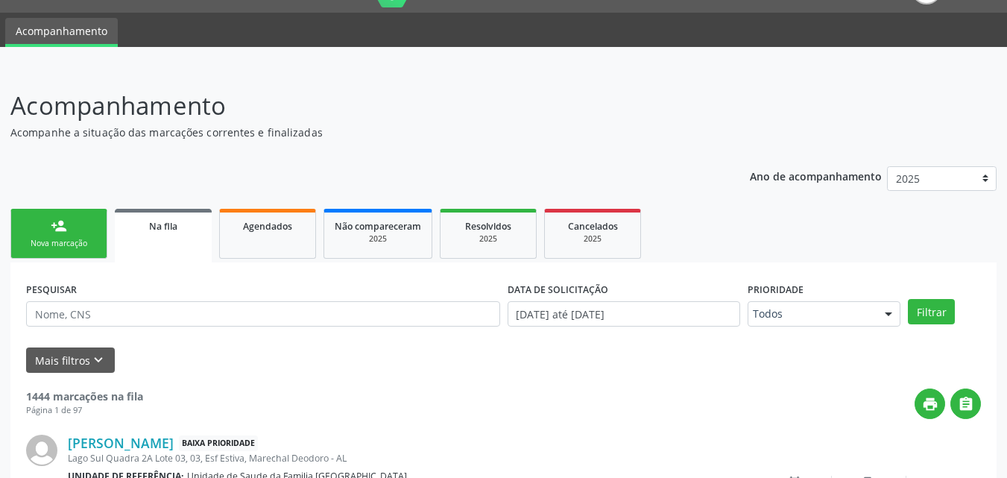
click at [63, 228] on div "person_add" at bounding box center [59, 226] width 16 height 16
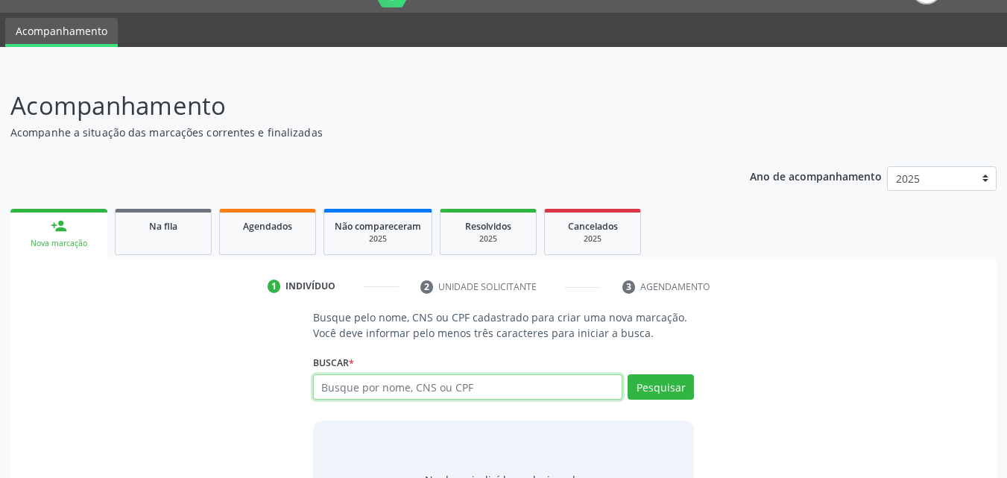
click at [328, 385] on input "text" at bounding box center [468, 386] width 310 height 25
type input "708604095281787"
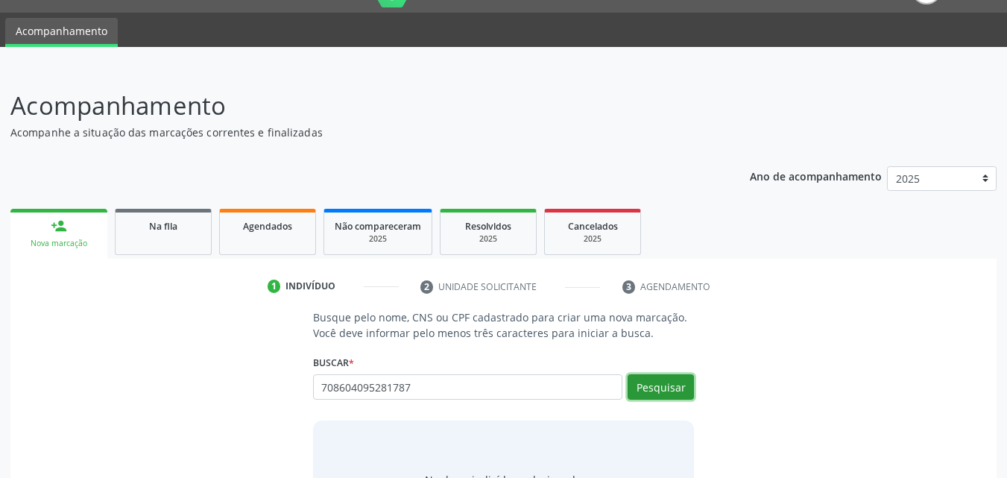
click at [641, 383] on button "Pesquisar" at bounding box center [661, 386] width 66 height 25
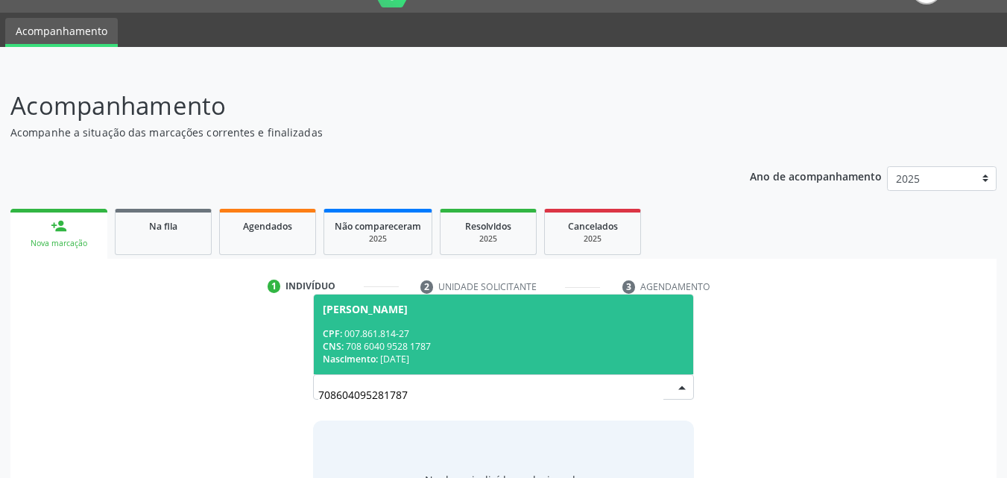
click at [538, 338] on div "CPF: 007.861.814-27" at bounding box center [504, 333] width 362 height 13
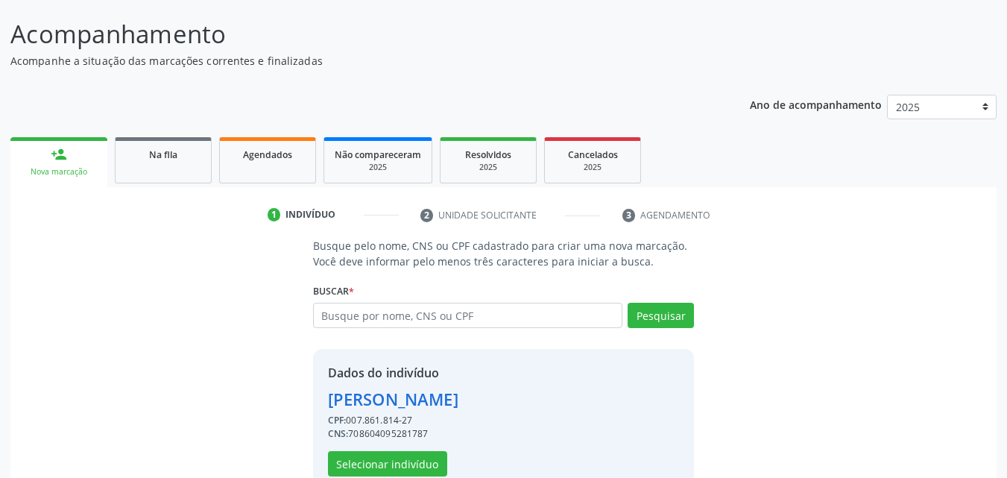
scroll to position [141, 0]
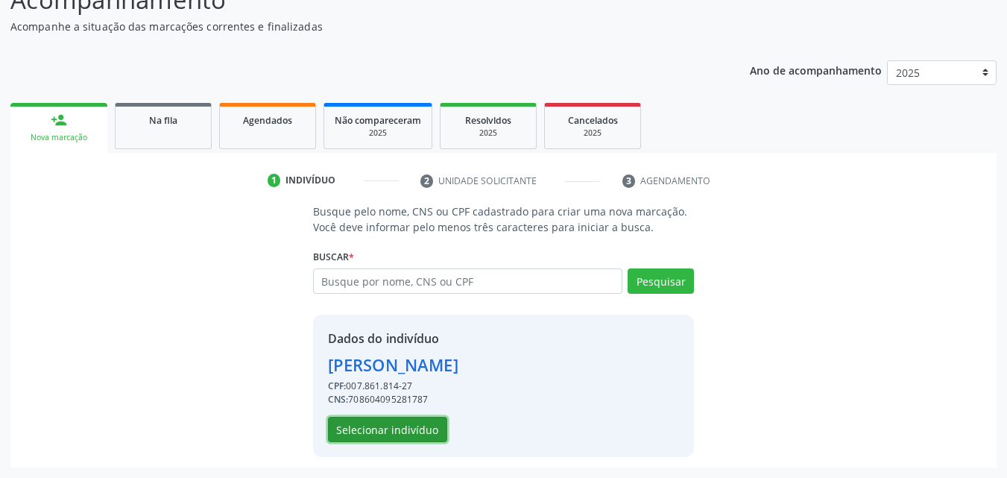
click at [402, 426] on button "Selecionar indivíduo" at bounding box center [387, 429] width 119 height 25
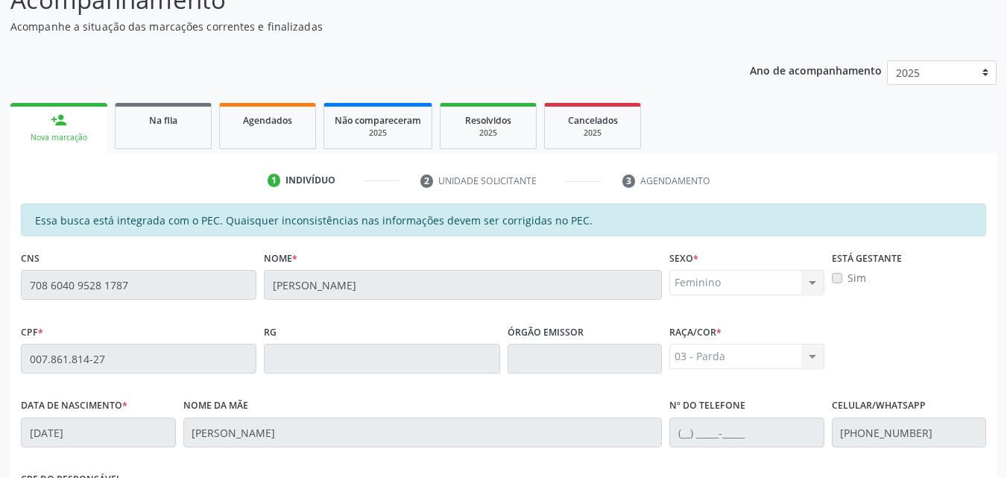
scroll to position [394, 0]
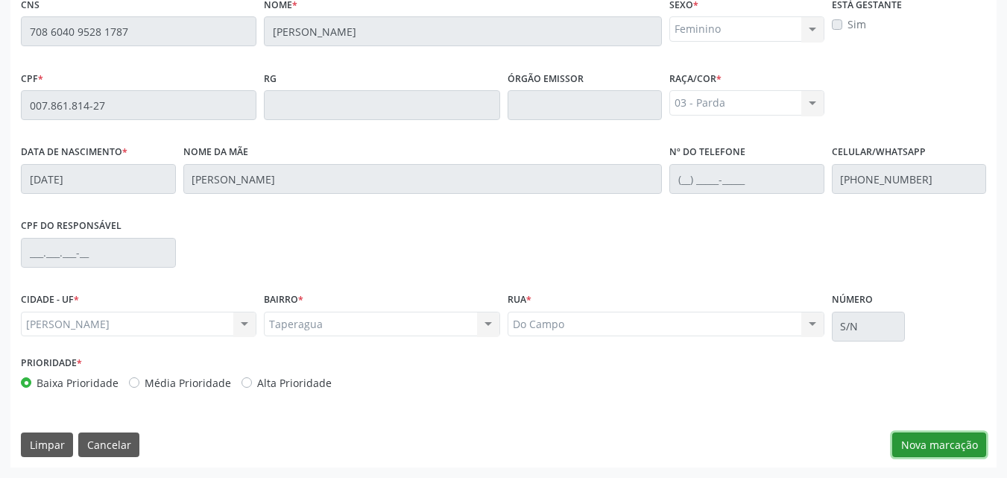
click at [911, 441] on button "Nova marcação" at bounding box center [939, 444] width 94 height 25
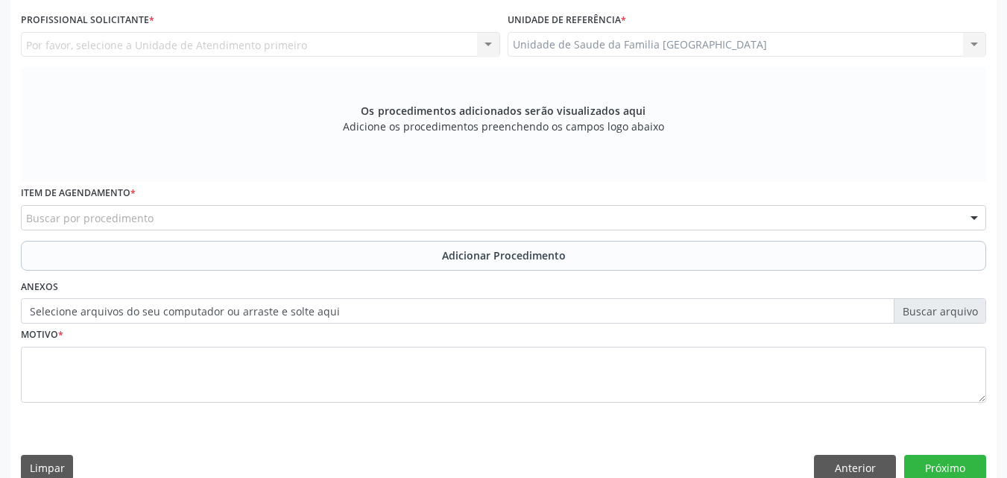
scroll to position [46, 0]
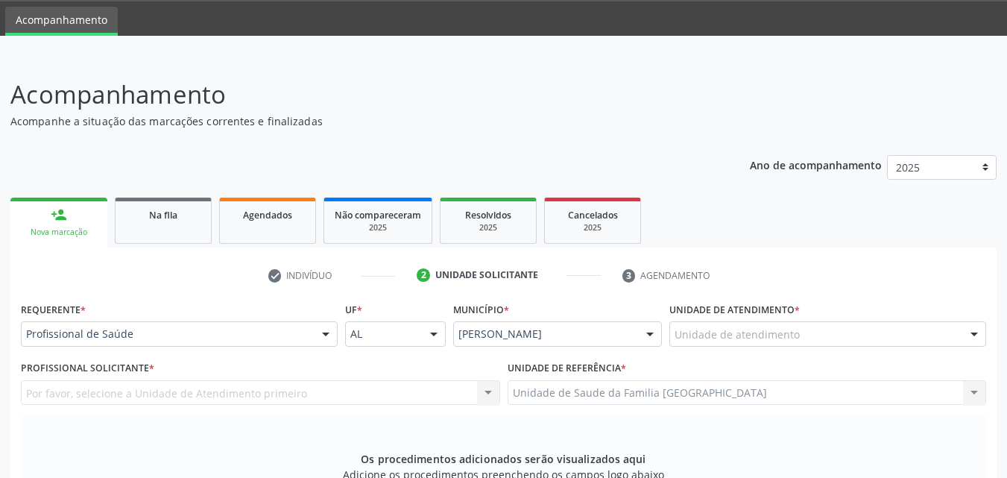
drag, startPoint x: 819, startPoint y: 350, endPoint x: 804, endPoint y: 326, distance: 28.5
click at [818, 348] on div "Unidade de atendimento * Unidade de atendimento Aeronave Baron 58 Aeronave Cess…" at bounding box center [828, 327] width 324 height 58
click at [804, 325] on div "Unidade de atendimento" at bounding box center [827, 333] width 317 height 25
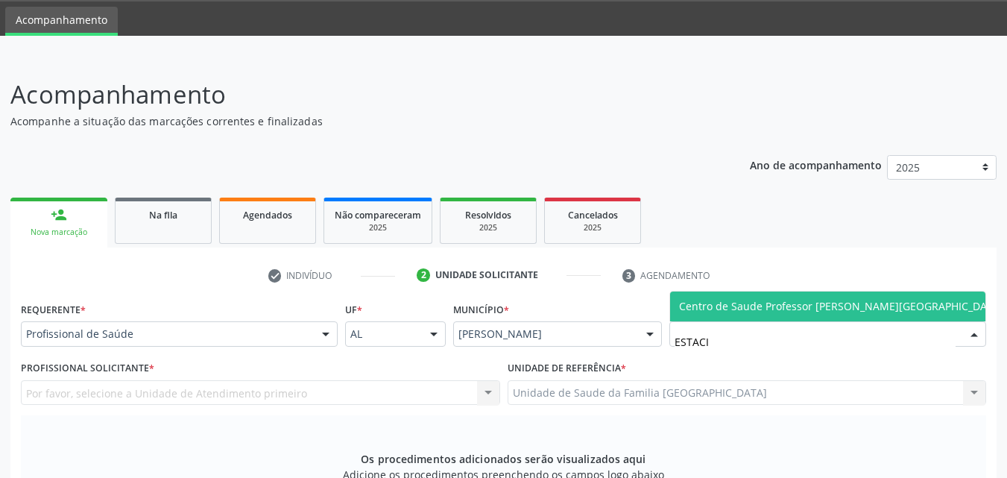
type input "ESTACIO"
click at [696, 303] on span "Centro de Saude Professor [PERSON_NAME][GEOGRAPHIC_DATA]" at bounding box center [841, 306] width 324 height 14
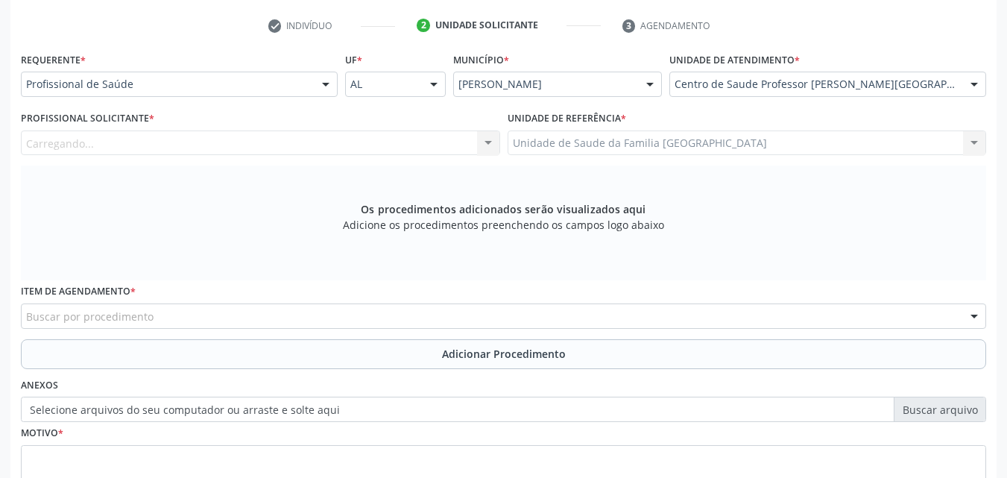
scroll to position [417, 0]
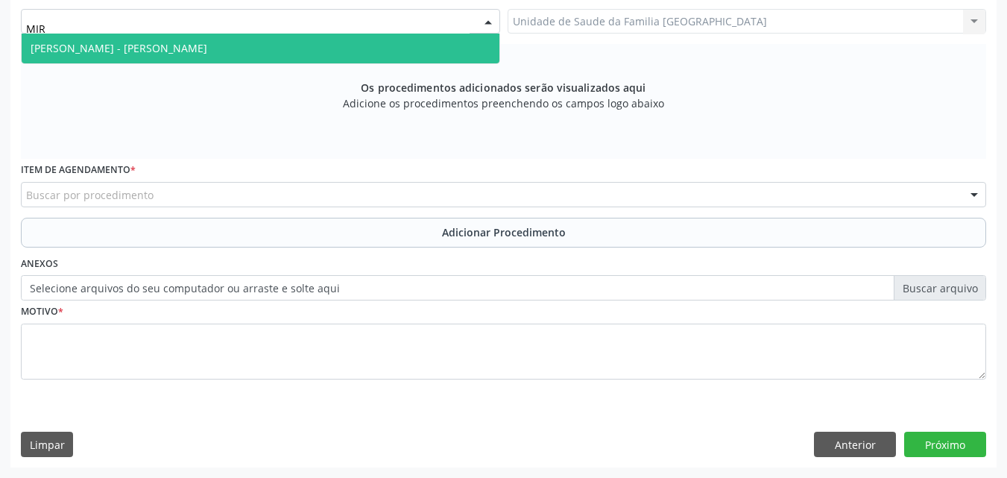
type input "MIRE"
click at [127, 48] on span "[PERSON_NAME] - [PERSON_NAME]" at bounding box center [119, 48] width 177 height 14
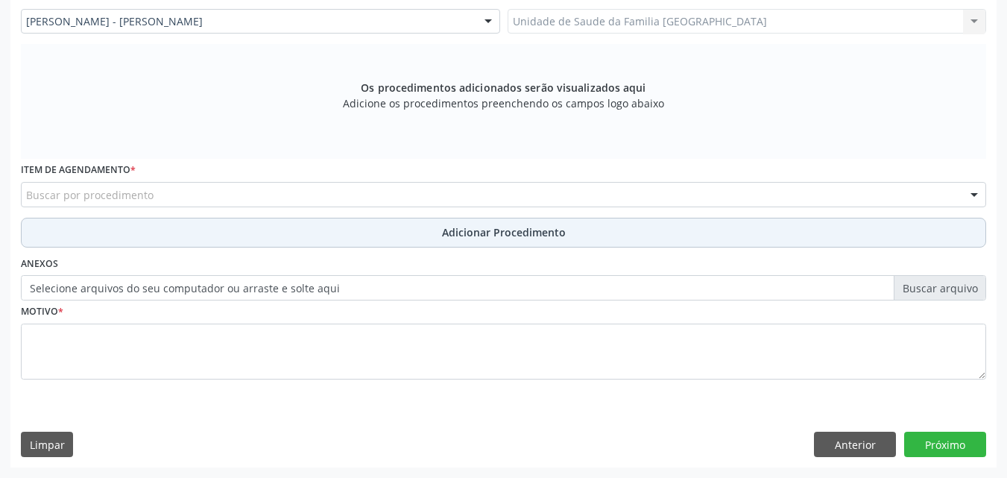
click at [135, 234] on button "Adicionar Procedimento" at bounding box center [503, 233] width 965 height 30
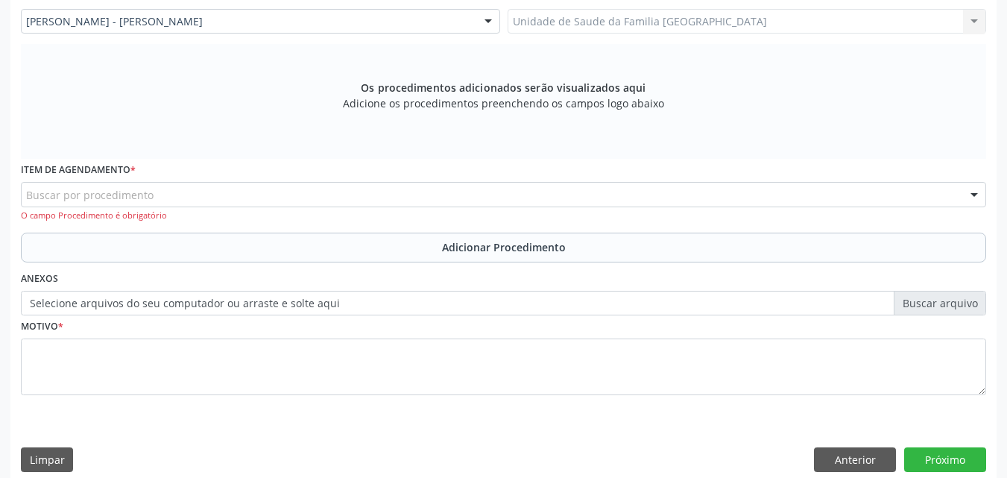
click at [139, 186] on div "Buscar por procedimento" at bounding box center [503, 194] width 965 height 25
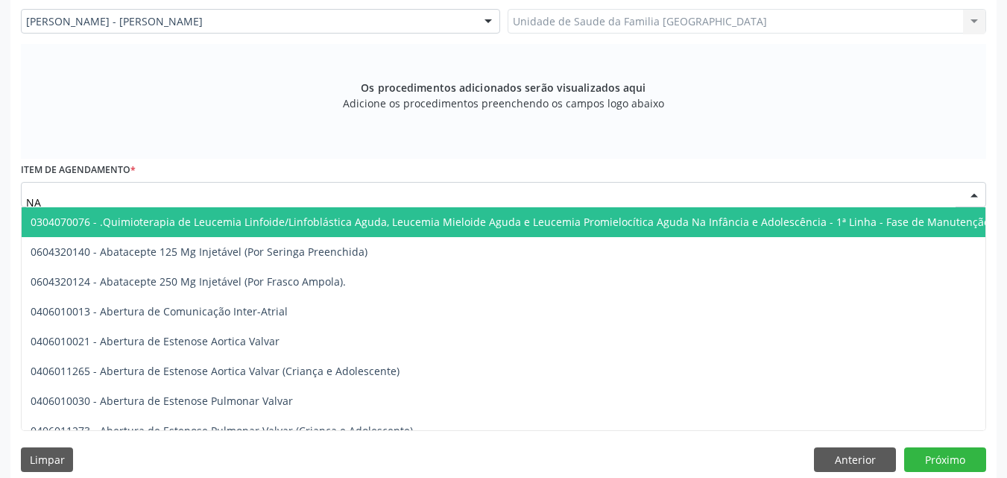
type input "N"
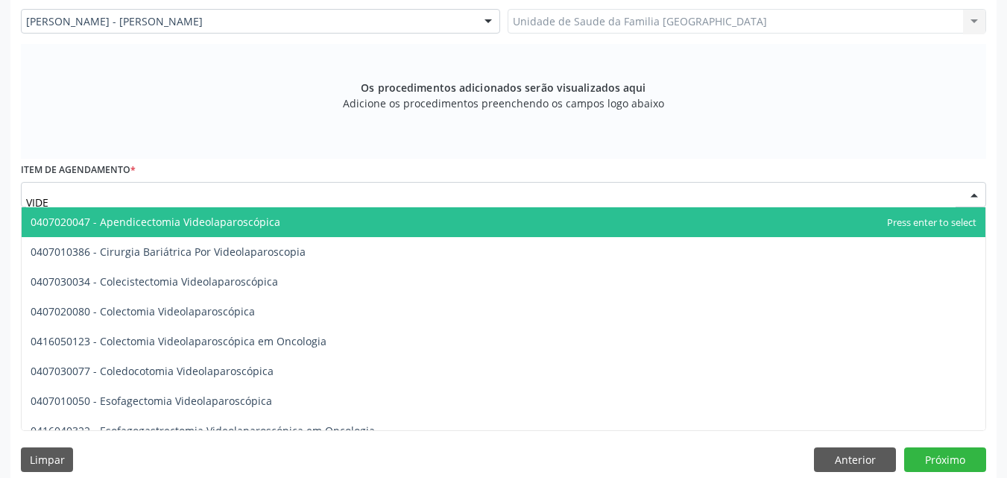
type input "VIDEO"
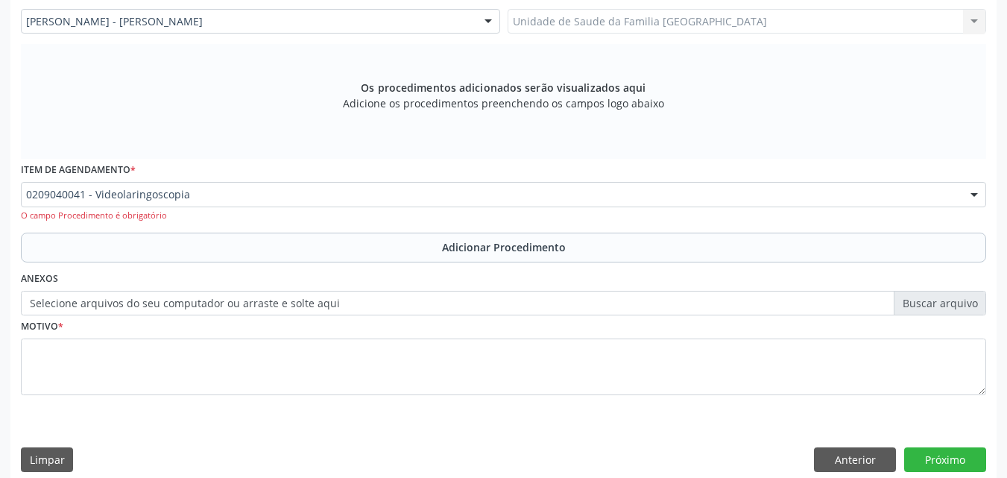
scroll to position [0, 0]
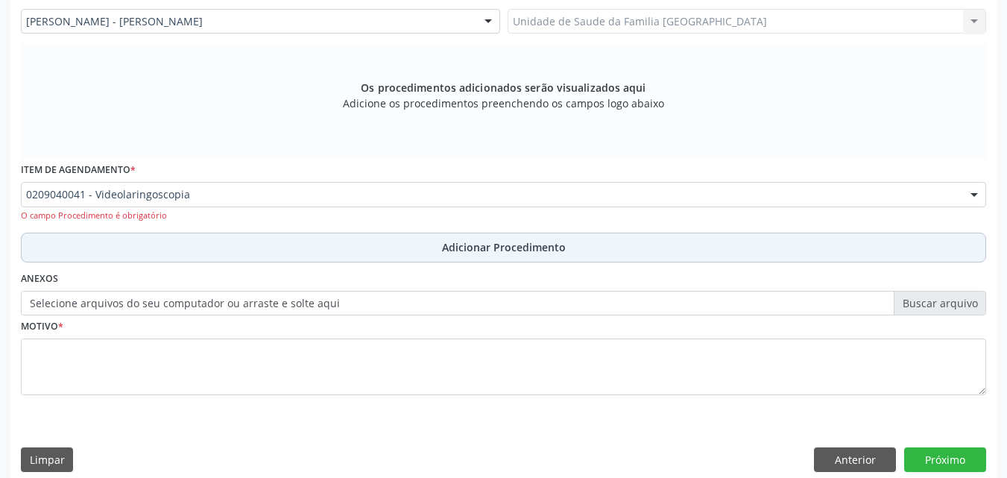
click at [185, 250] on button "Adicionar Procedimento" at bounding box center [503, 248] width 965 height 30
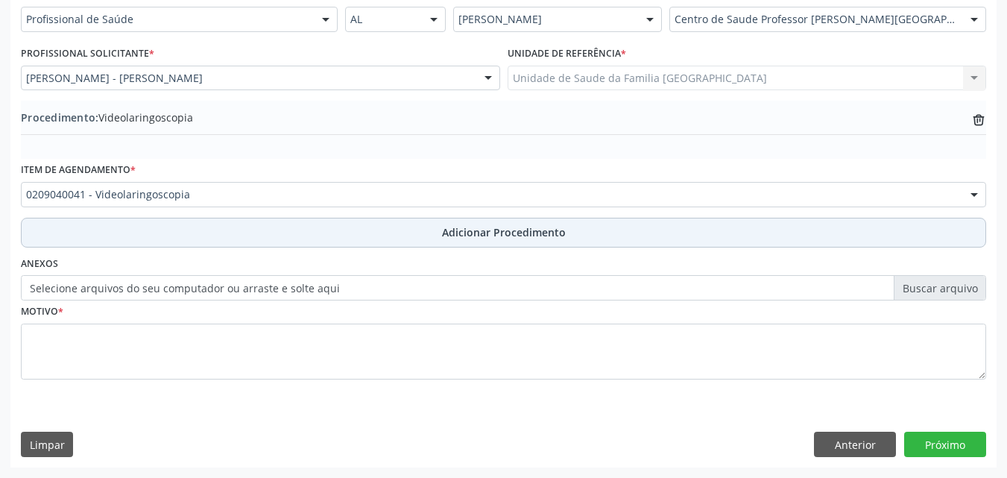
scroll to position [361, 0]
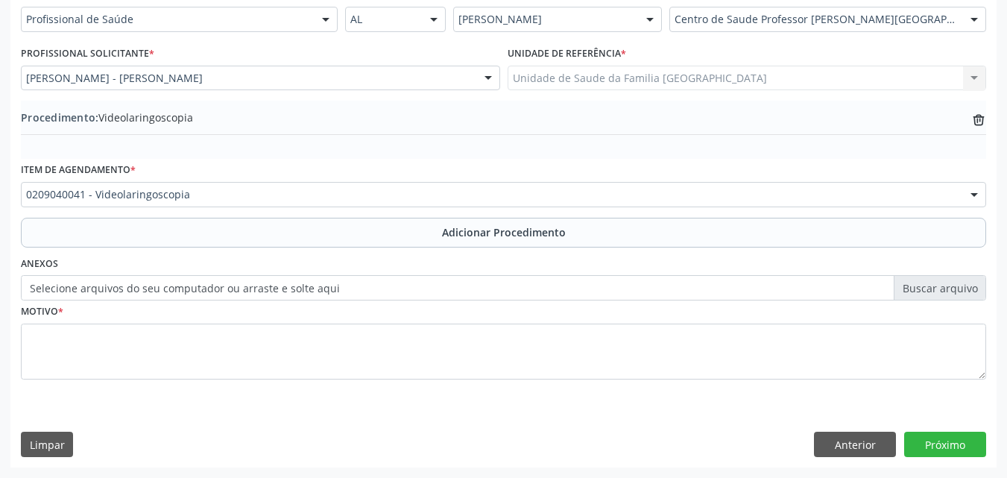
click at [165, 281] on label "Selecione arquivos do seu computador ou arraste e solte aqui" at bounding box center [503, 287] width 965 height 25
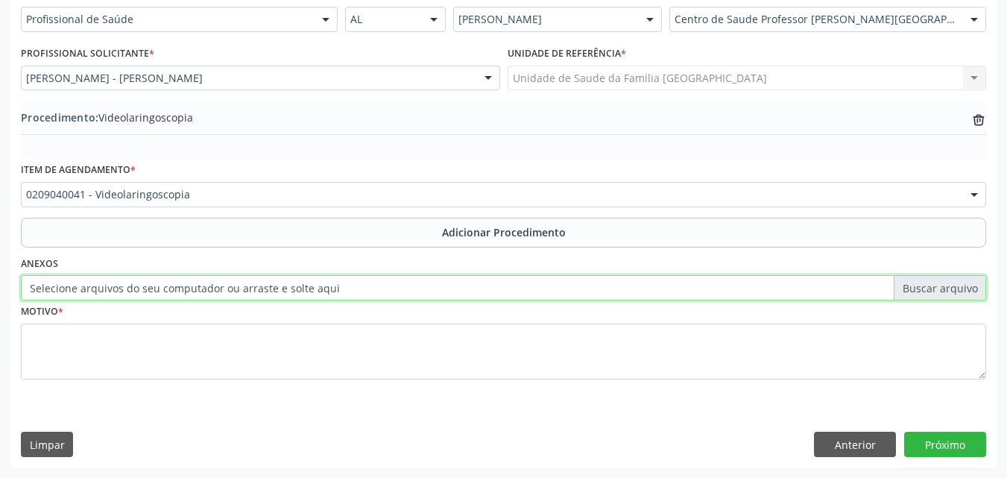
click at [165, 281] on input "Selecione arquivos do seu computador ou arraste e solte aqui" at bounding box center [503, 287] width 965 height 25
type input "C:\fakepath\10.jpg"
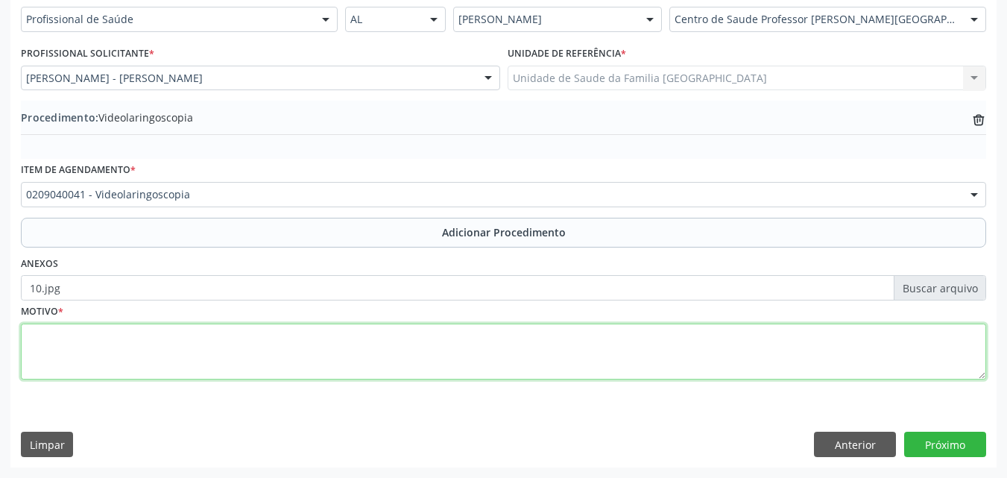
click at [290, 344] on textarea at bounding box center [503, 351] width 965 height 57
type textarea "V"
type textarea "A"
type textarea "EXAME DE VIDEO NASOLARINGOSCOPIA."
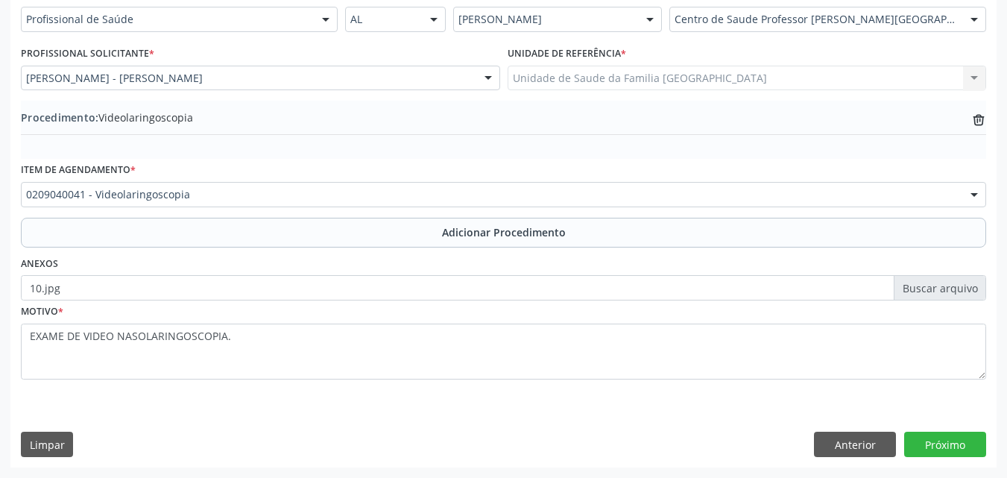
click at [929, 424] on div "Requerente * Profissional de Saúde Profissional de Saúde Paciente Nenhum result…" at bounding box center [503, 225] width 986 height 483
click at [926, 435] on button "Próximo" at bounding box center [945, 444] width 82 height 25
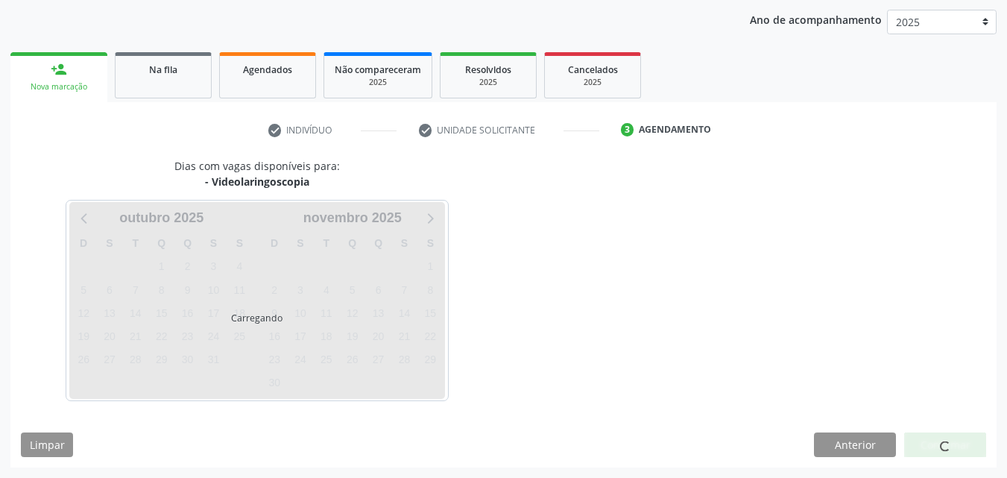
scroll to position [236, 0]
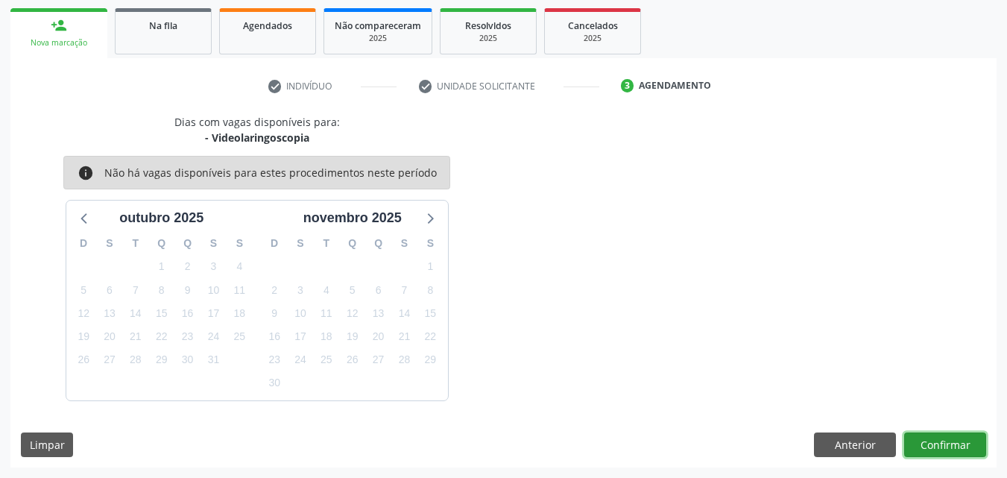
click at [930, 445] on button "Confirmar" at bounding box center [945, 444] width 82 height 25
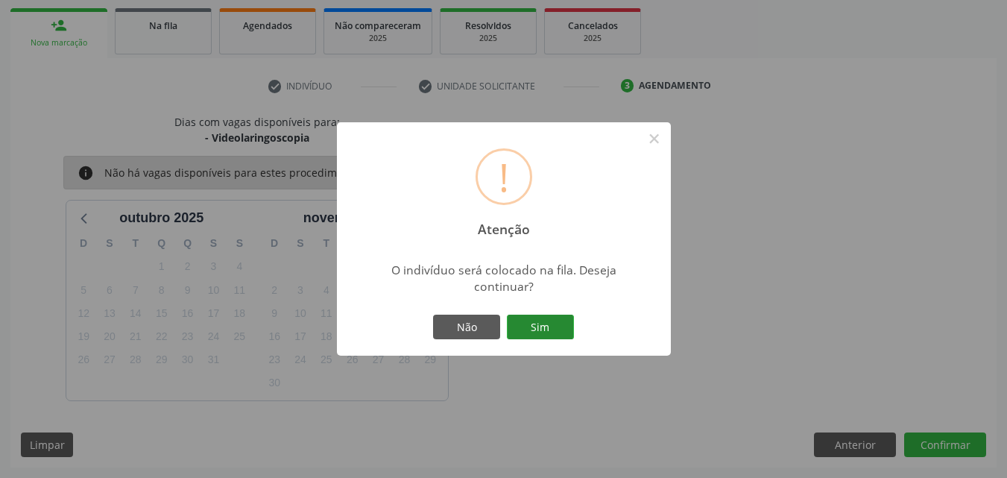
click at [548, 329] on button "Sim" at bounding box center [540, 327] width 67 height 25
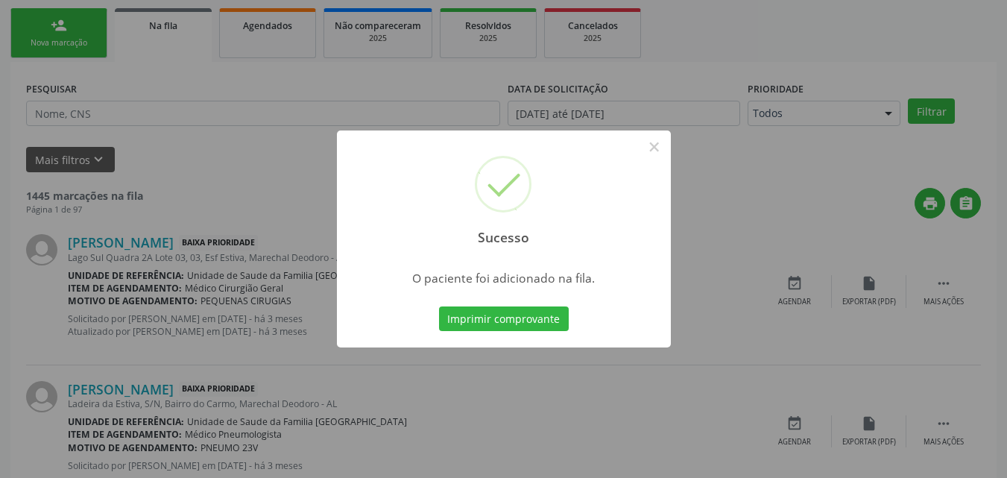
scroll to position [35, 0]
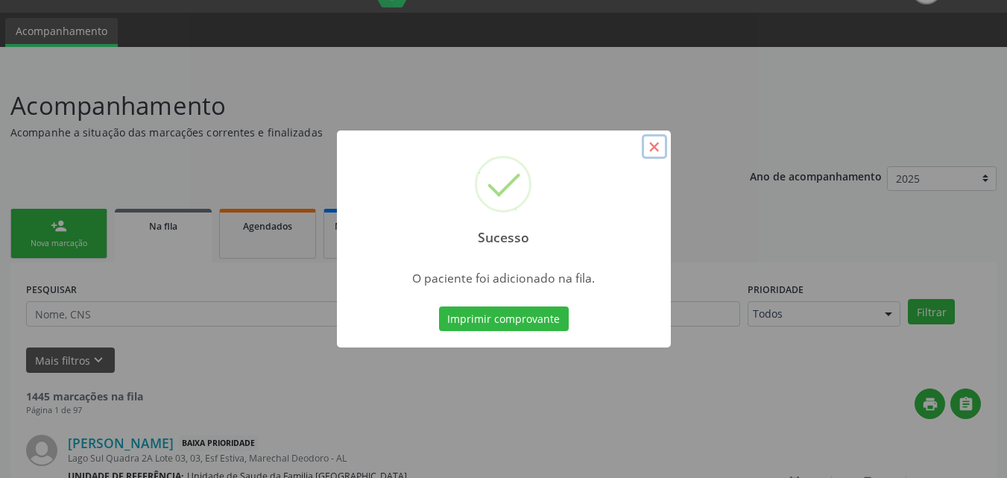
drag, startPoint x: 657, startPoint y: 145, endPoint x: 517, endPoint y: 300, distance: 209.5
click at [657, 145] on button "×" at bounding box center [654, 146] width 25 height 25
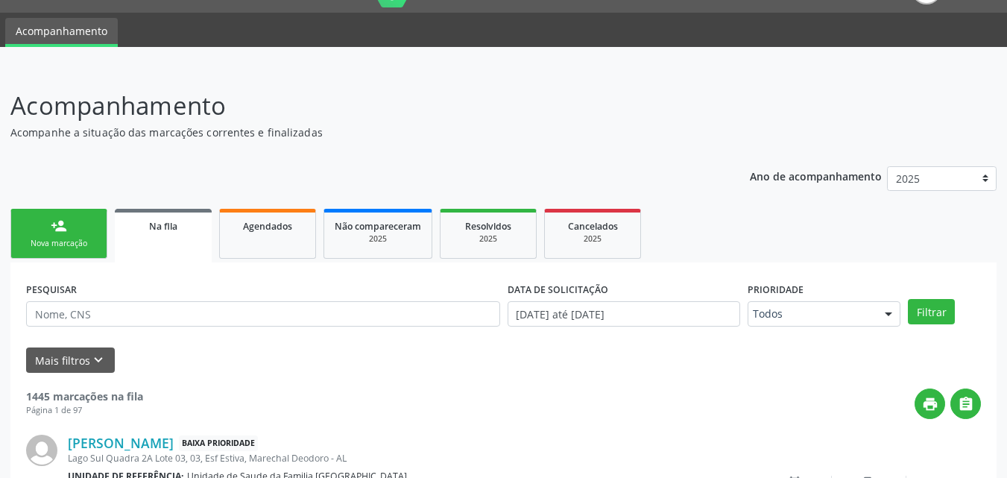
click at [12, 236] on link "person_add Nova marcação" at bounding box center [58, 234] width 97 height 50
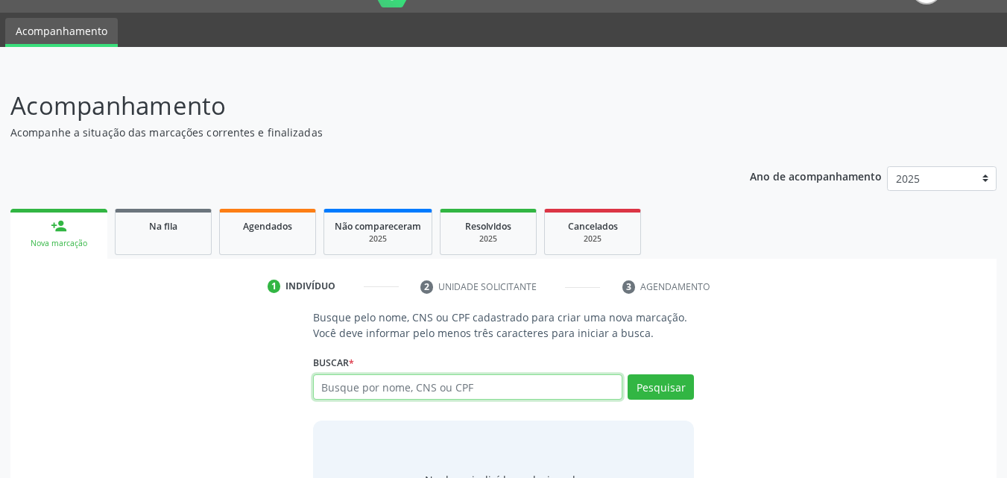
click at [487, 390] on input "text" at bounding box center [468, 386] width 310 height 25
type input "[PERSON_NAME]"
drag, startPoint x: 461, startPoint y: 384, endPoint x: 103, endPoint y: 340, distance: 360.5
click at [137, 352] on div "Busque pelo nome, CNS ou CPF cadastrado para criar uma nova marcação. Você deve…" at bounding box center [503, 424] width 965 height 230
type input "16169604425"
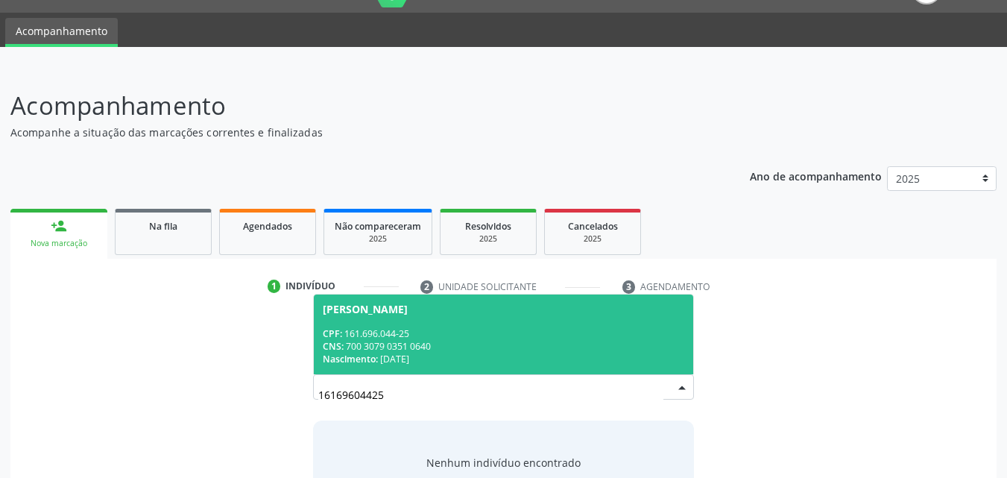
click at [481, 337] on div "CPF: 161.696.044-25" at bounding box center [504, 333] width 362 height 13
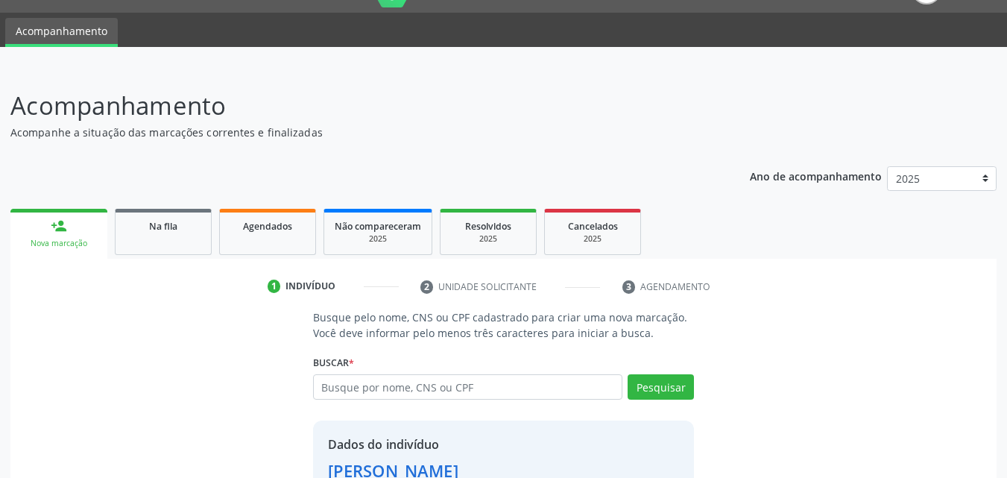
scroll to position [141, 0]
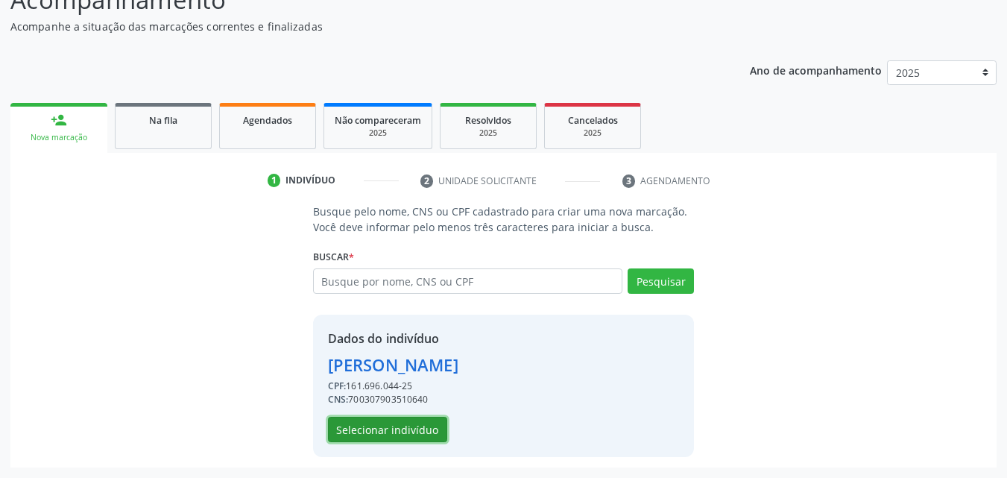
click at [432, 432] on button "Selecionar indivíduo" at bounding box center [387, 429] width 119 height 25
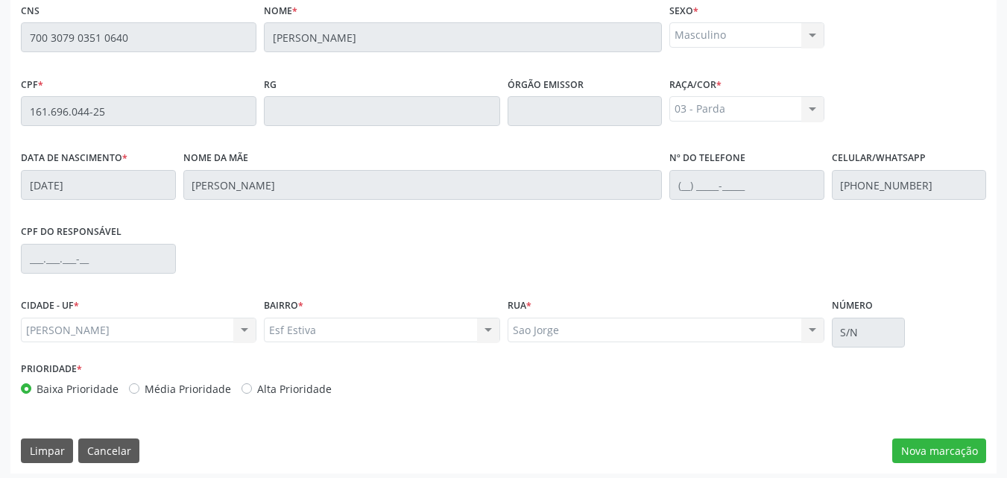
scroll to position [394, 0]
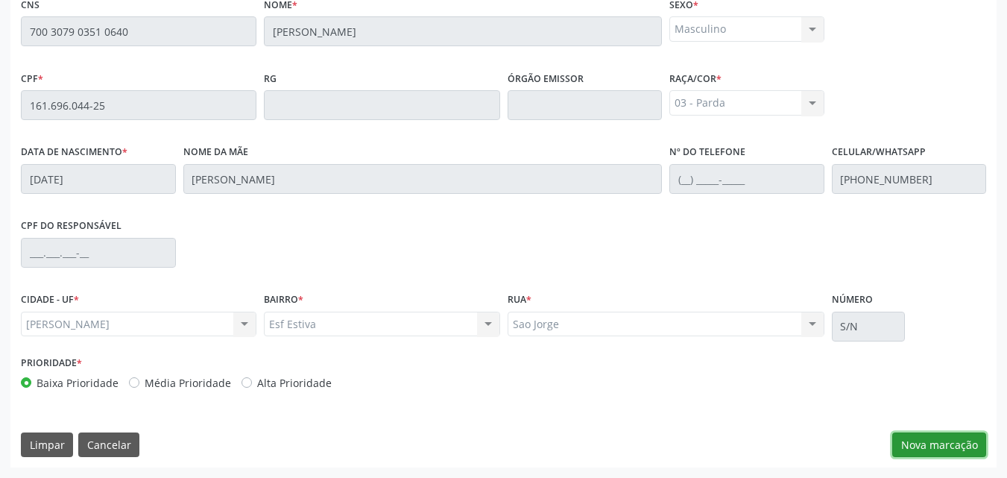
click at [915, 439] on button "Nova marcação" at bounding box center [939, 444] width 94 height 25
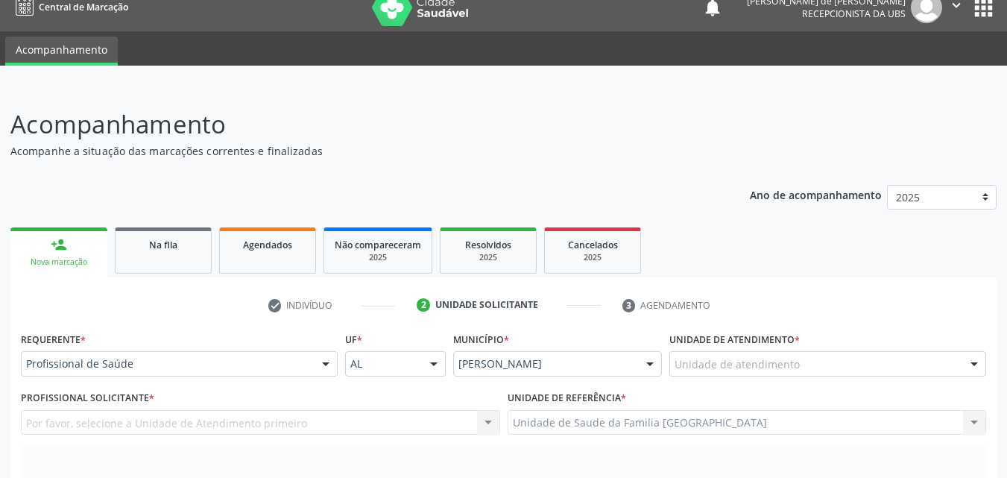
scroll to position [0, 0]
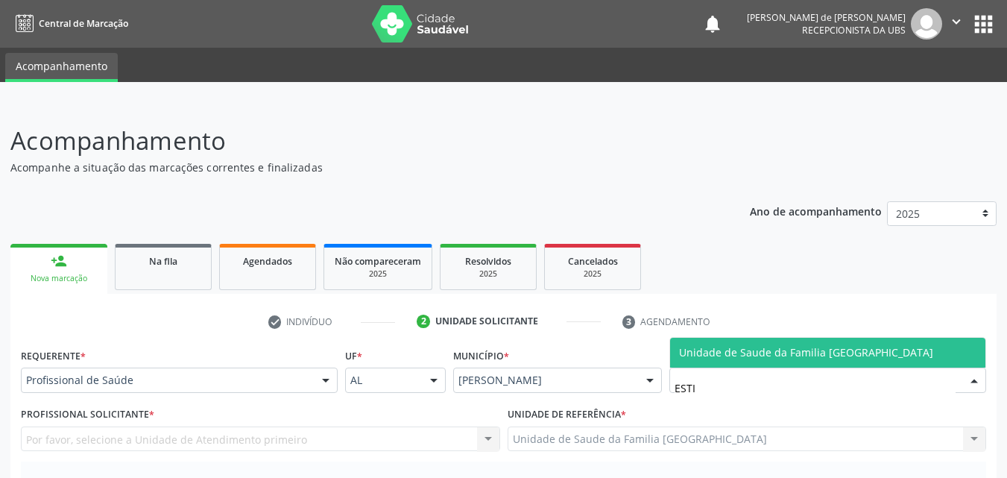
type input "ESTIV"
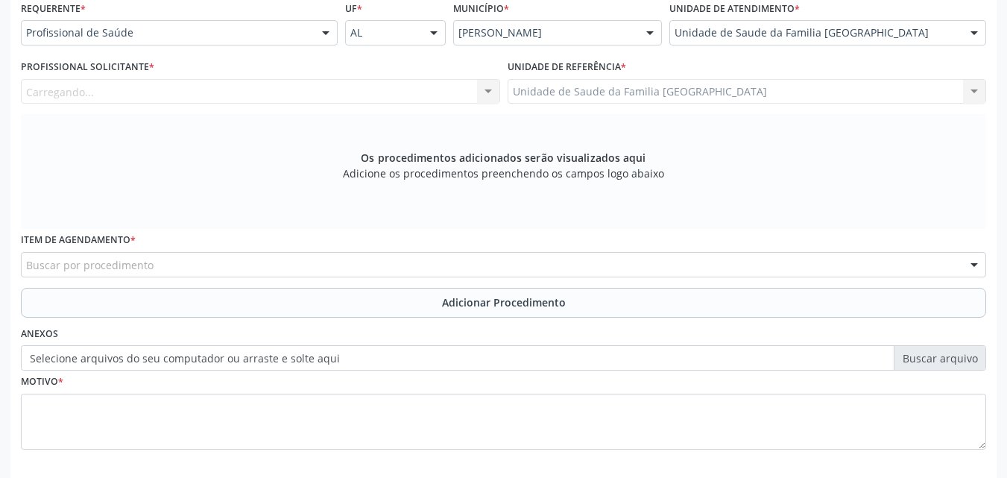
scroll to position [348, 0]
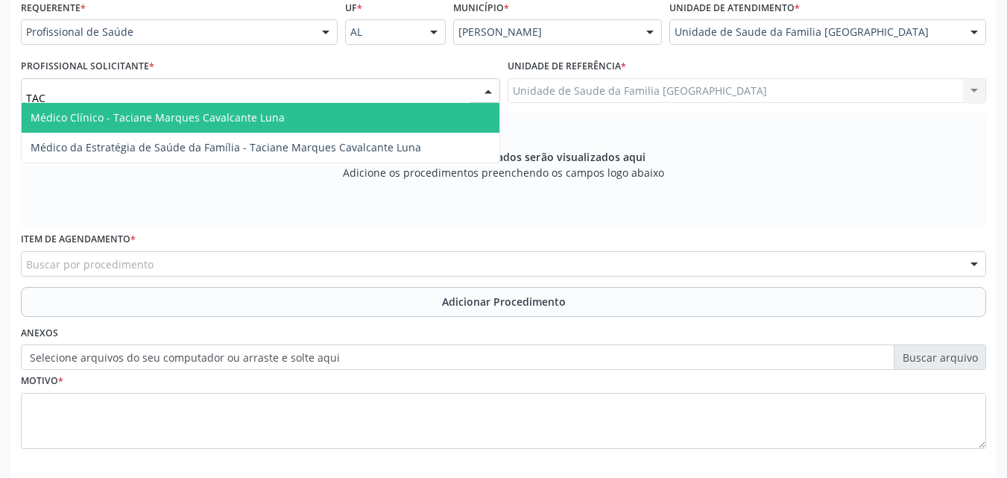
type input "TACI"
click at [96, 113] on span "Médico Clínico - Taciane Marques Cavalcante Luna" at bounding box center [158, 117] width 254 height 14
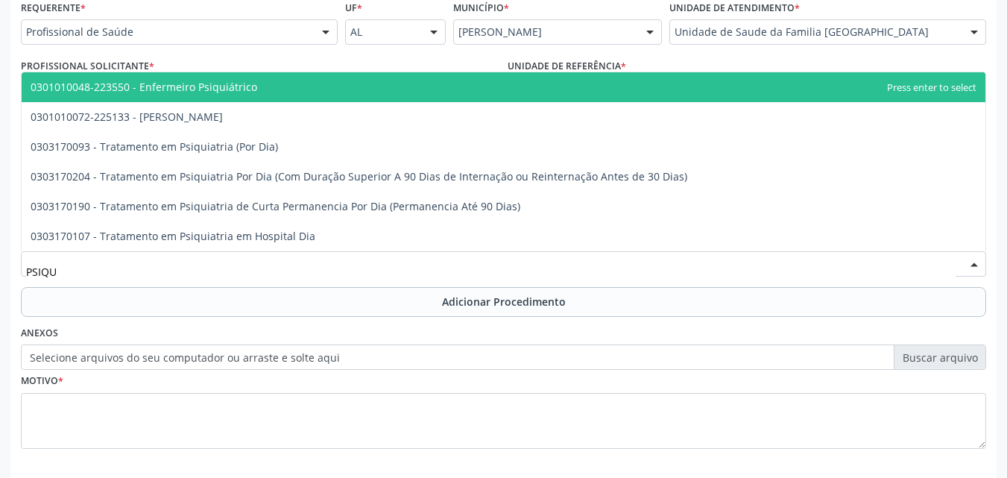
type input "PSIQUI"
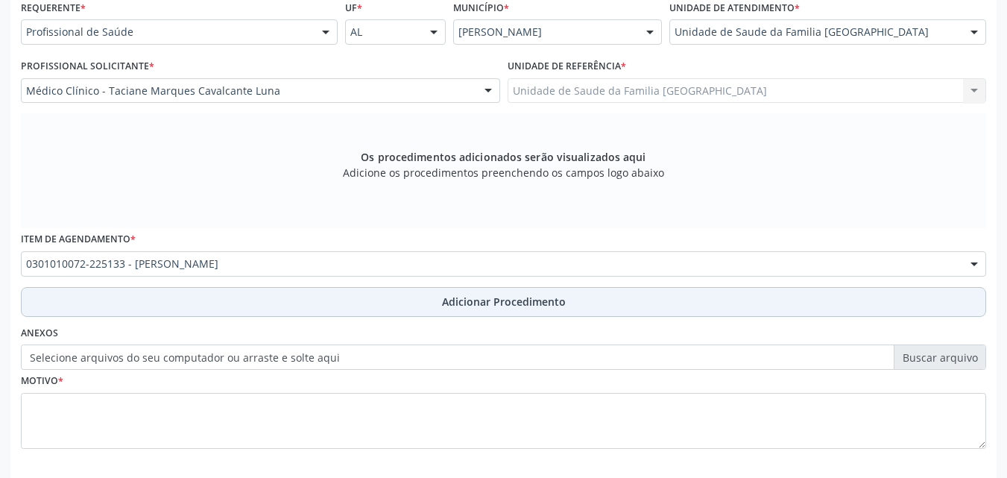
click at [131, 294] on button "Adicionar Procedimento" at bounding box center [503, 302] width 965 height 30
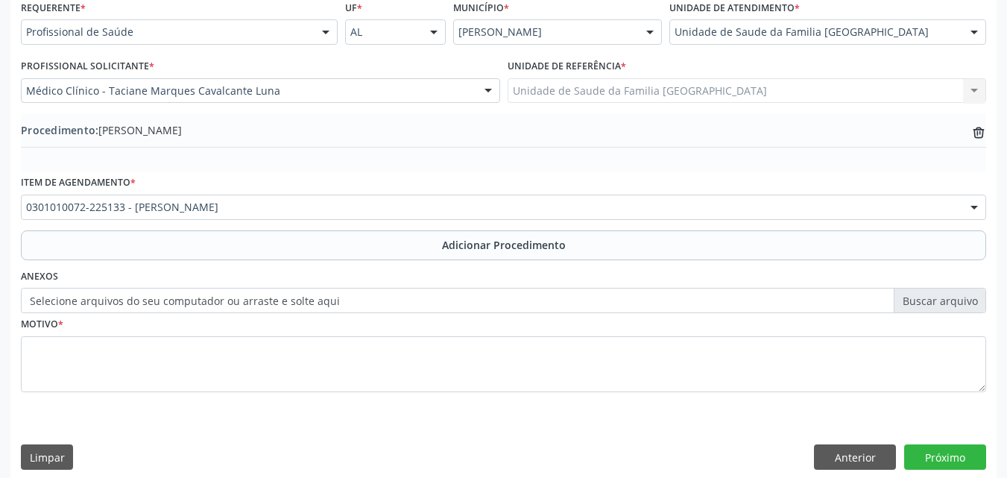
click at [104, 304] on label "Selecione arquivos do seu computador ou arraste e solte aqui" at bounding box center [503, 300] width 965 height 25
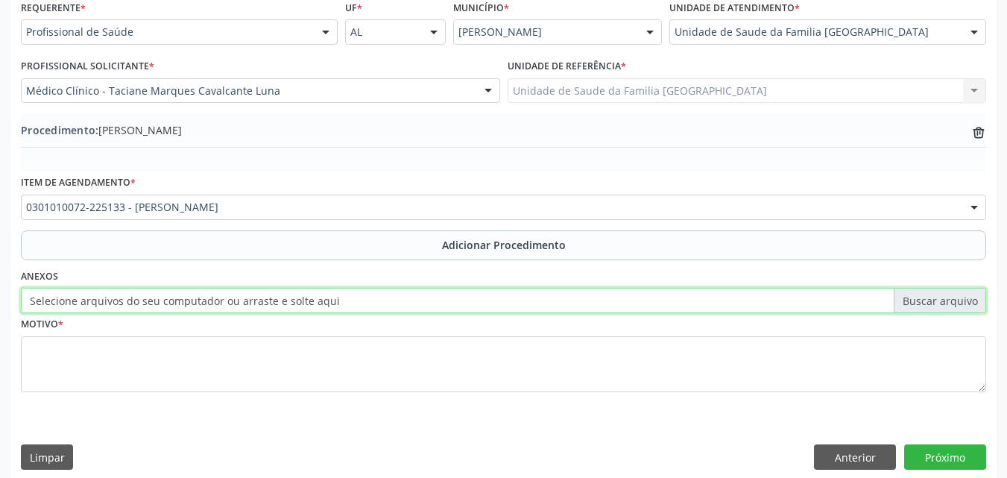
click at [104, 304] on input "Selecione arquivos do seu computador ou arraste e solte aqui" at bounding box center [503, 300] width 965 height 25
type input "C:\fakepath\11.jpg"
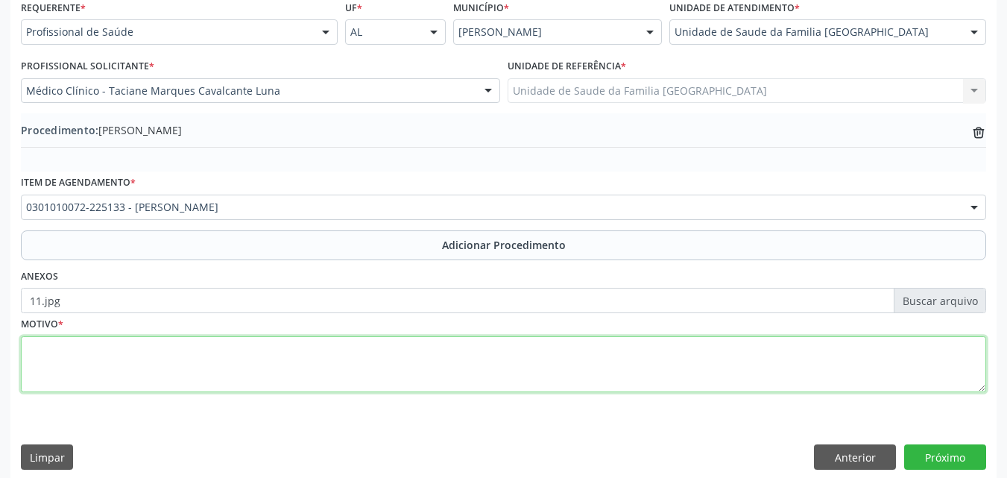
click at [92, 350] on textarea at bounding box center [503, 364] width 965 height 57
type textarea "F81-TRANSTORNOS ESPECIFICOS DO DESENVOLVIMENTO DAS HABILIDADES ESCOLARES."
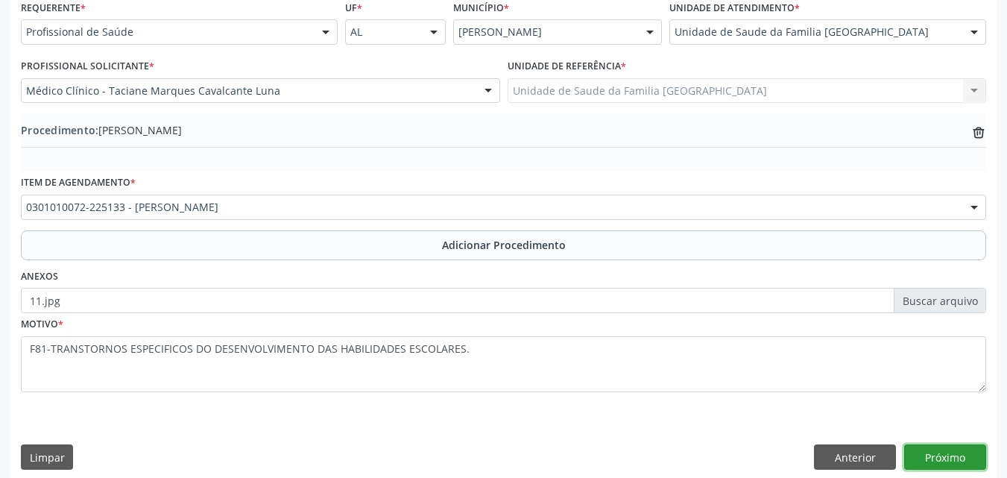
click at [916, 456] on button "Próximo" at bounding box center [945, 456] width 82 height 25
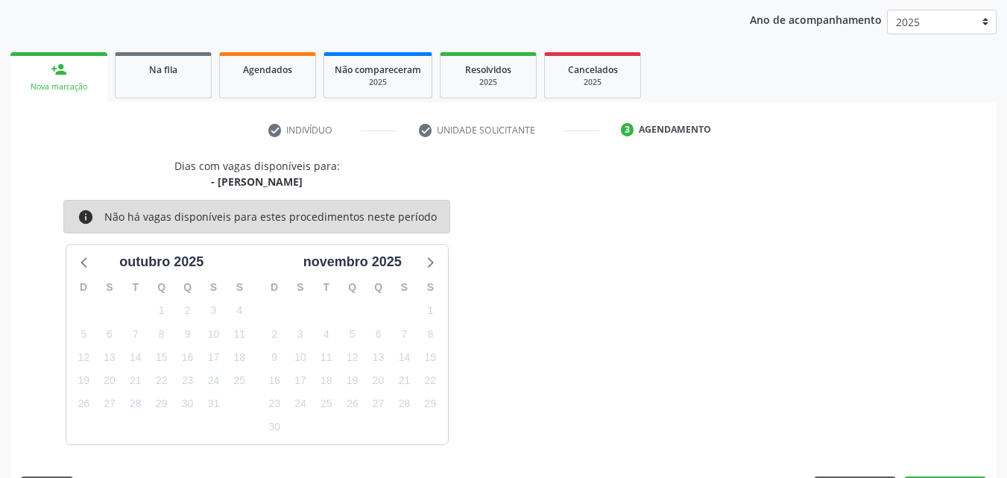
scroll to position [236, 0]
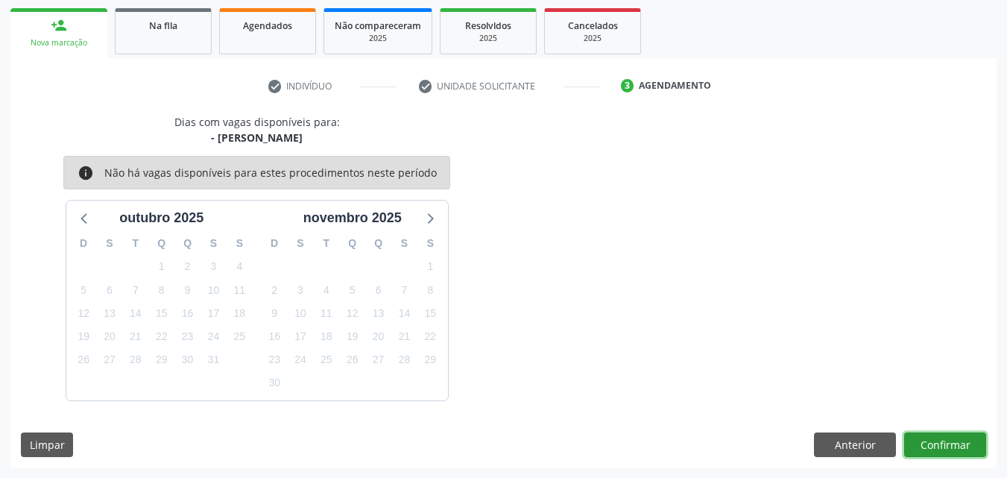
click at [928, 444] on button "Confirmar" at bounding box center [945, 444] width 82 height 25
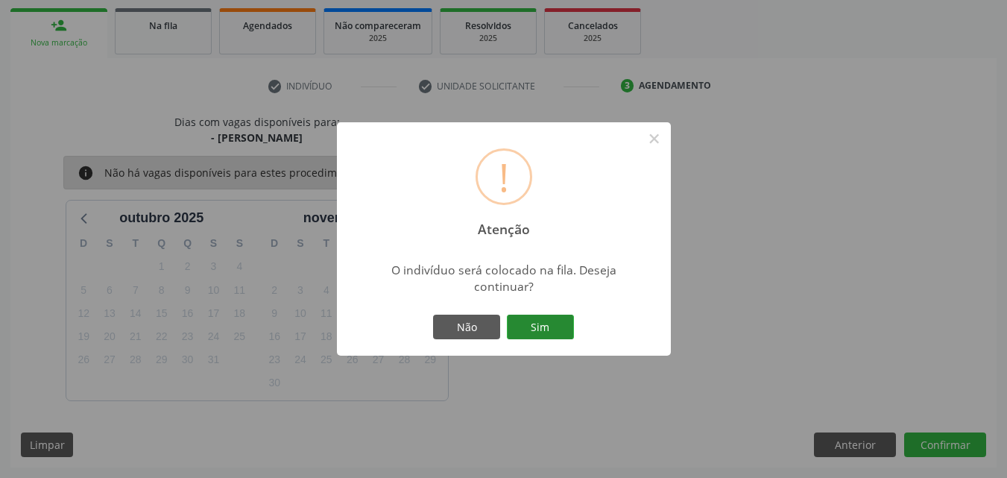
click at [540, 328] on button "Sim" at bounding box center [540, 327] width 67 height 25
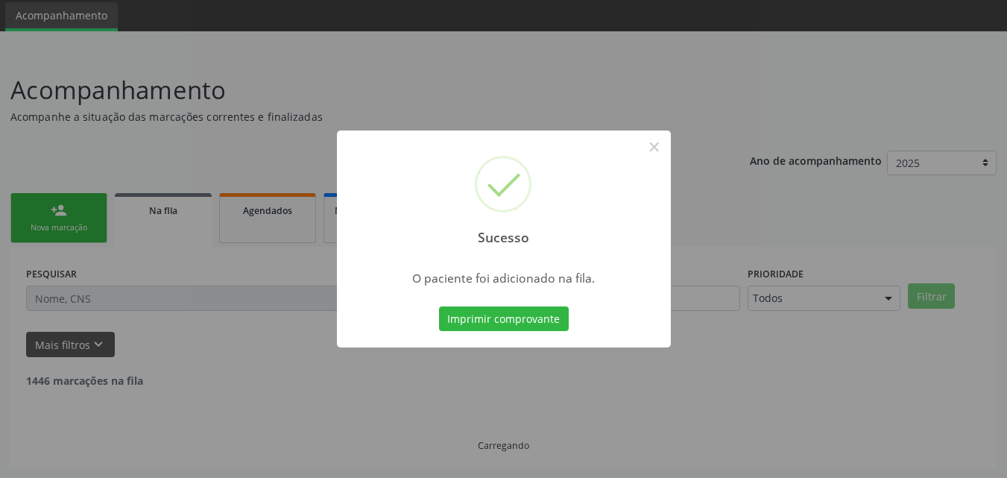
scroll to position [35, 0]
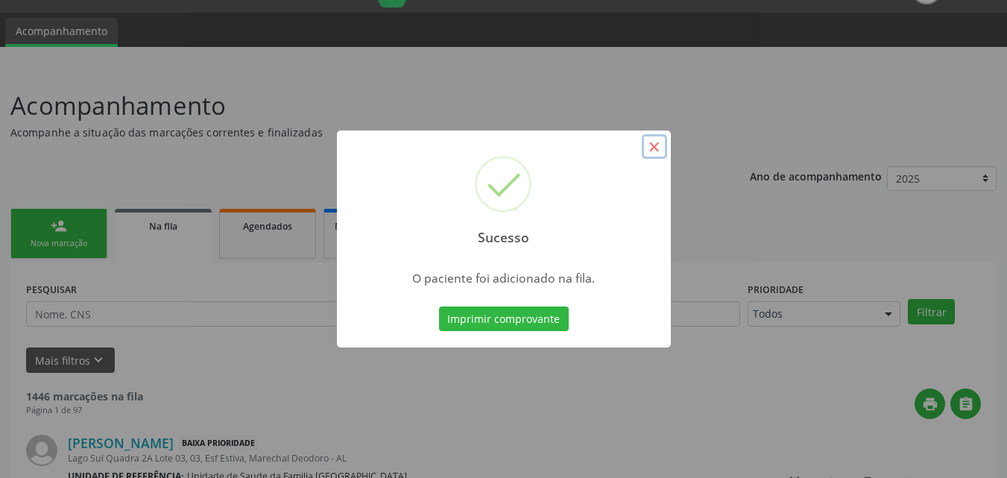
click at [646, 141] on button "×" at bounding box center [654, 146] width 25 height 25
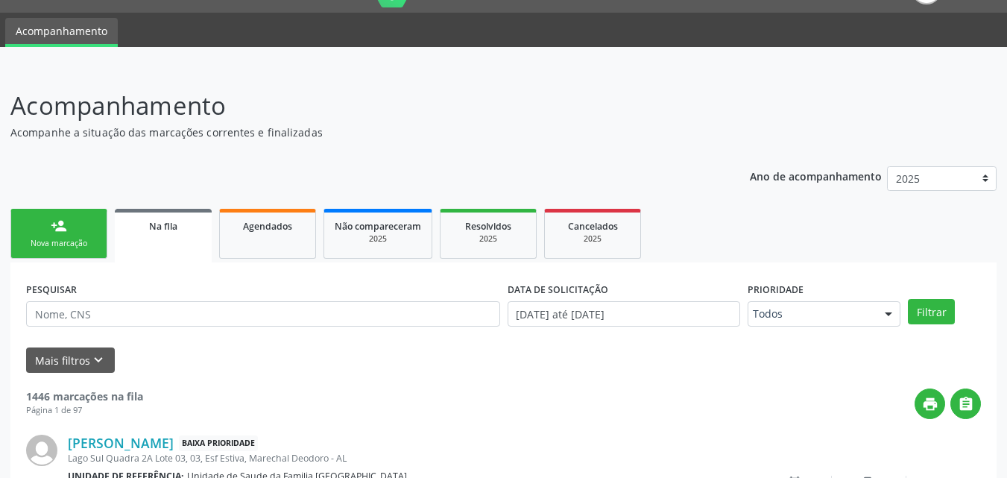
click at [47, 210] on link "person_add Nova marcação" at bounding box center [58, 234] width 97 height 50
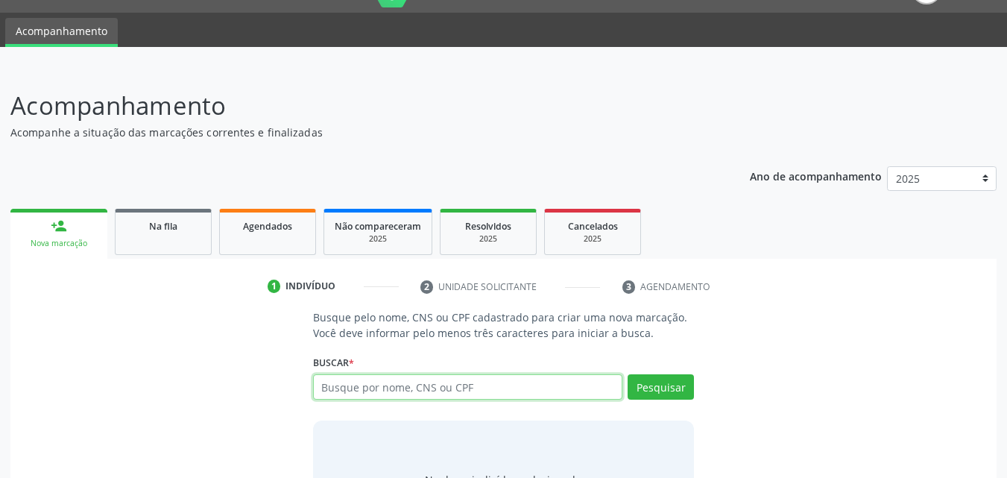
click at [383, 378] on input "text" at bounding box center [468, 386] width 310 height 25
type input "700400985458446"
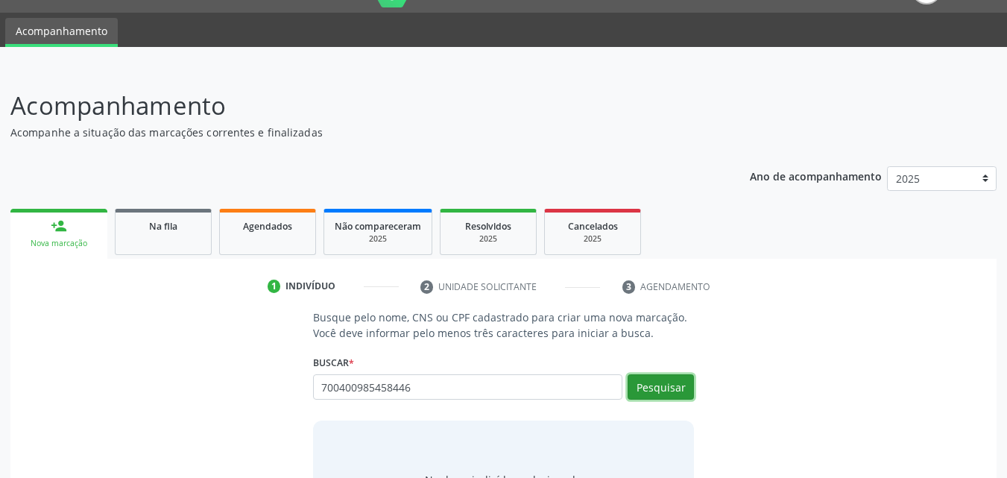
click at [661, 388] on button "Pesquisar" at bounding box center [661, 386] width 66 height 25
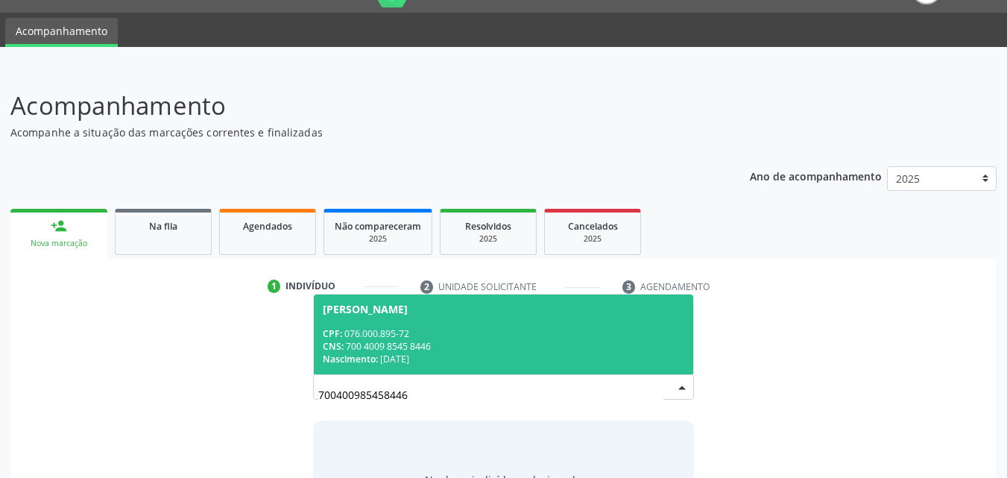
click at [507, 324] on span "[PERSON_NAME] CPF: 076.000.895-72 CNS: 700 4009 8545 8446 Nascimento: [DATE]" at bounding box center [504, 334] width 380 height 80
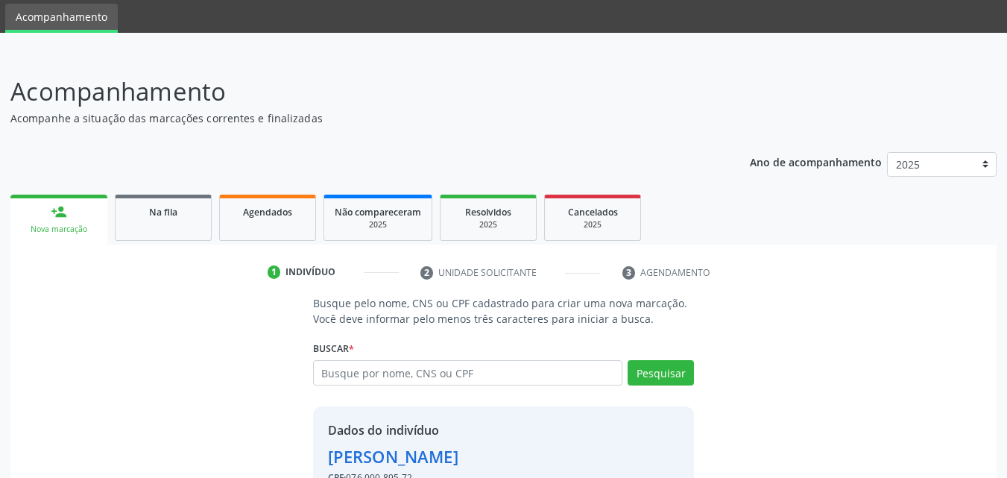
scroll to position [141, 0]
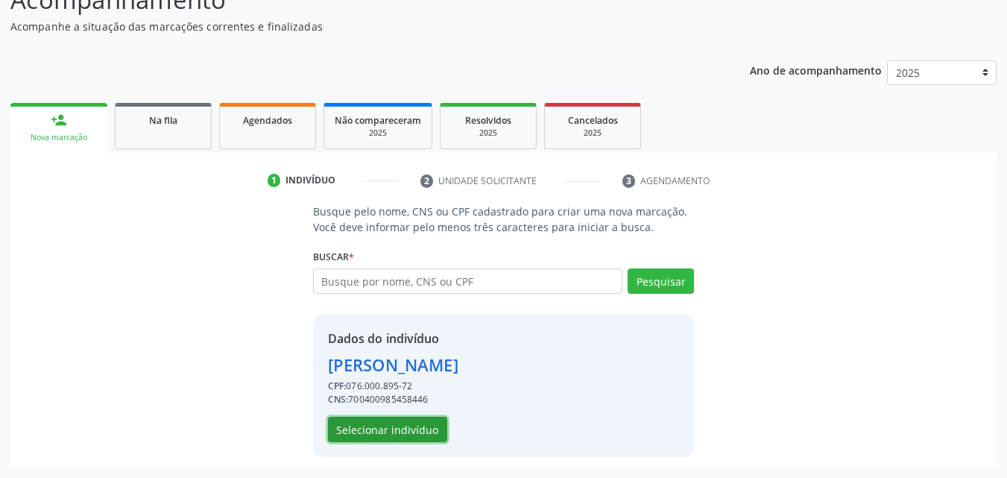
click at [415, 432] on button "Selecionar indivíduo" at bounding box center [387, 429] width 119 height 25
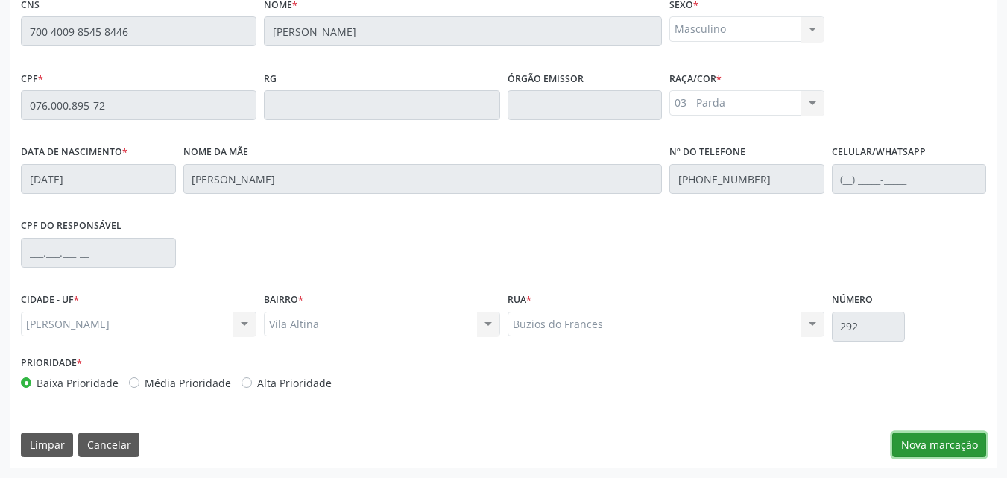
click at [913, 438] on button "Nova marcação" at bounding box center [939, 444] width 94 height 25
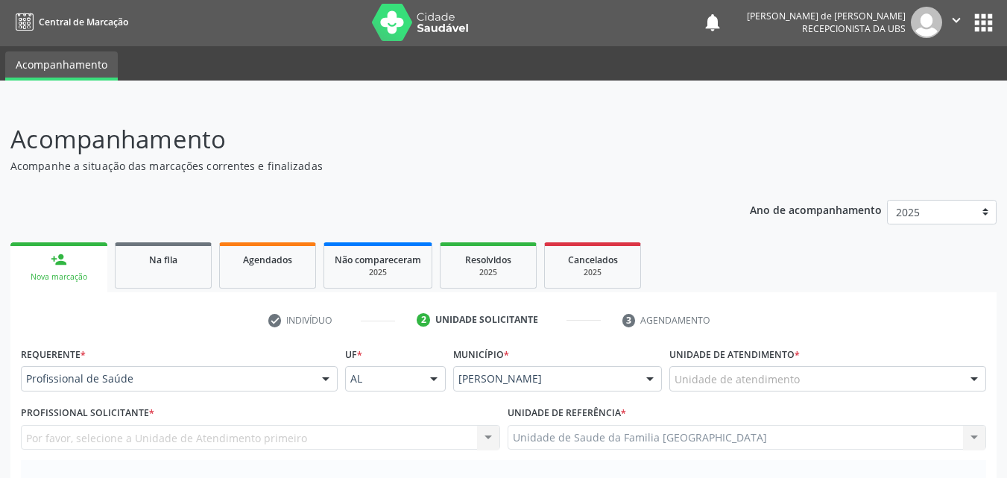
scroll to position [0, 0]
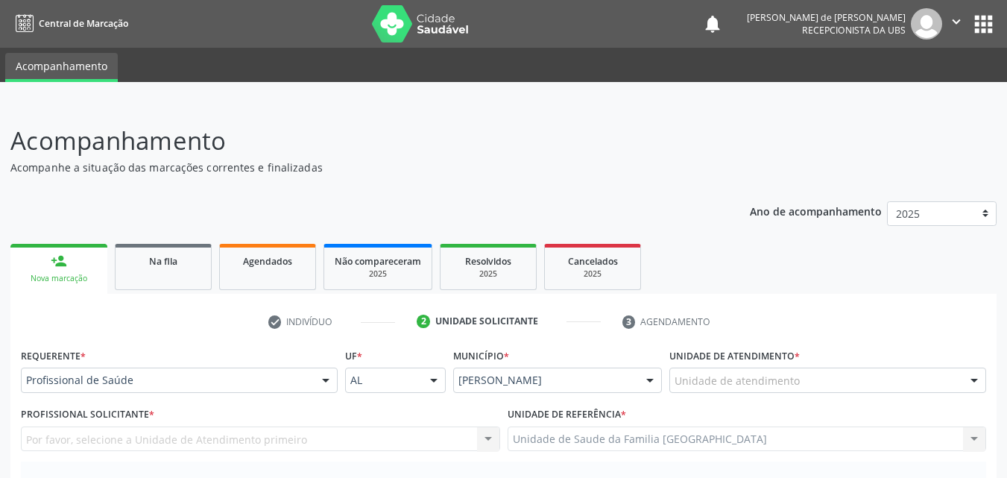
click at [799, 378] on div "Unidade de atendimento" at bounding box center [827, 379] width 317 height 25
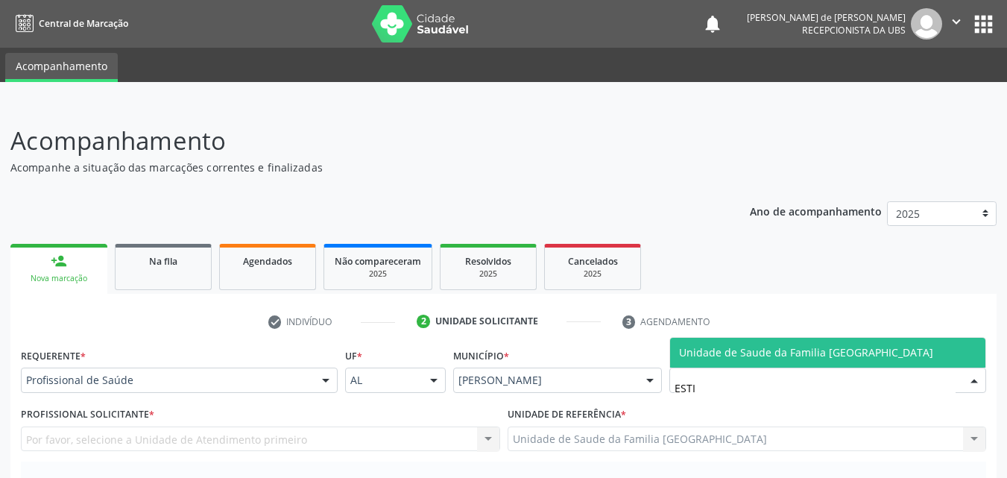
type input "ESTIV"
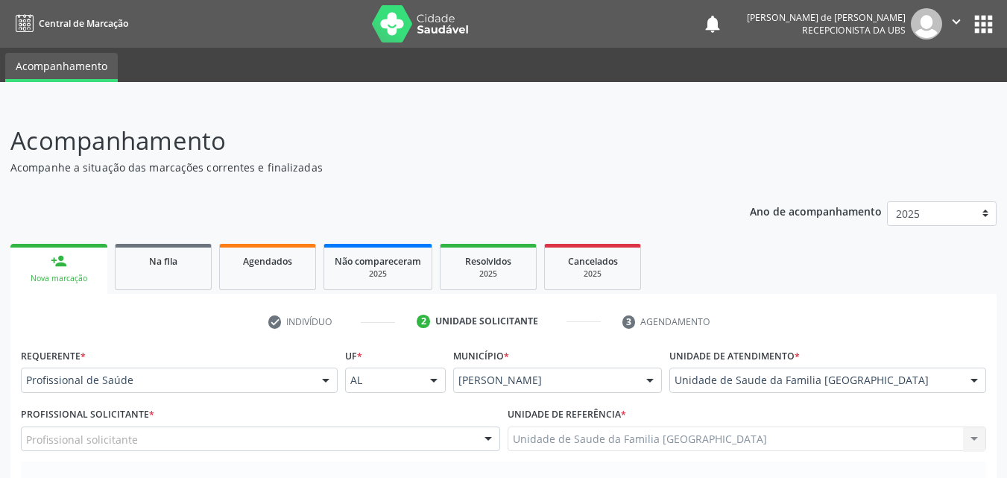
scroll to position [348, 0]
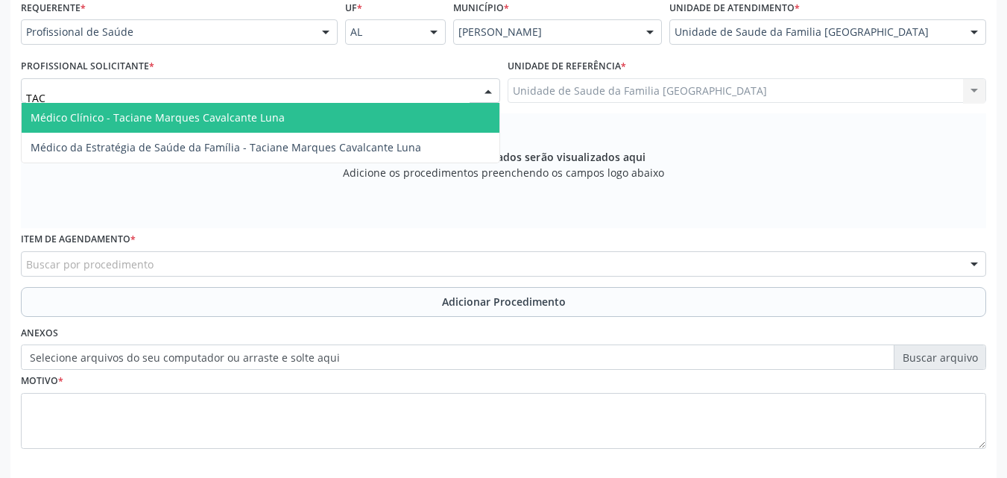
type input "TACI"
click at [109, 107] on span "Médico Clínico - Taciane Marques Cavalcante Luna" at bounding box center [261, 118] width 478 height 30
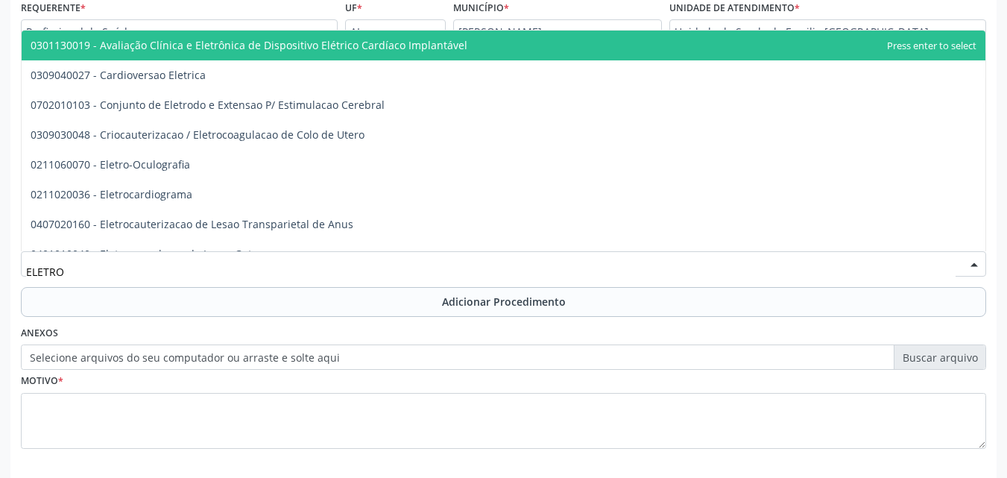
type input "ELETROC"
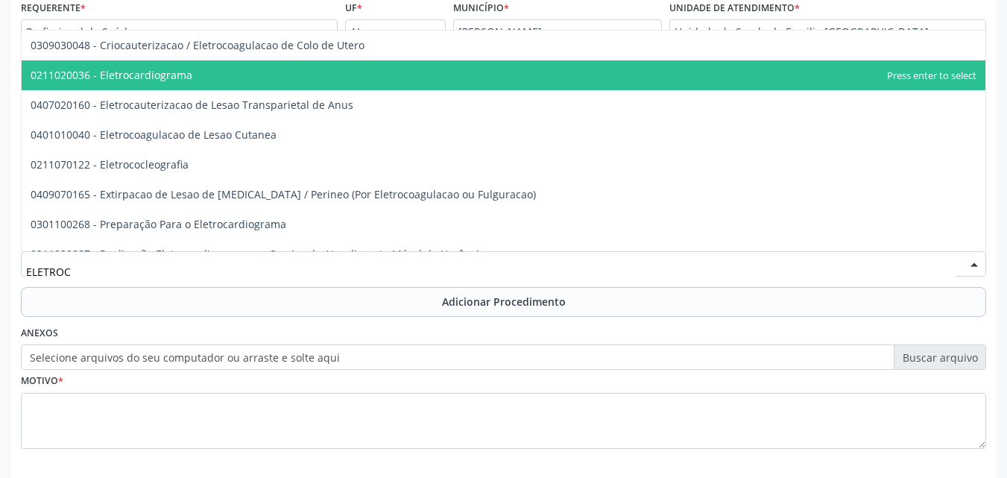
click at [139, 70] on span "0211020036 - Eletrocardiograma" at bounding box center [112, 75] width 162 height 14
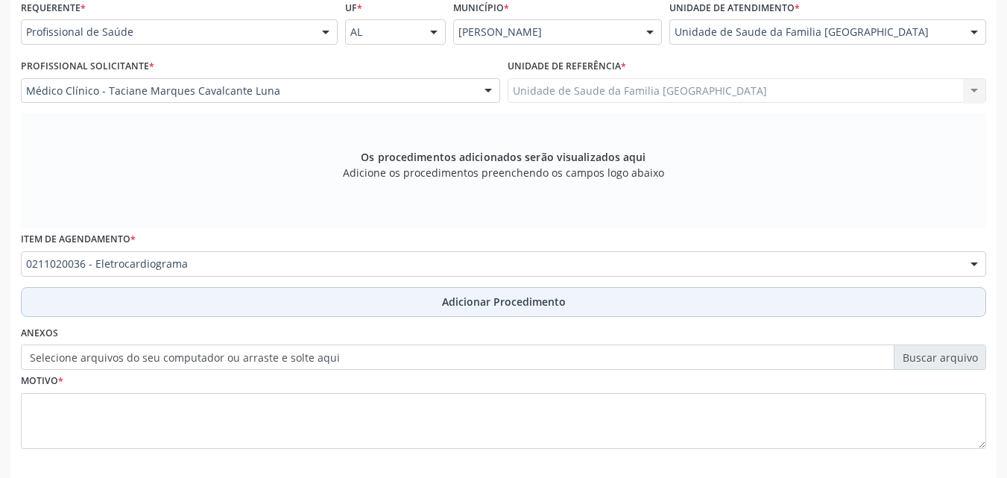
click at [148, 302] on button "Adicionar Procedimento" at bounding box center [503, 302] width 965 height 30
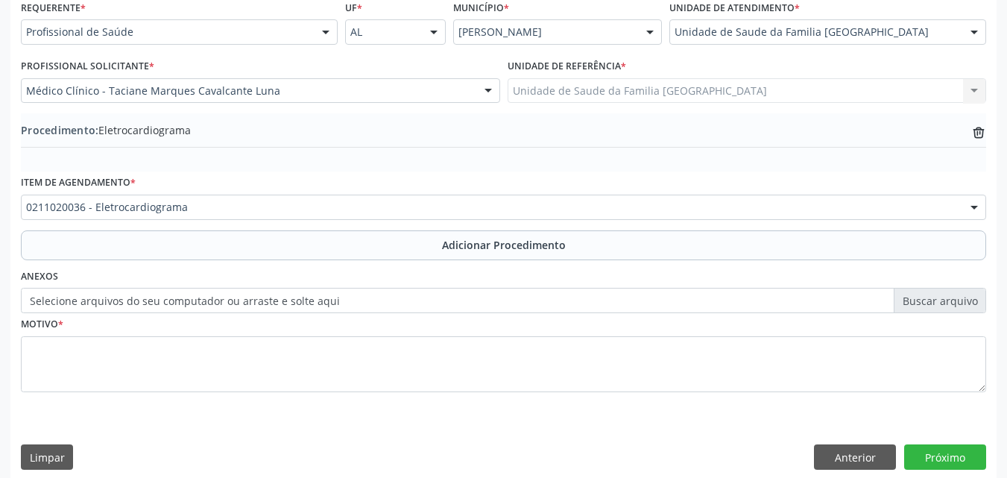
click at [148, 303] on label "Selecione arquivos do seu computador ou arraste e solte aqui" at bounding box center [503, 300] width 965 height 25
click at [148, 303] on input "Selecione arquivos do seu computador ou arraste e solte aqui" at bounding box center [503, 300] width 965 height 25
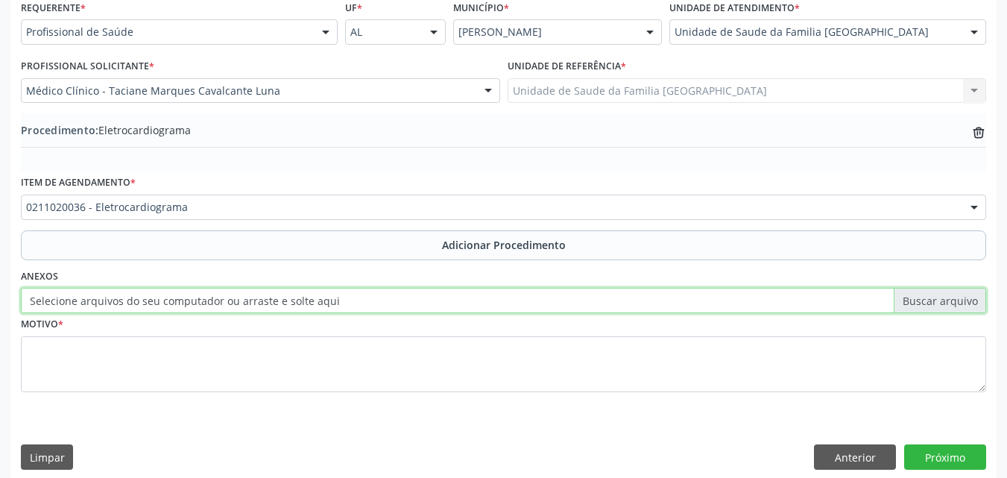
type input "C:\fakepath\00.jpg"
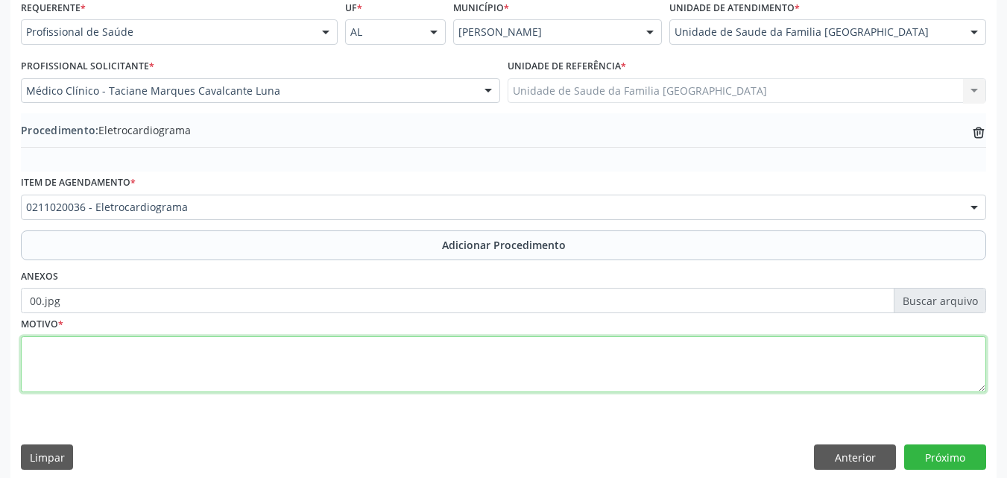
click at [136, 359] on textarea at bounding box center [503, 364] width 965 height 57
type textarea "HAS."
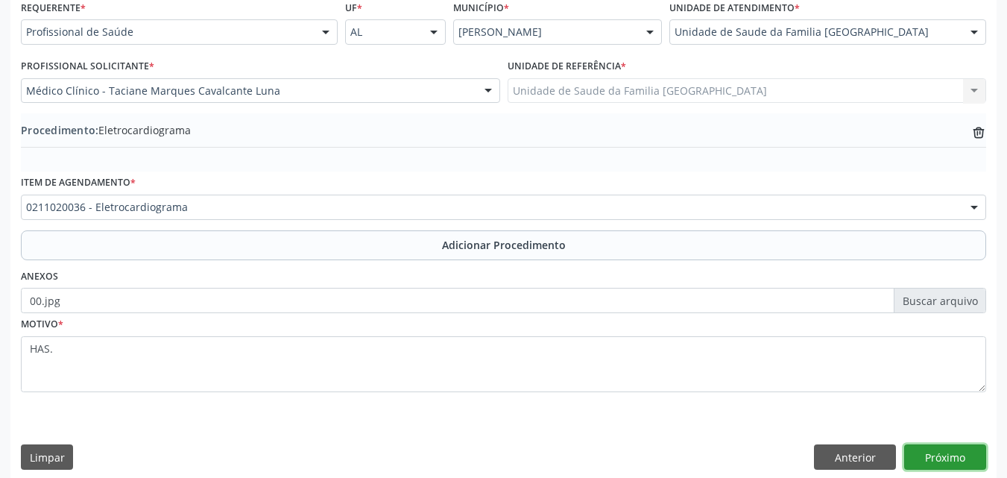
click at [953, 457] on button "Próximo" at bounding box center [945, 456] width 82 height 25
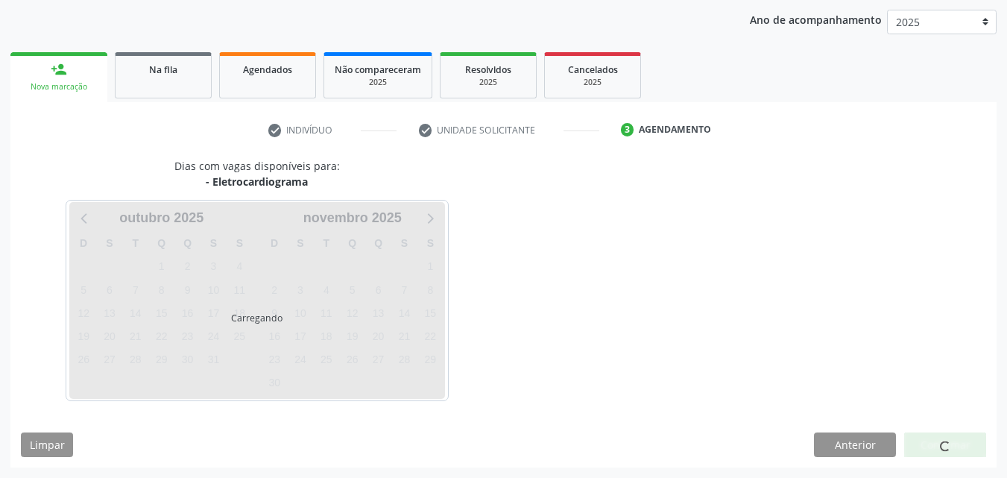
scroll to position [236, 0]
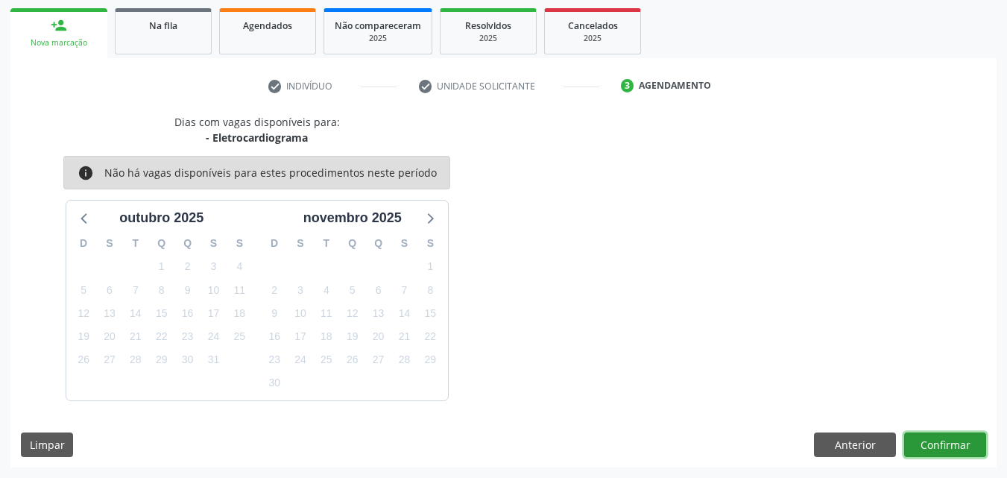
click at [946, 446] on button "Confirmar" at bounding box center [945, 444] width 82 height 25
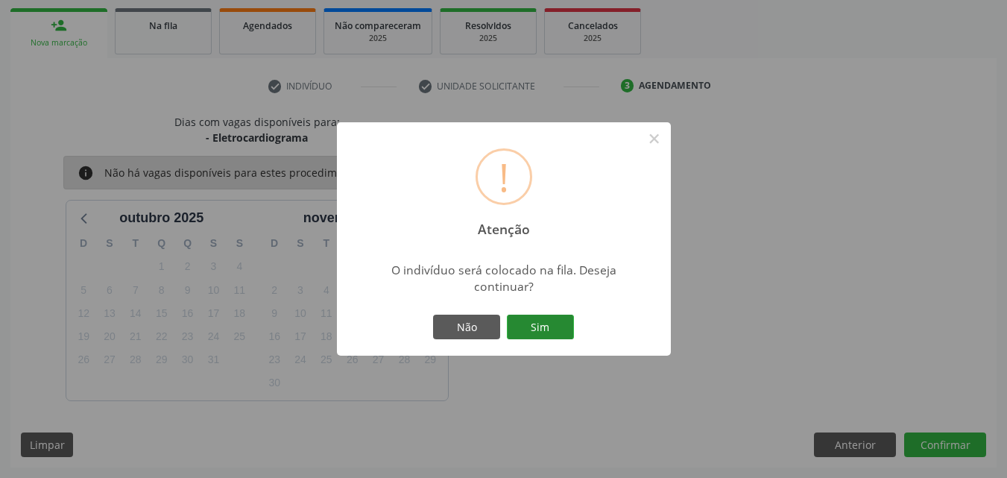
click at [563, 329] on button "Sim" at bounding box center [540, 327] width 67 height 25
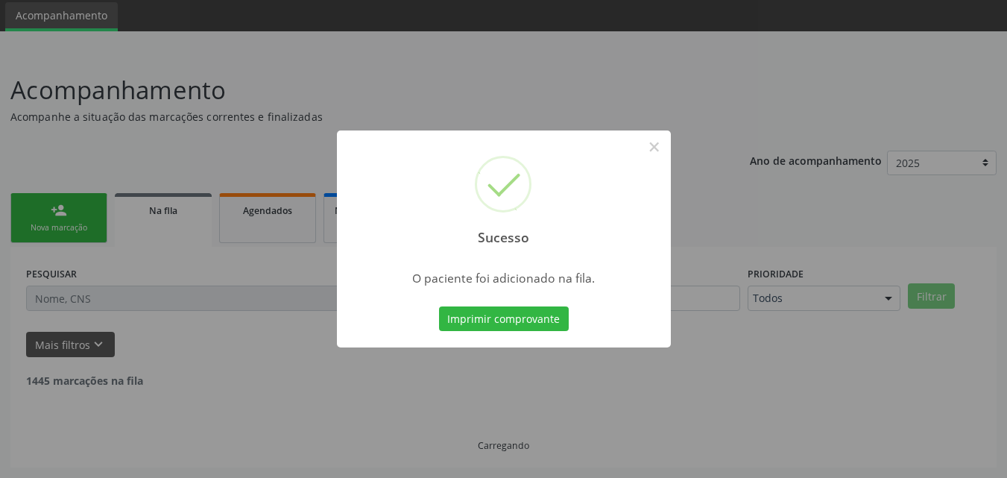
scroll to position [35, 0]
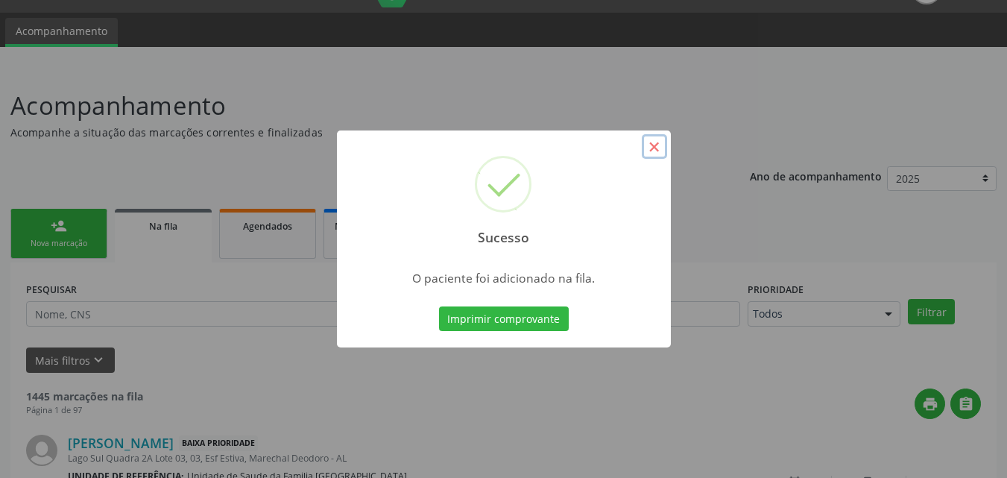
click at [654, 148] on button "×" at bounding box center [654, 146] width 25 height 25
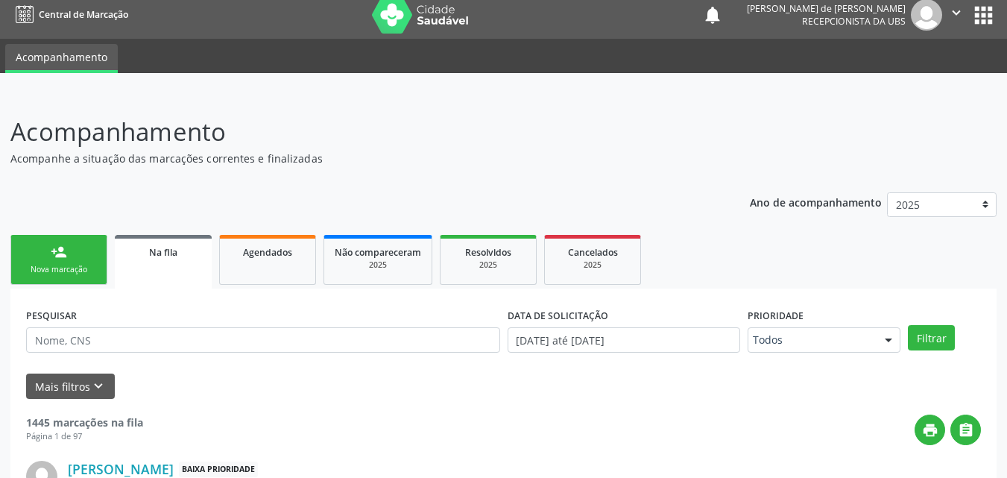
scroll to position [0, 0]
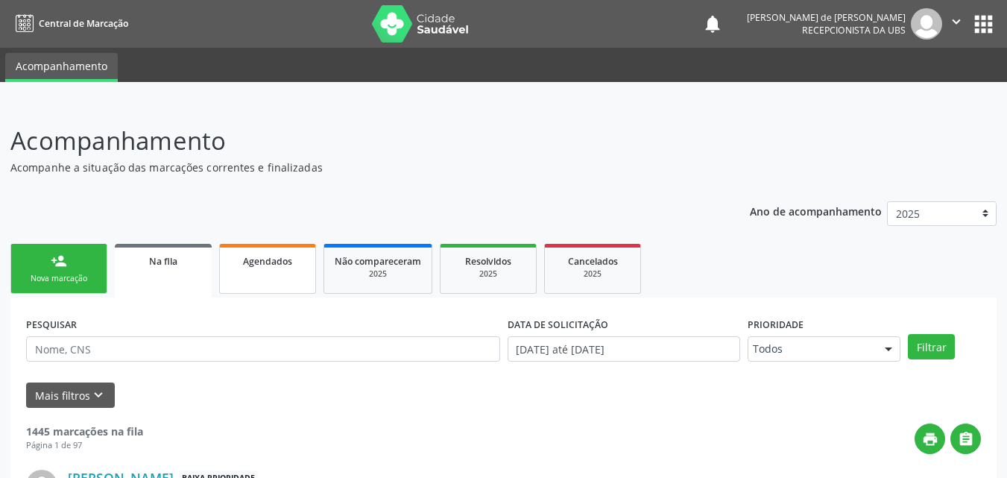
click at [274, 254] on div "Agendados" at bounding box center [267, 261] width 75 height 16
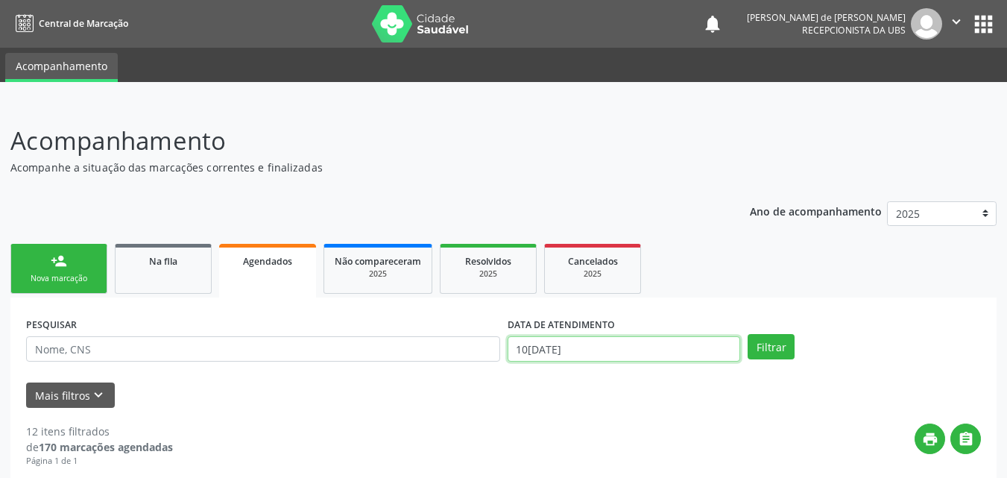
click at [563, 348] on input "10[DATE]" at bounding box center [624, 348] width 233 height 25
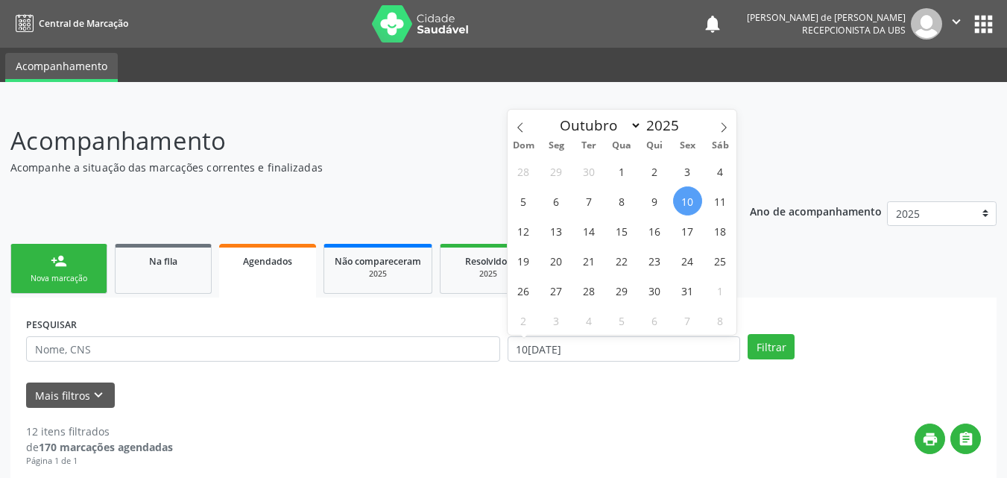
click at [587, 403] on div "Mais filtros keyboard_arrow_down" at bounding box center [503, 395] width 962 height 26
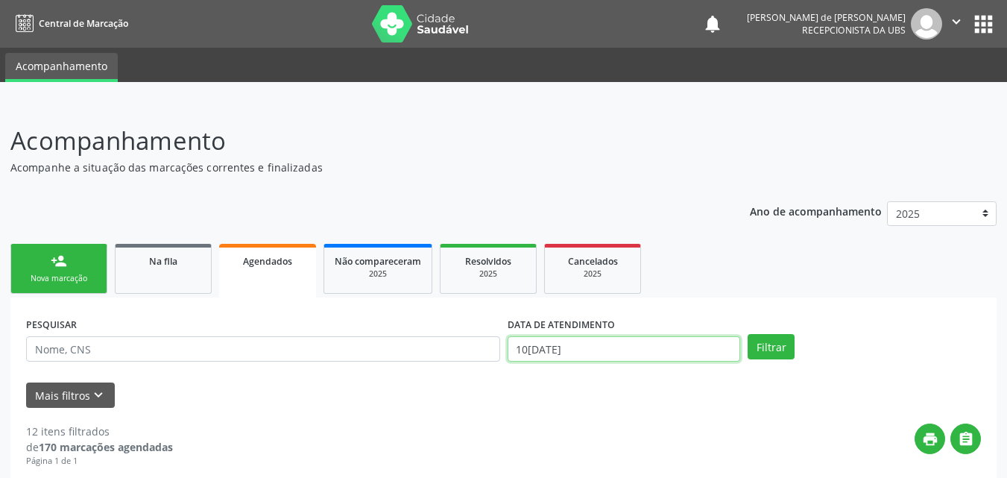
click at [581, 350] on input "10[DATE]" at bounding box center [624, 348] width 233 height 25
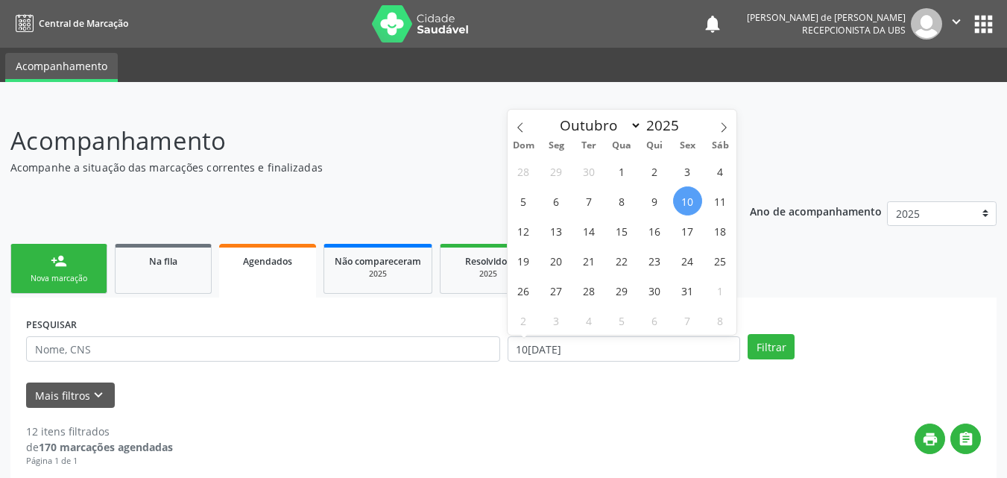
click at [684, 196] on span "10" at bounding box center [687, 200] width 29 height 29
type input "10[DATE]"
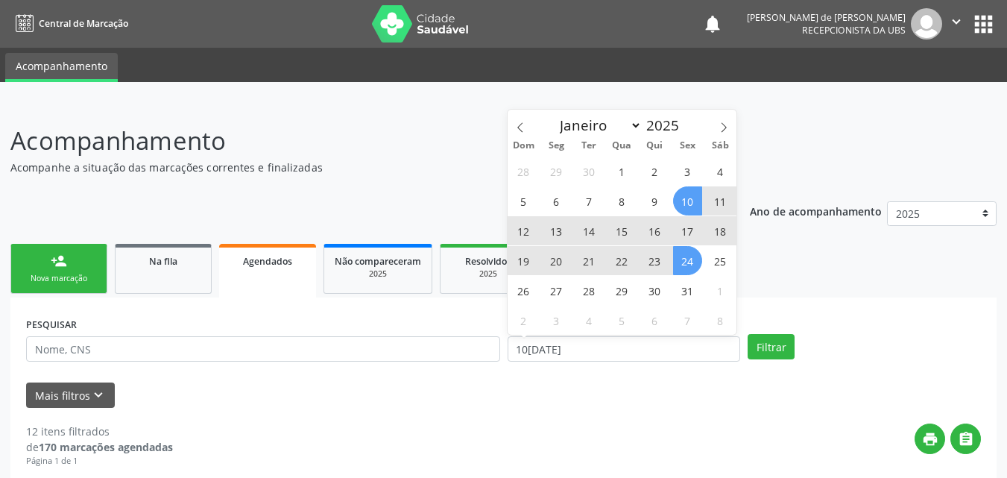
click at [688, 258] on span "24" at bounding box center [687, 260] width 29 height 29
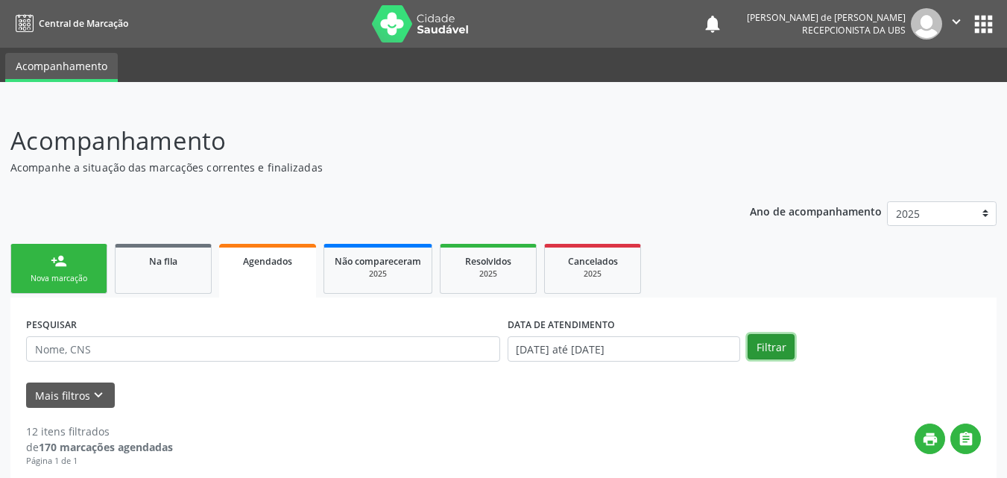
click at [771, 347] on button "Filtrar" at bounding box center [771, 346] width 47 height 25
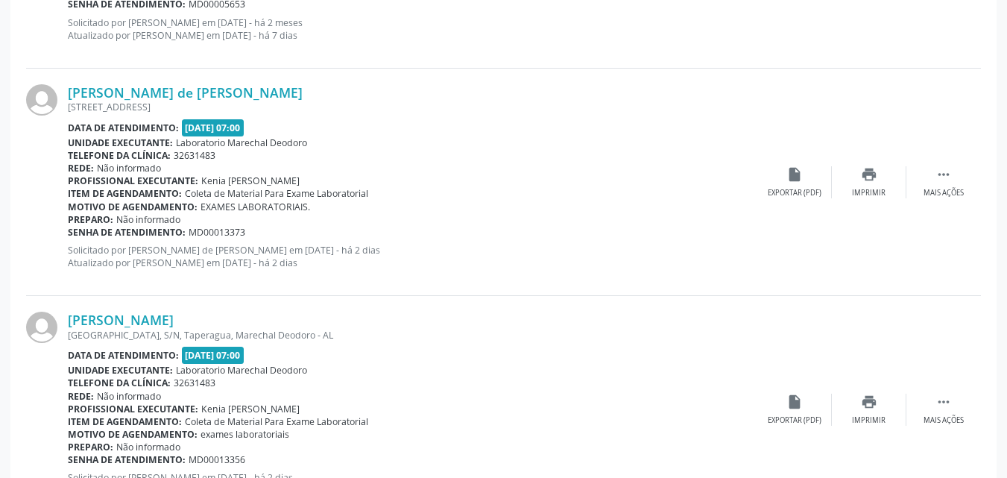
scroll to position [3473, 0]
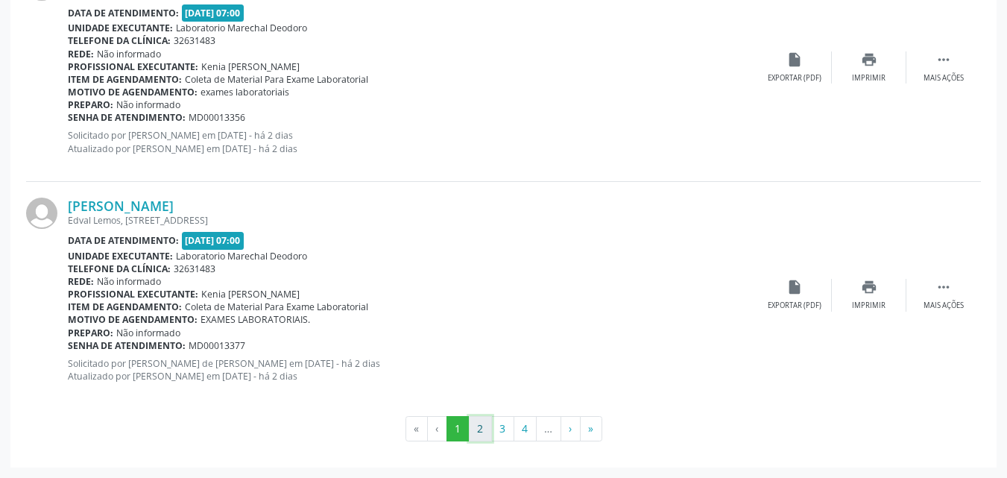
click at [481, 429] on button "2" at bounding box center [480, 428] width 23 height 25
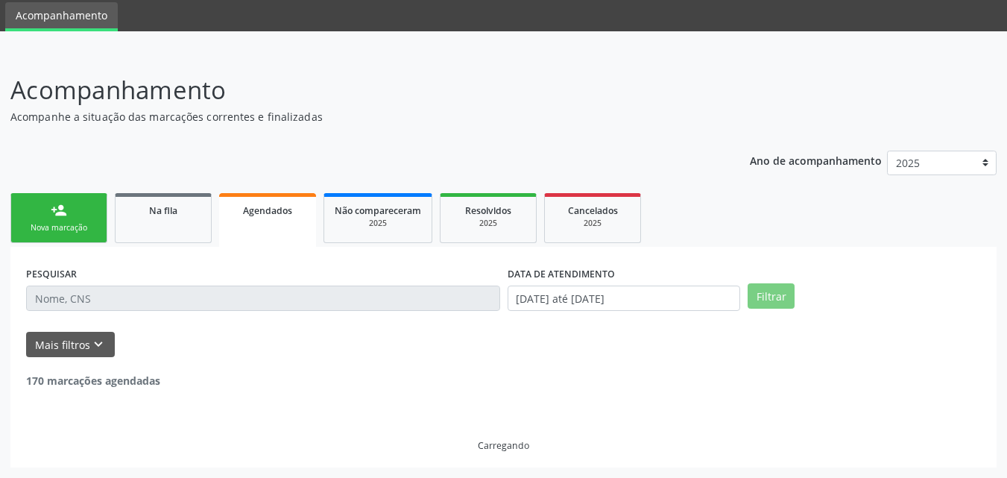
scroll to position [3488, 0]
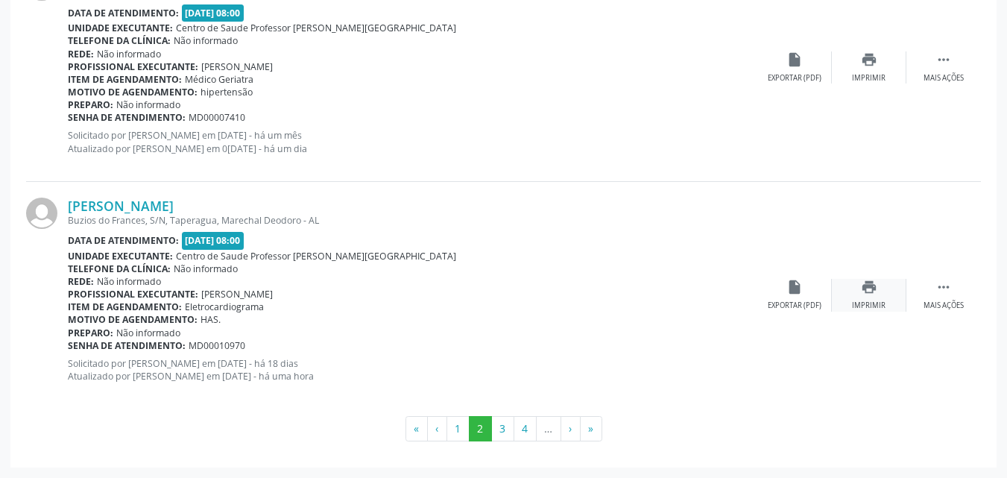
click at [860, 297] on div "print Imprimir" at bounding box center [869, 295] width 75 height 32
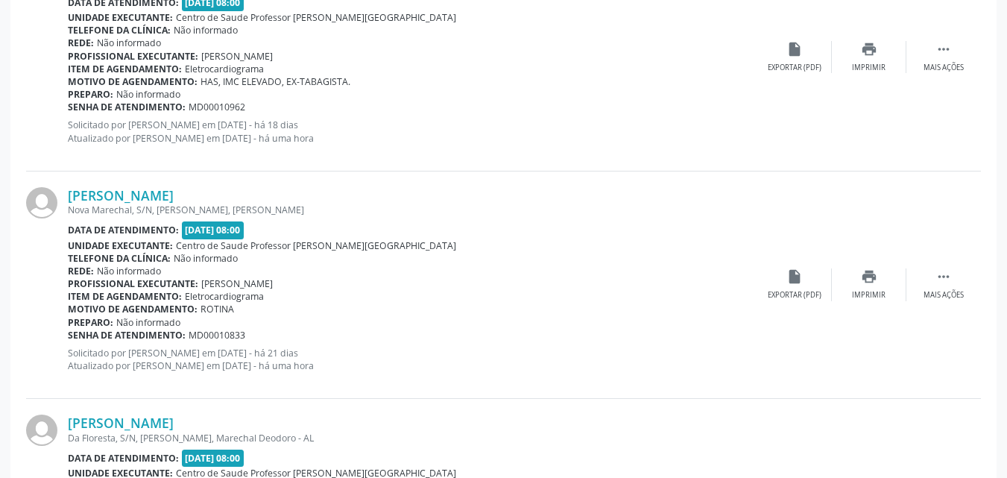
scroll to position [2262, 0]
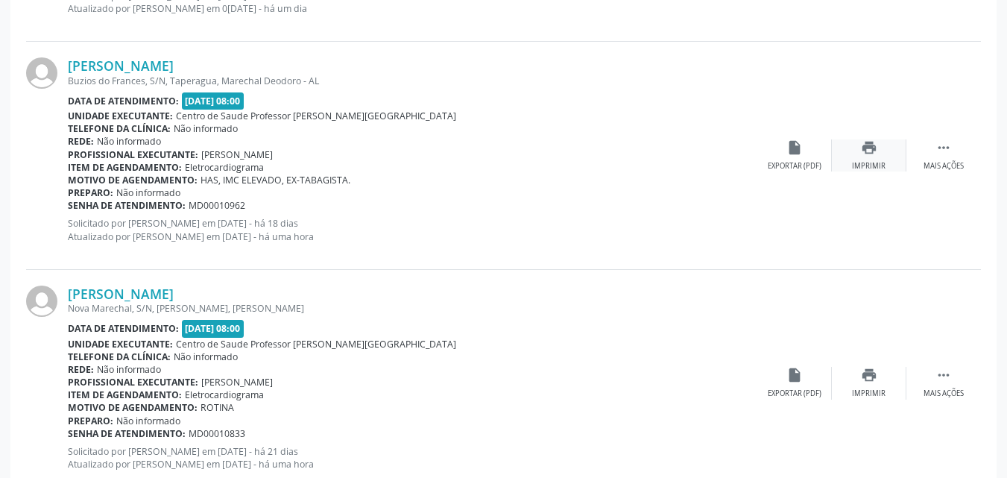
click at [865, 168] on div "Imprimir" at bounding box center [869, 166] width 34 height 10
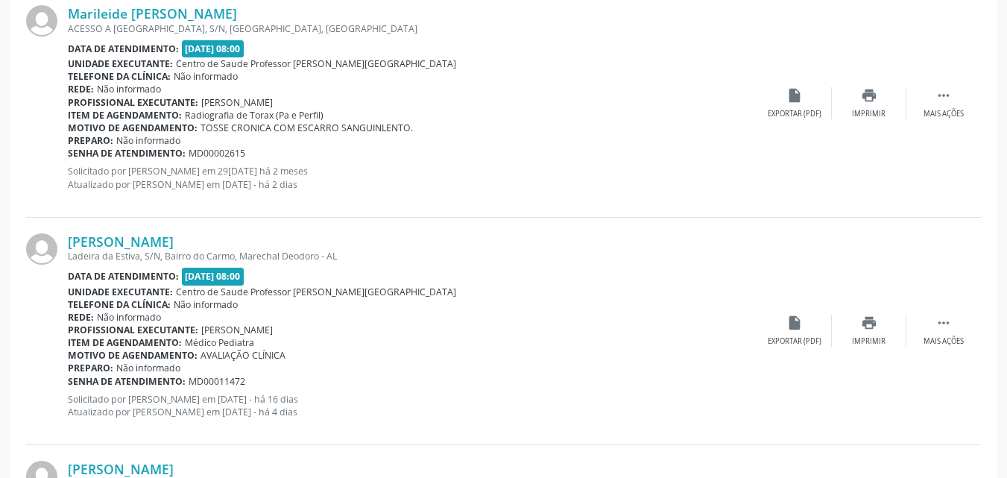
scroll to position [1108, 0]
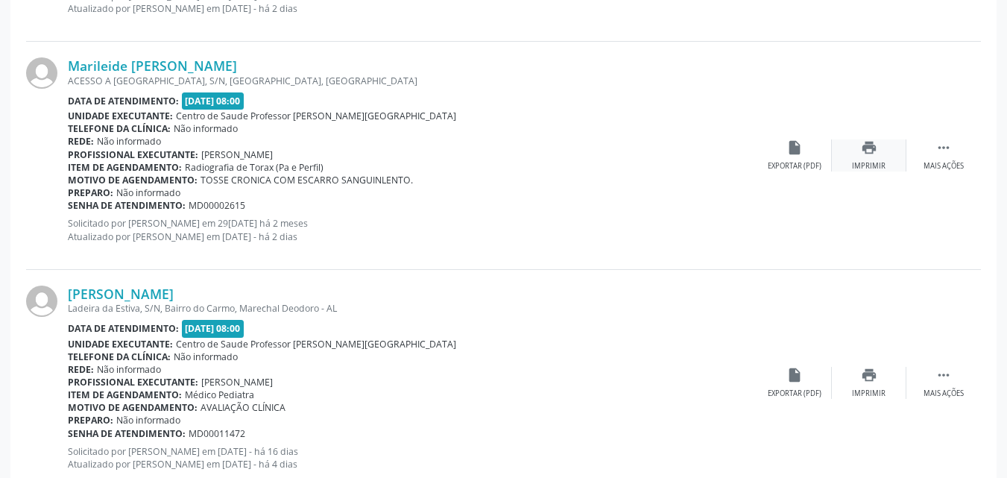
click at [875, 161] on div "Imprimir" at bounding box center [869, 166] width 34 height 10
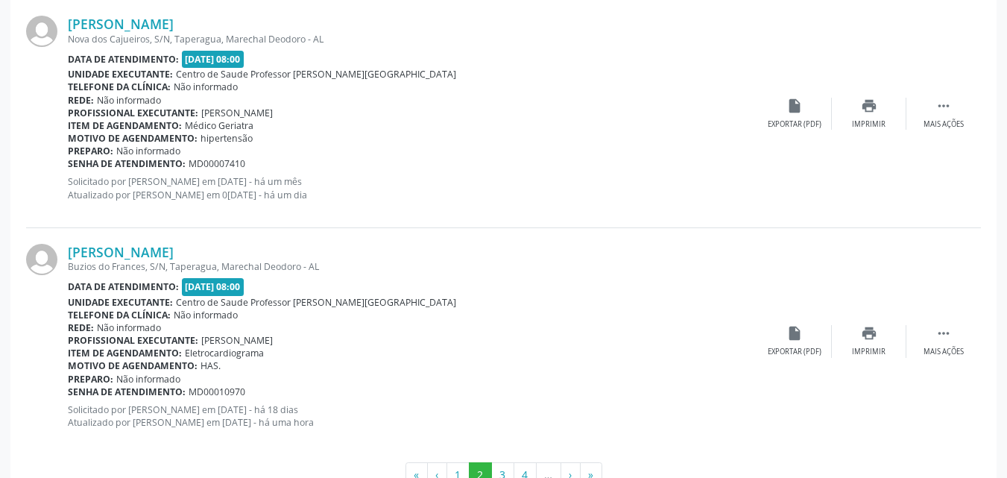
scroll to position [3488, 0]
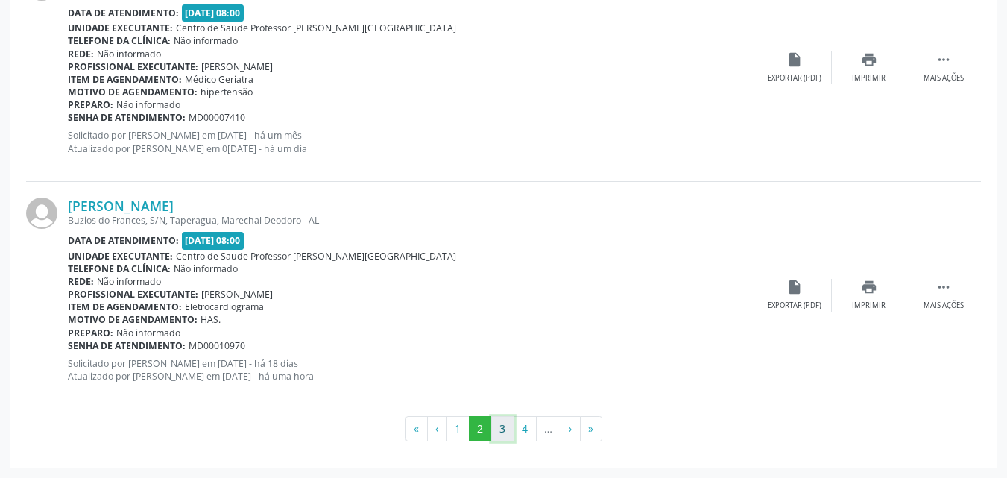
click at [499, 423] on button "3" at bounding box center [502, 428] width 23 height 25
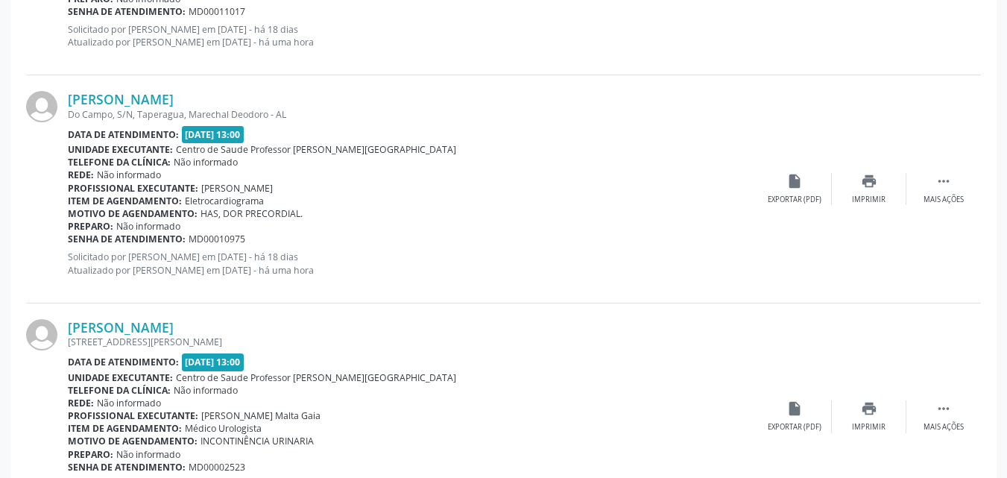
scroll to position [2194, 0]
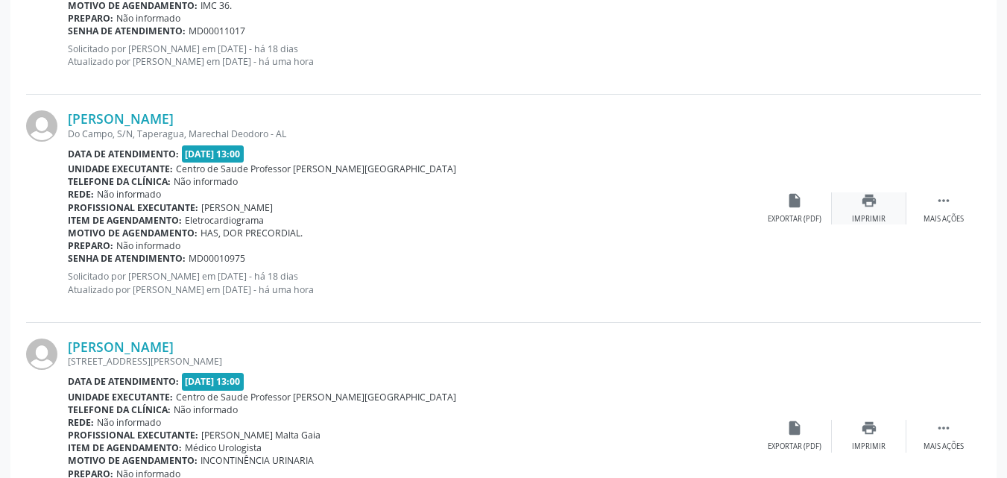
click at [859, 218] on div "Imprimir" at bounding box center [869, 219] width 34 height 10
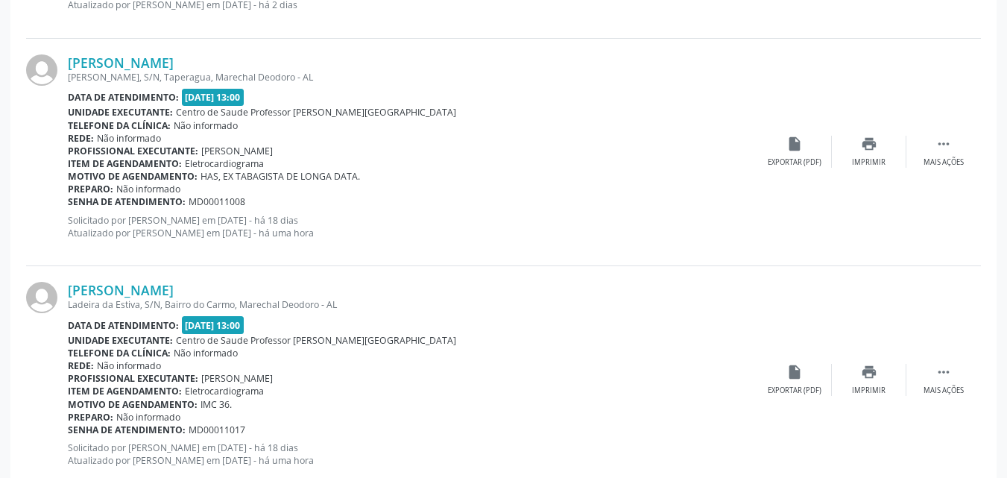
scroll to position [1769, 0]
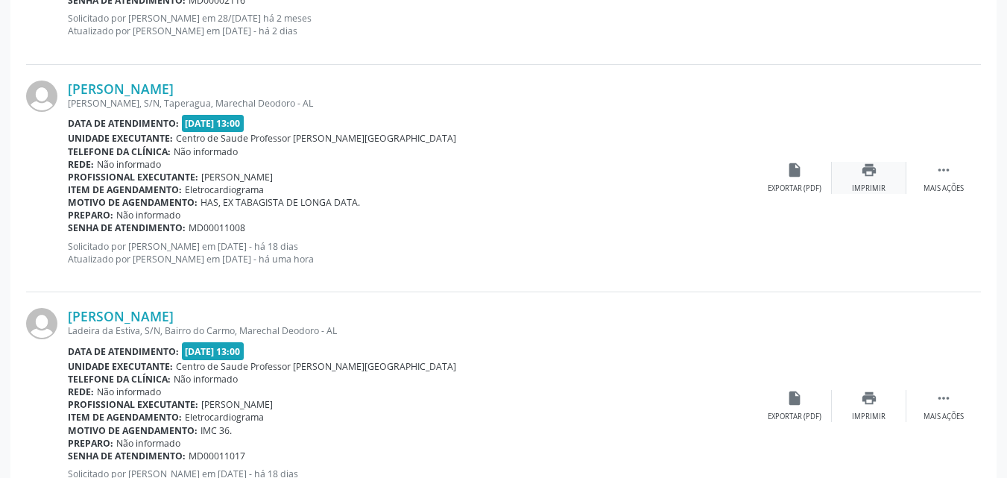
click at [874, 179] on div "print Imprimir" at bounding box center [869, 178] width 75 height 32
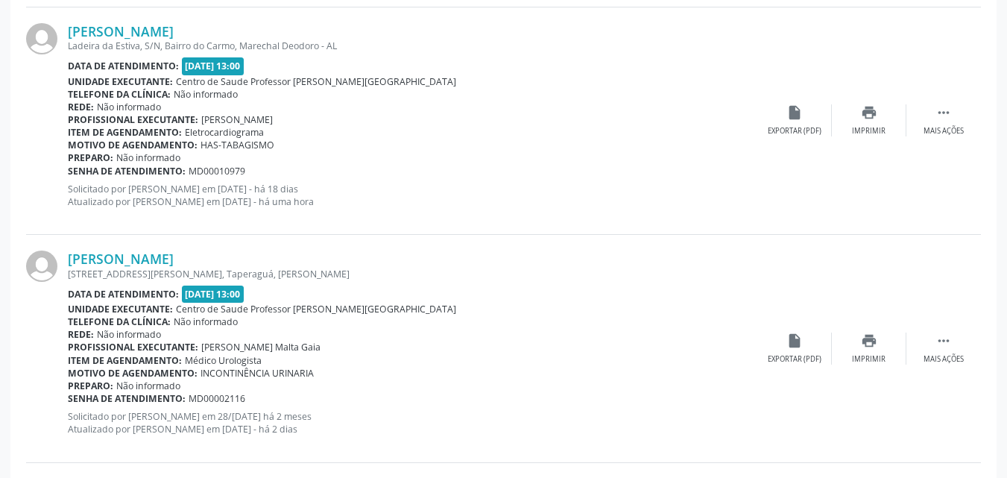
scroll to position [1332, 0]
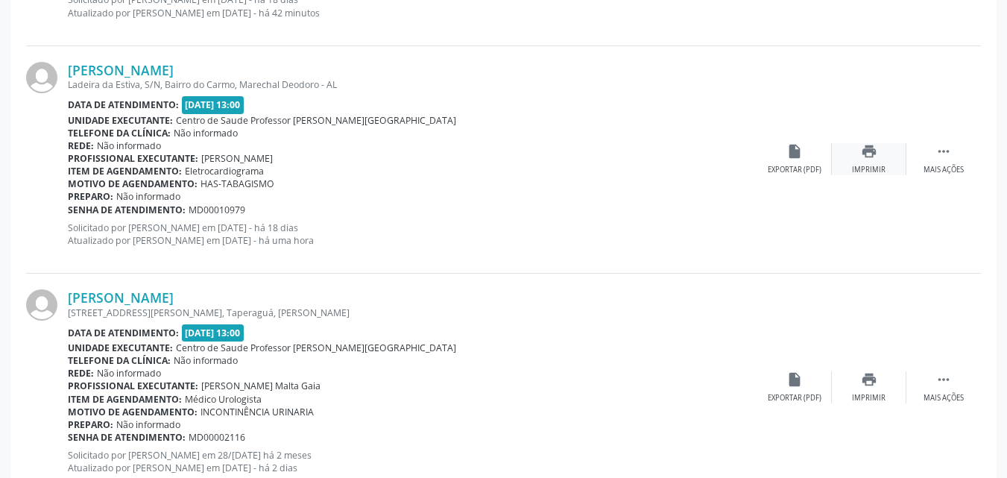
click at [855, 162] on div "print Imprimir" at bounding box center [869, 159] width 75 height 32
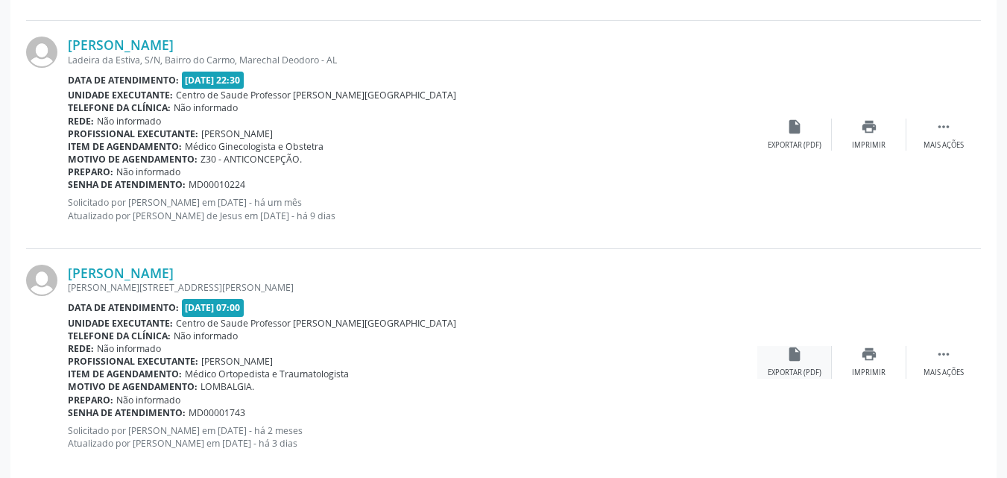
scroll to position [3473, 0]
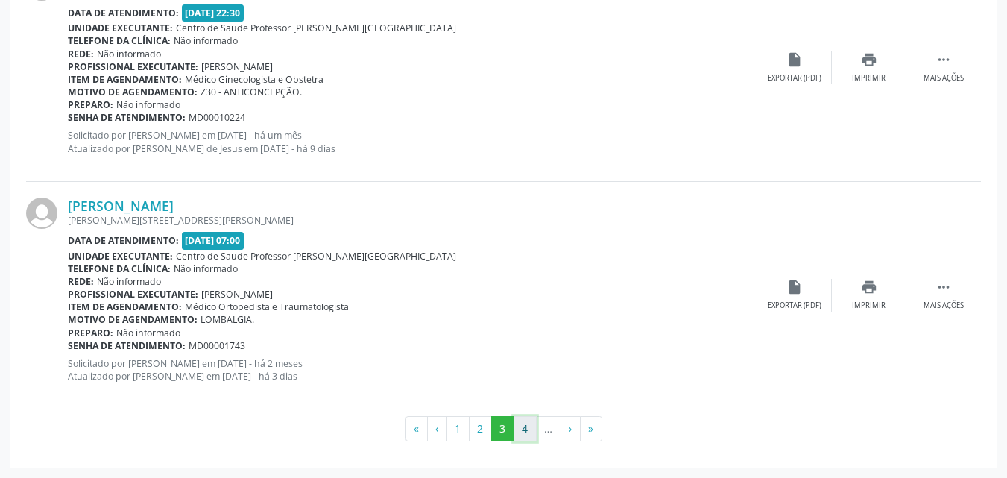
click at [517, 423] on button "4" at bounding box center [525, 428] width 23 height 25
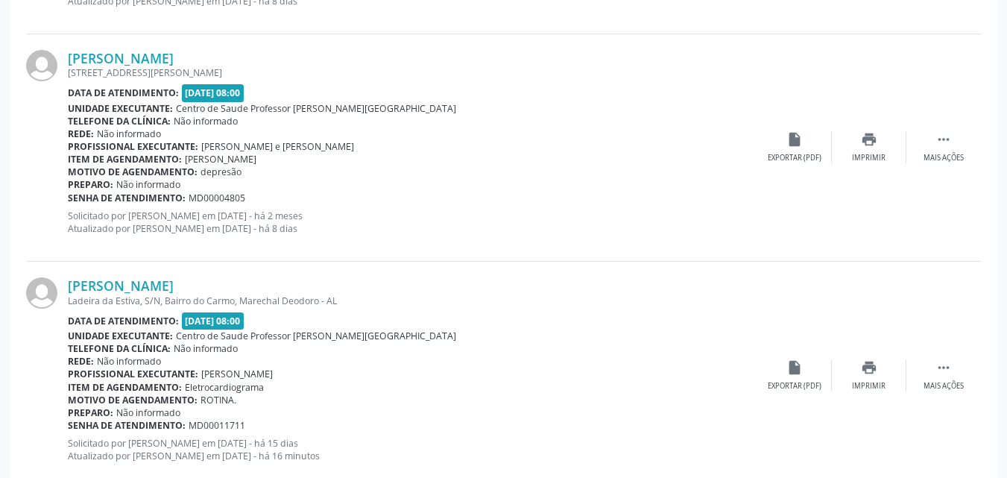
scroll to position [1409, 0]
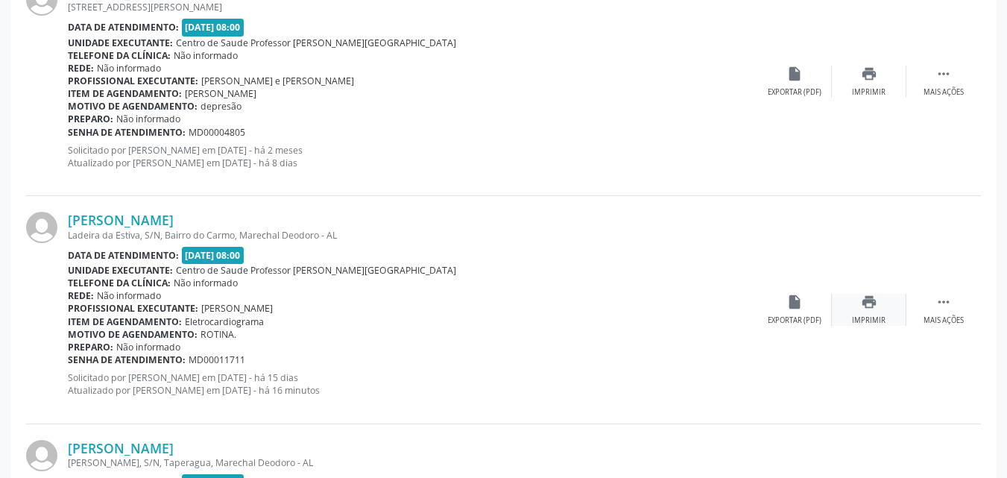
click at [876, 318] on div "Imprimir" at bounding box center [869, 320] width 34 height 10
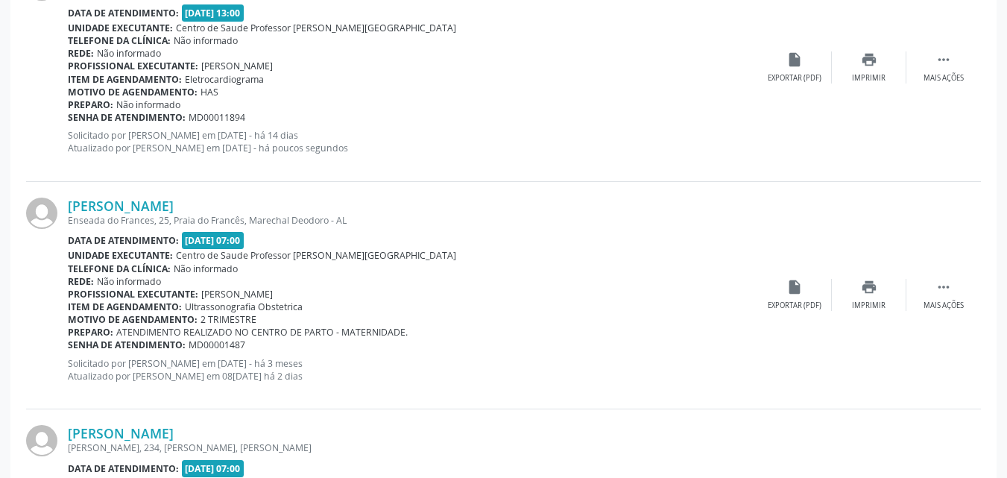
scroll to position [3504, 0]
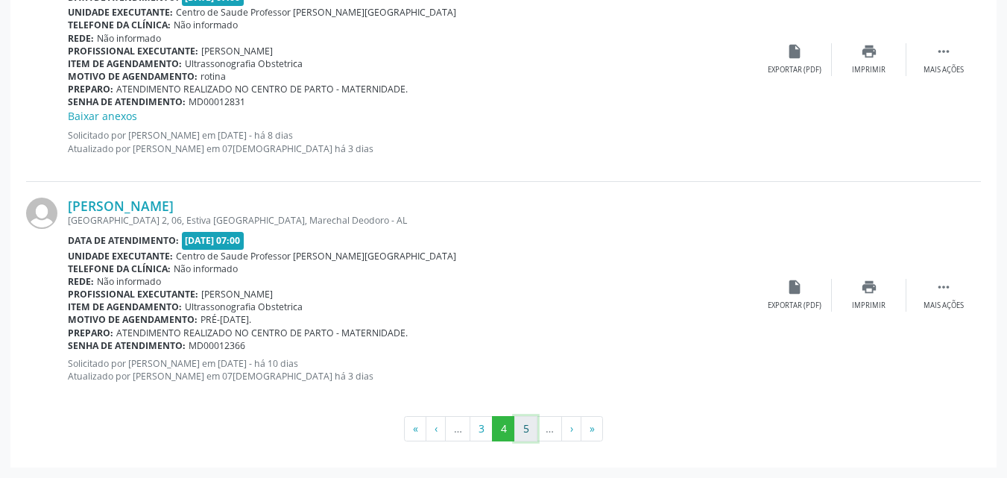
click at [521, 429] on button "5" at bounding box center [525, 428] width 23 height 25
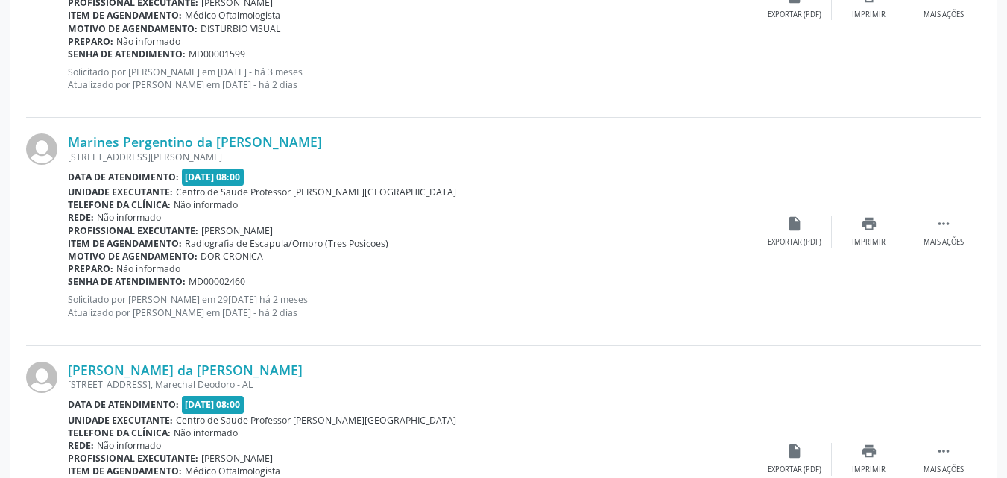
scroll to position [3488, 0]
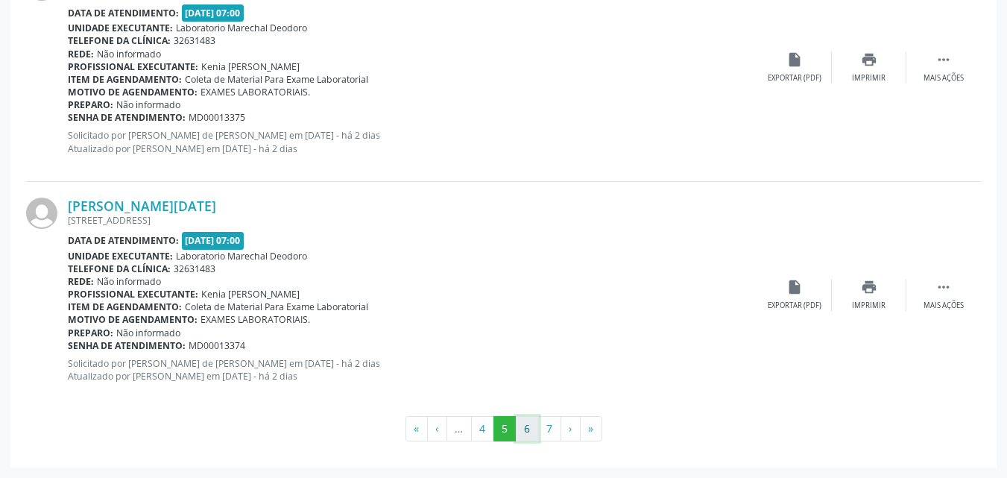
click at [523, 428] on button "6" at bounding box center [527, 428] width 23 height 25
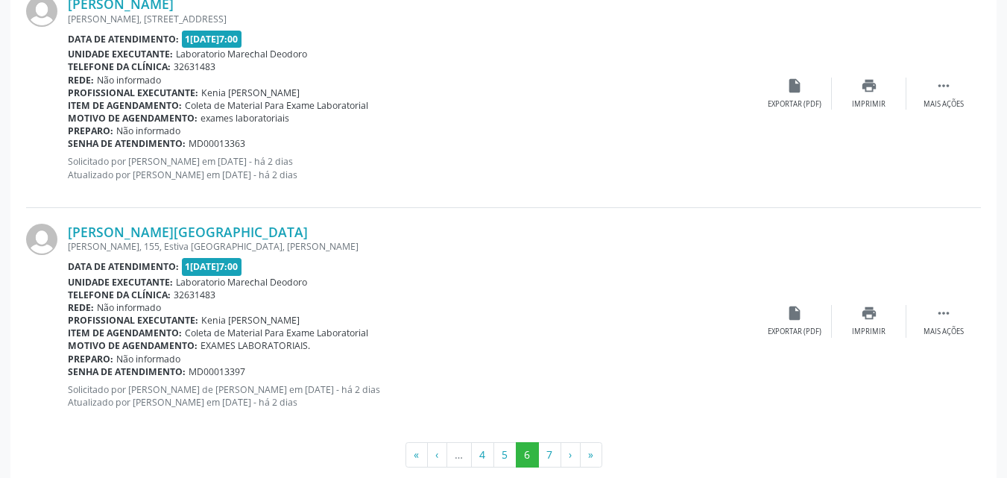
scroll to position [3473, 0]
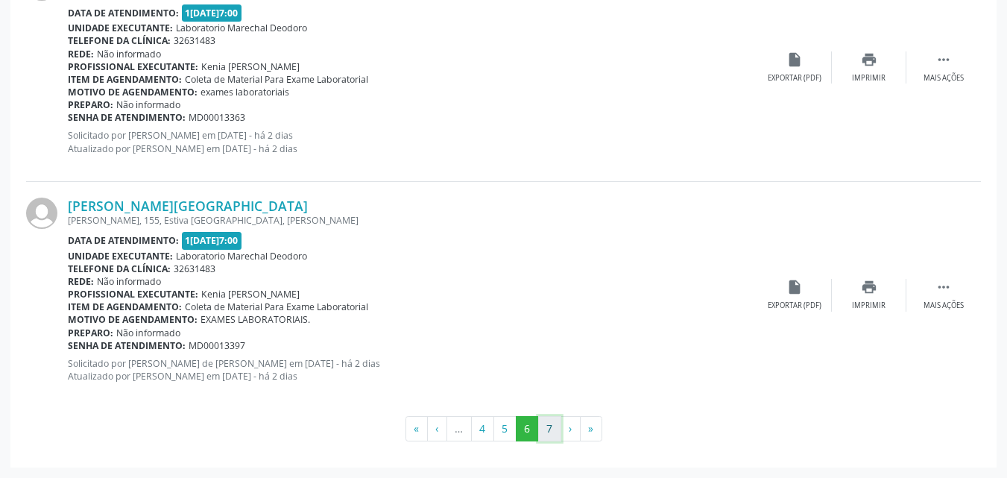
click at [550, 427] on button "7" at bounding box center [549, 428] width 23 height 25
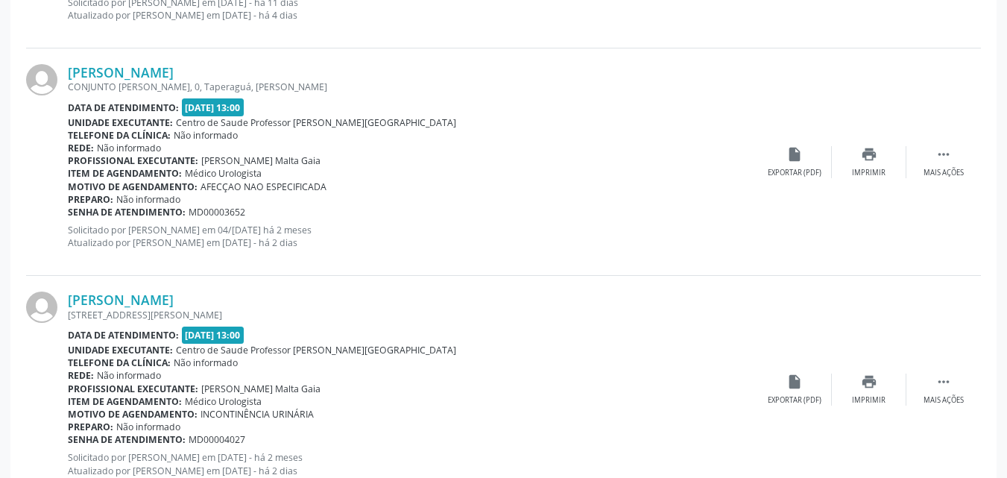
scroll to position [1228, 0]
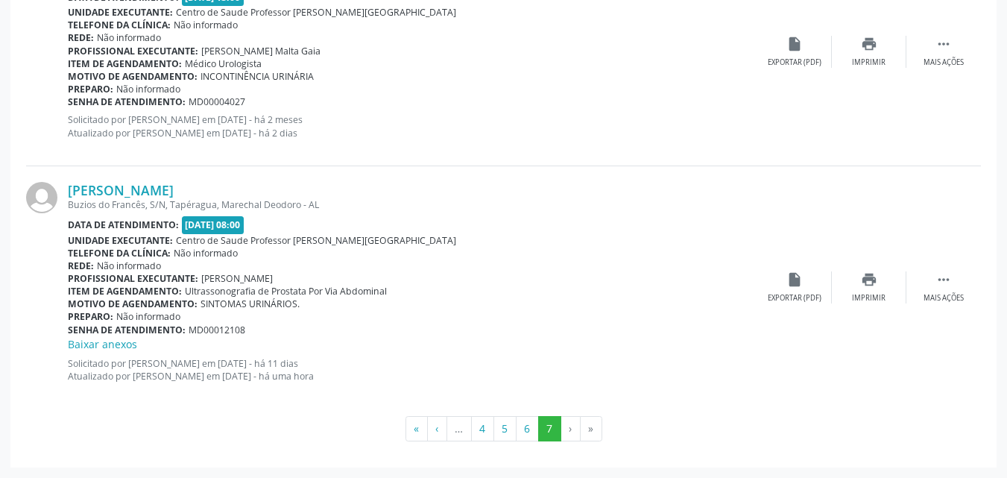
click at [565, 424] on li "›" at bounding box center [570, 428] width 19 height 25
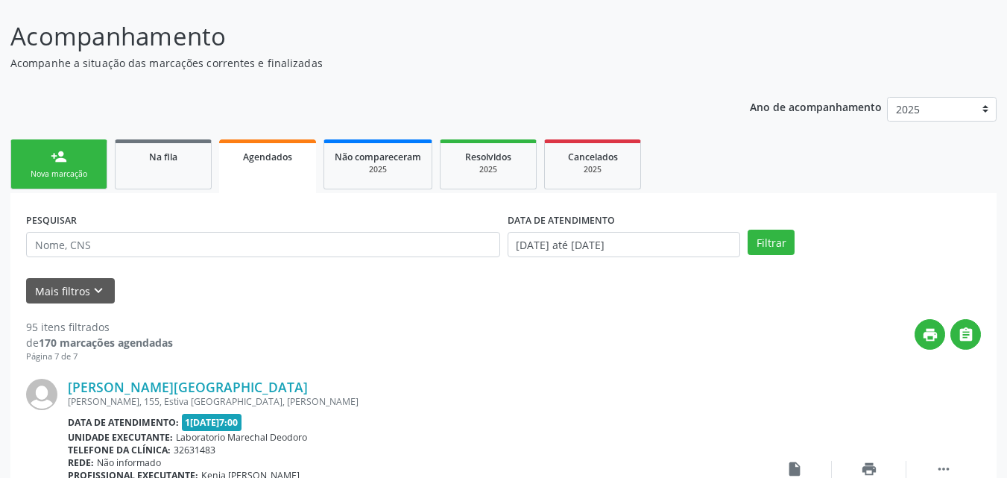
scroll to position [0, 0]
